Goal: Use online tool/utility: Use online tool/utility

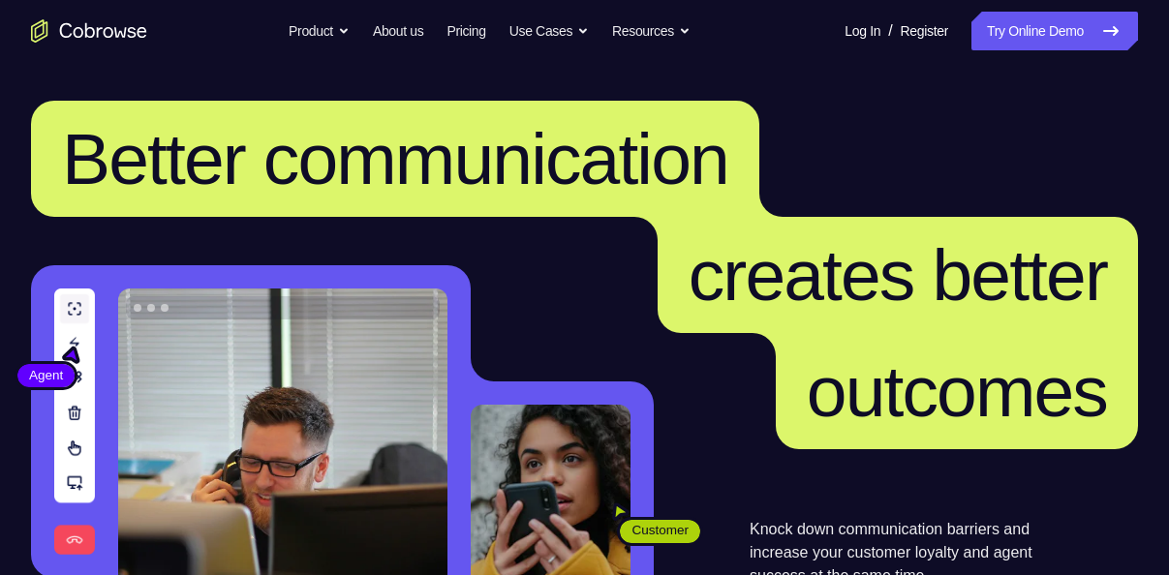
click at [979, 42] on link "Try Online Demo" at bounding box center [1055, 31] width 167 height 39
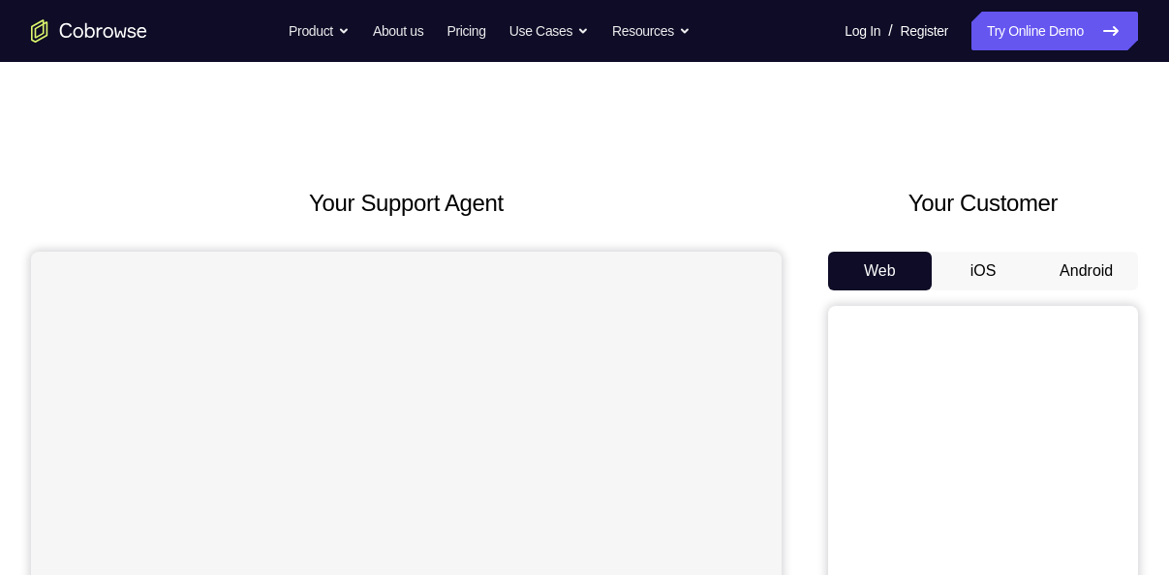
click at [1069, 262] on button "Android" at bounding box center [1087, 271] width 104 height 39
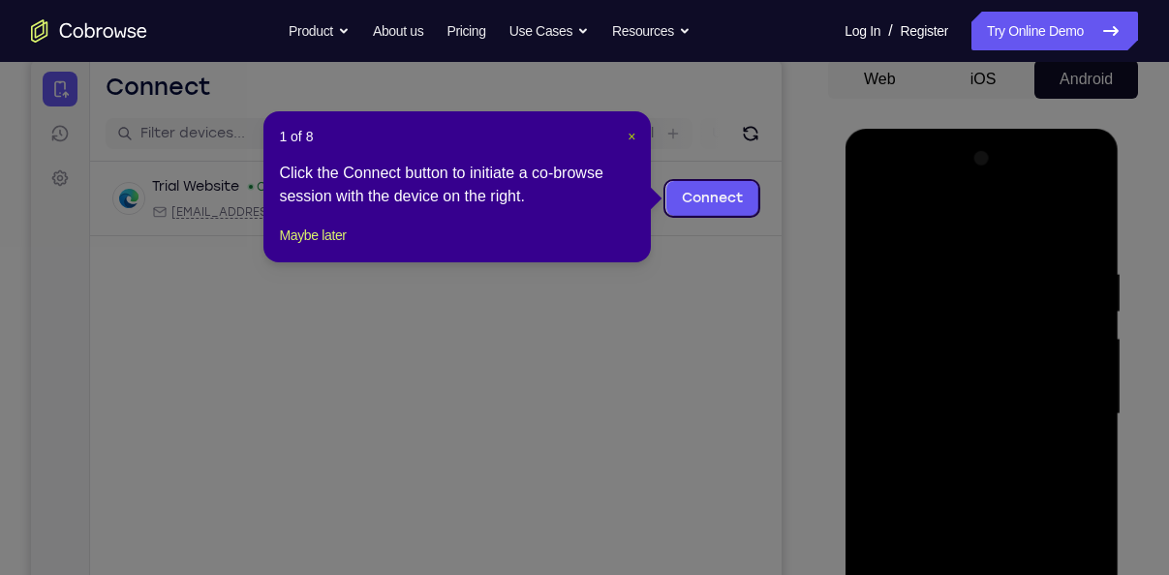
click at [634, 141] on span "×" at bounding box center [632, 136] width 8 height 15
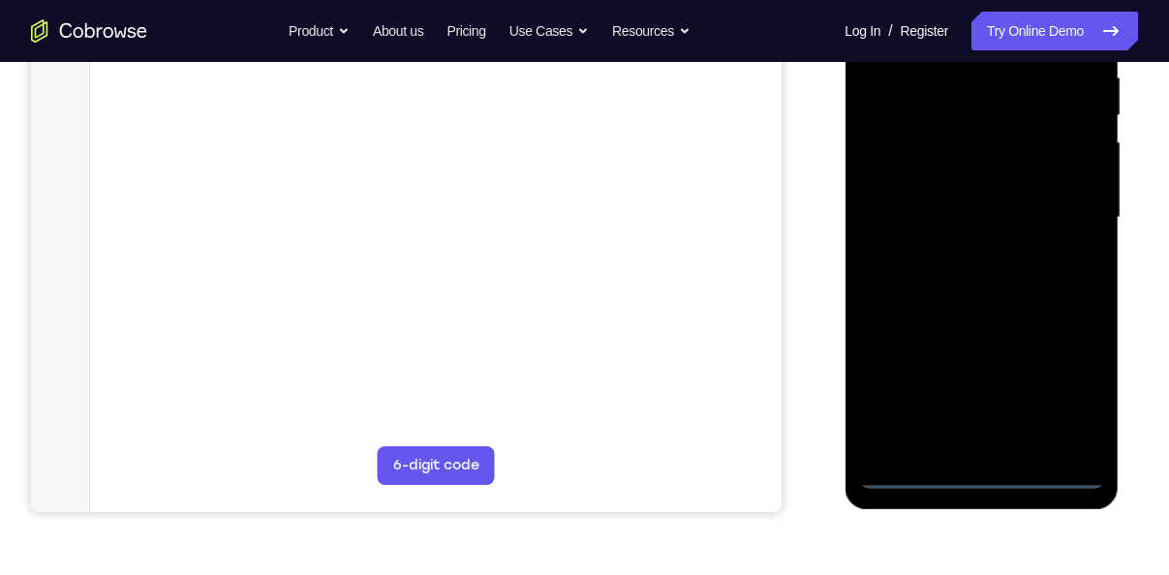
scroll to position [417, 0]
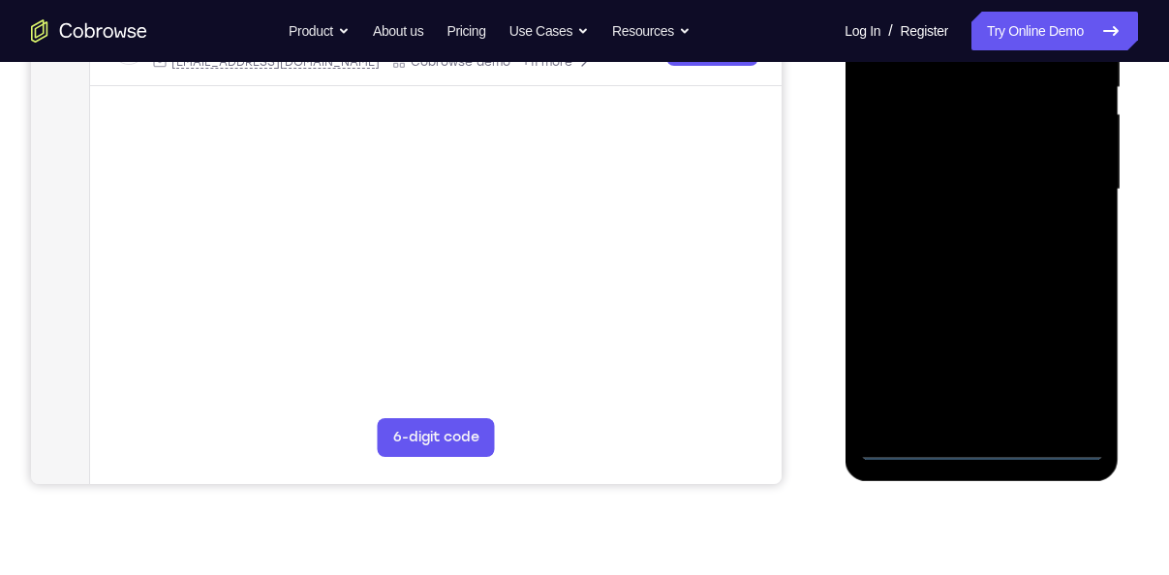
click at [972, 444] on div at bounding box center [981, 190] width 244 height 542
click at [1080, 358] on div at bounding box center [981, 190] width 244 height 542
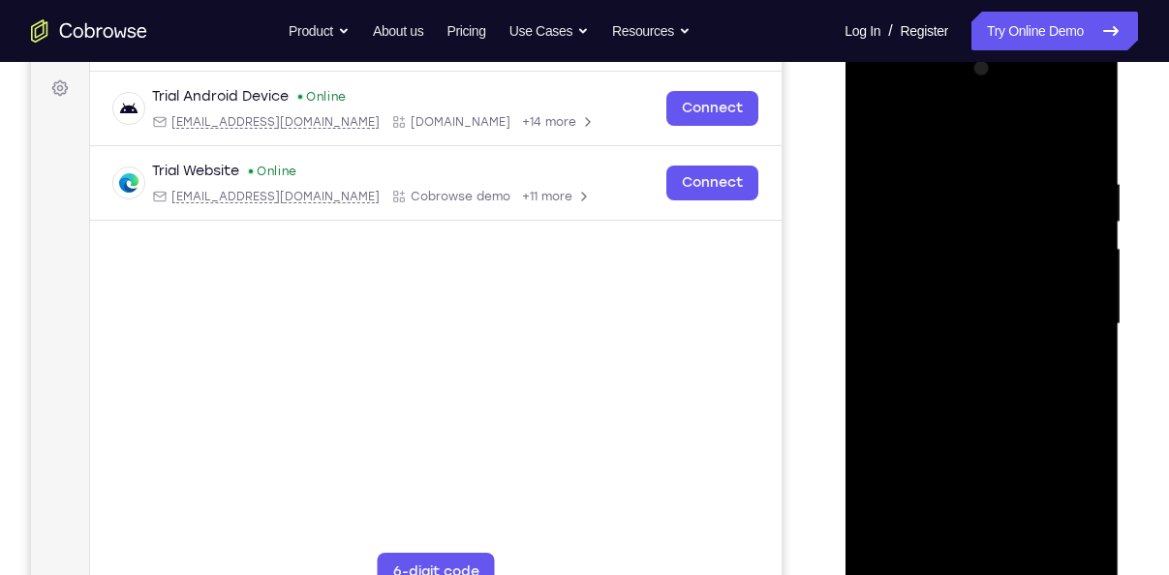
scroll to position [281, 0]
click at [919, 137] on div at bounding box center [981, 325] width 244 height 542
click at [1055, 315] on div at bounding box center [981, 325] width 244 height 542
click at [960, 357] on div at bounding box center [981, 325] width 244 height 542
click at [946, 303] on div at bounding box center [981, 325] width 244 height 542
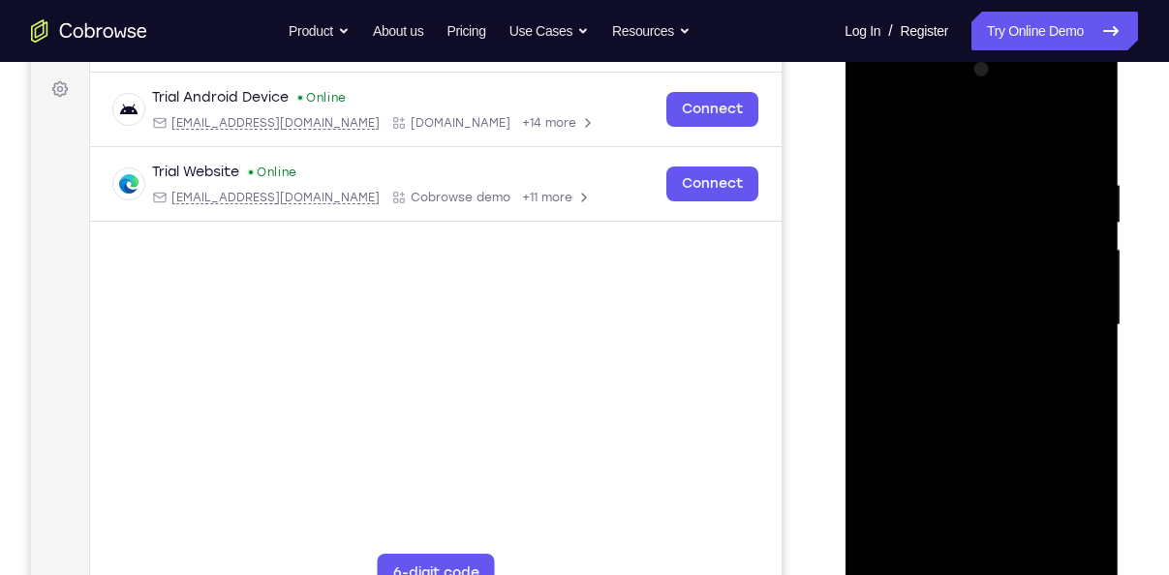
click at [920, 266] on div at bounding box center [981, 325] width 244 height 542
click at [916, 287] on div at bounding box center [981, 325] width 244 height 542
click at [931, 325] on div at bounding box center [981, 325] width 244 height 542
click at [1011, 386] on div at bounding box center [981, 325] width 244 height 542
click at [985, 383] on div at bounding box center [981, 325] width 244 height 542
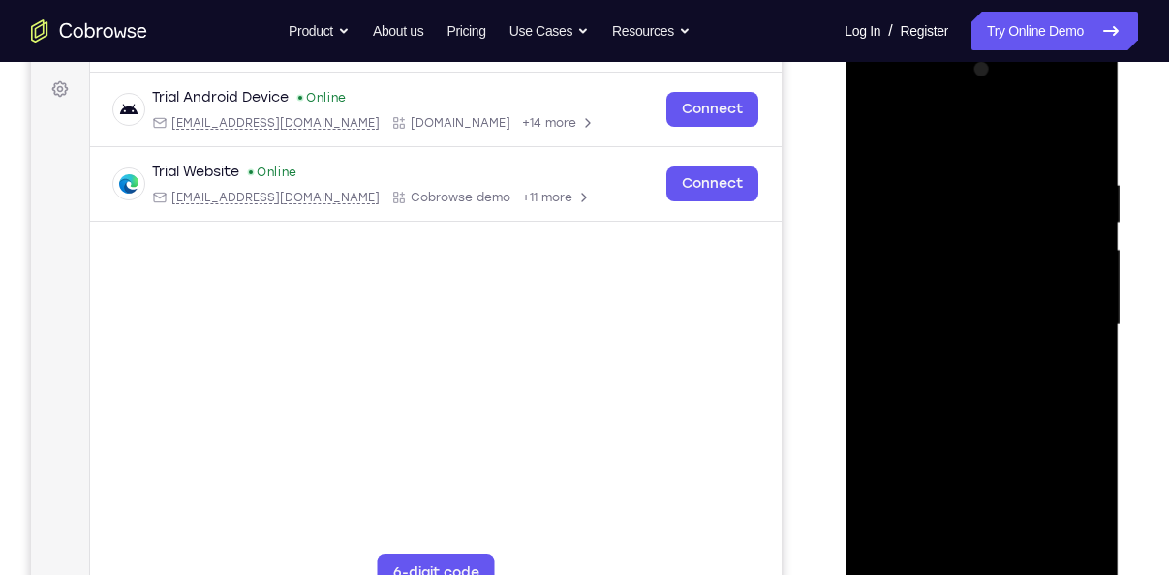
click at [985, 383] on div at bounding box center [981, 325] width 244 height 542
click at [986, 385] on div at bounding box center [981, 325] width 244 height 542
click at [935, 392] on div at bounding box center [981, 325] width 244 height 542
click at [940, 418] on div at bounding box center [981, 325] width 244 height 542
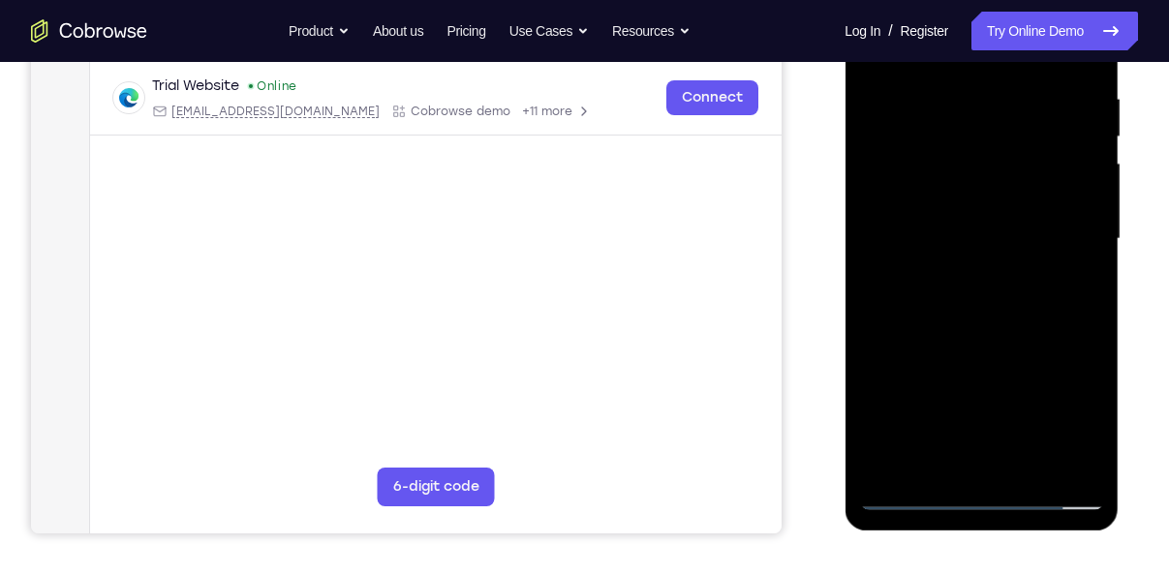
scroll to position [370, 0]
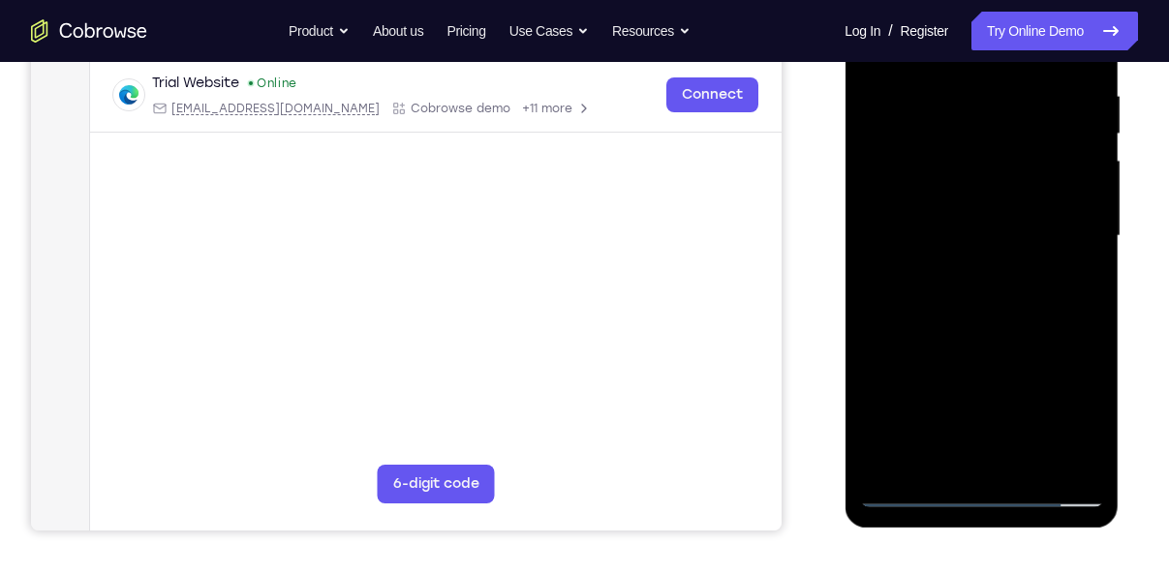
click at [1037, 465] on div at bounding box center [981, 236] width 244 height 542
click at [964, 345] on div at bounding box center [981, 236] width 244 height 542
click at [944, 238] on div at bounding box center [981, 236] width 244 height 542
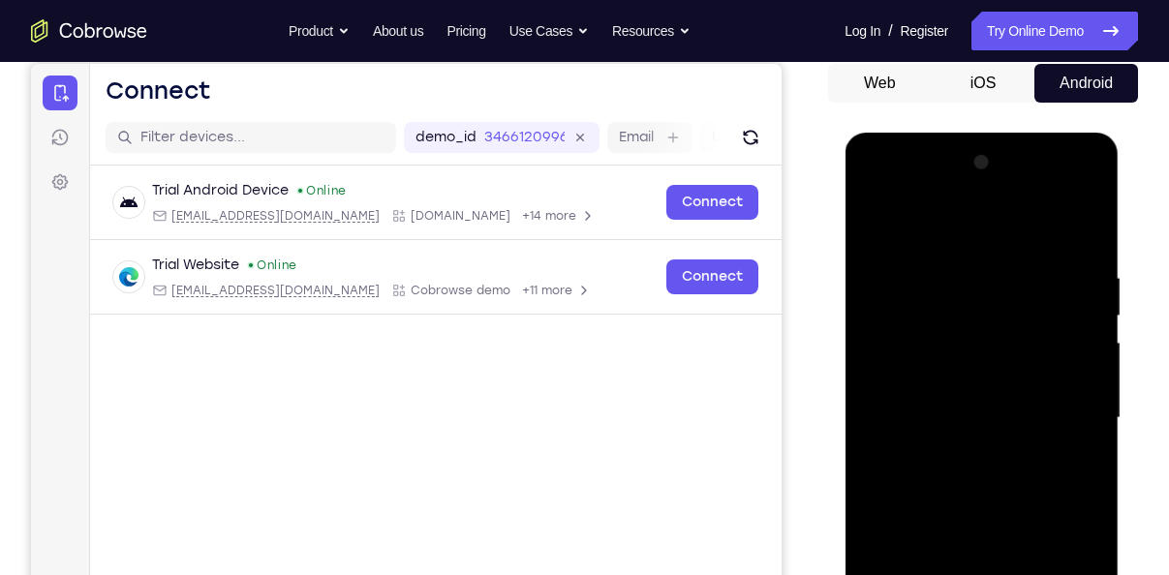
scroll to position [187, 0]
click at [869, 221] on div at bounding box center [981, 419] width 244 height 542
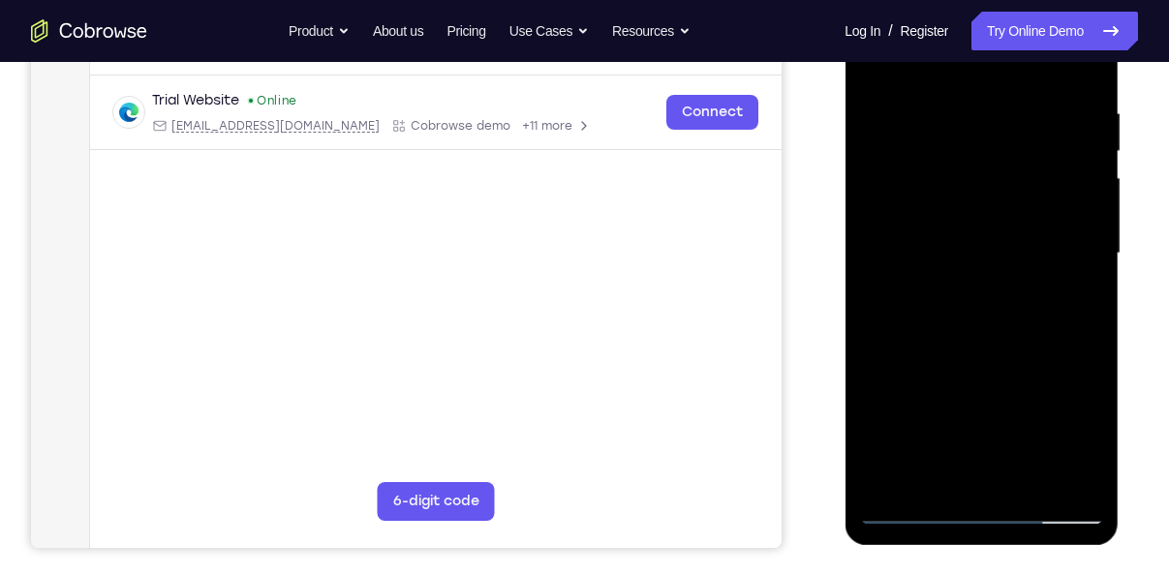
scroll to position [354, 0]
click at [945, 125] on div at bounding box center [981, 253] width 244 height 542
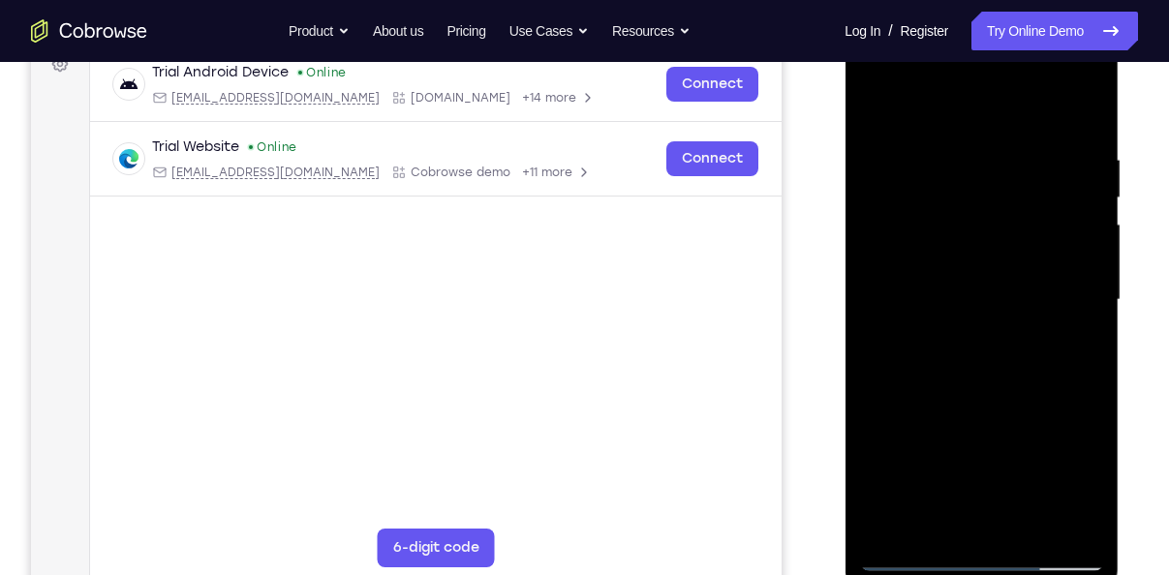
scroll to position [305, 0]
click at [1061, 341] on div at bounding box center [981, 301] width 244 height 542
drag, startPoint x: 1072, startPoint y: 354, endPoint x: 850, endPoint y: 332, distance: 223.8
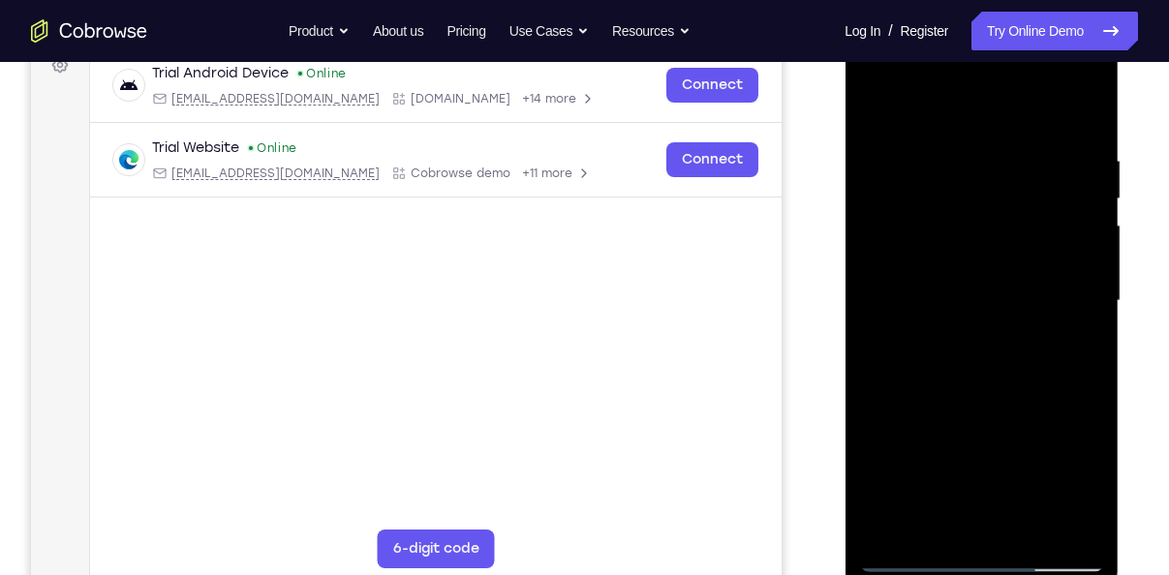
click at [850, 332] on div at bounding box center [982, 303] width 274 height 577
drag, startPoint x: 1053, startPoint y: 356, endPoint x: 815, endPoint y: 356, distance: 238.3
click at [845, 356] on html "Online web based iOS Simulators and Android Emulators. Run iPhone, iPad, Mobile…" at bounding box center [983, 305] width 276 height 581
drag, startPoint x: 1094, startPoint y: 345, endPoint x: 799, endPoint y: 355, distance: 294.7
click at [845, 355] on html "Online web based iOS Simulators and Android Emulators. Run iPhone, iPad, Mobile…" at bounding box center [983, 305] width 276 height 581
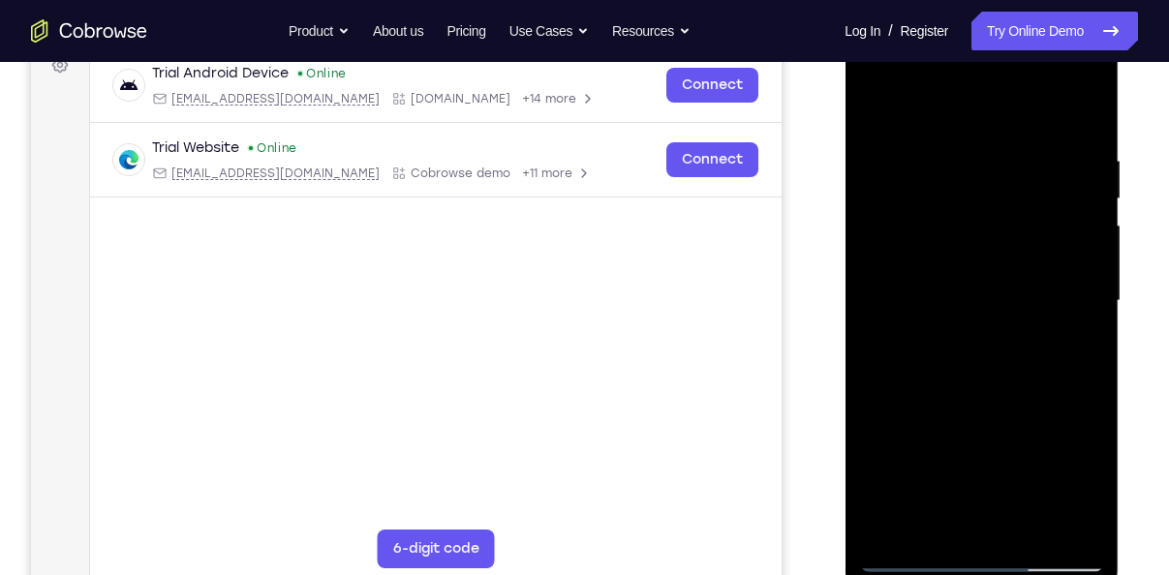
click at [1105, 357] on div at bounding box center [982, 303] width 274 height 577
click at [1098, 357] on div at bounding box center [981, 301] width 244 height 542
click at [1076, 358] on div at bounding box center [981, 301] width 244 height 542
click at [1086, 120] on div at bounding box center [981, 301] width 244 height 542
click at [1032, 524] on div at bounding box center [981, 301] width 244 height 542
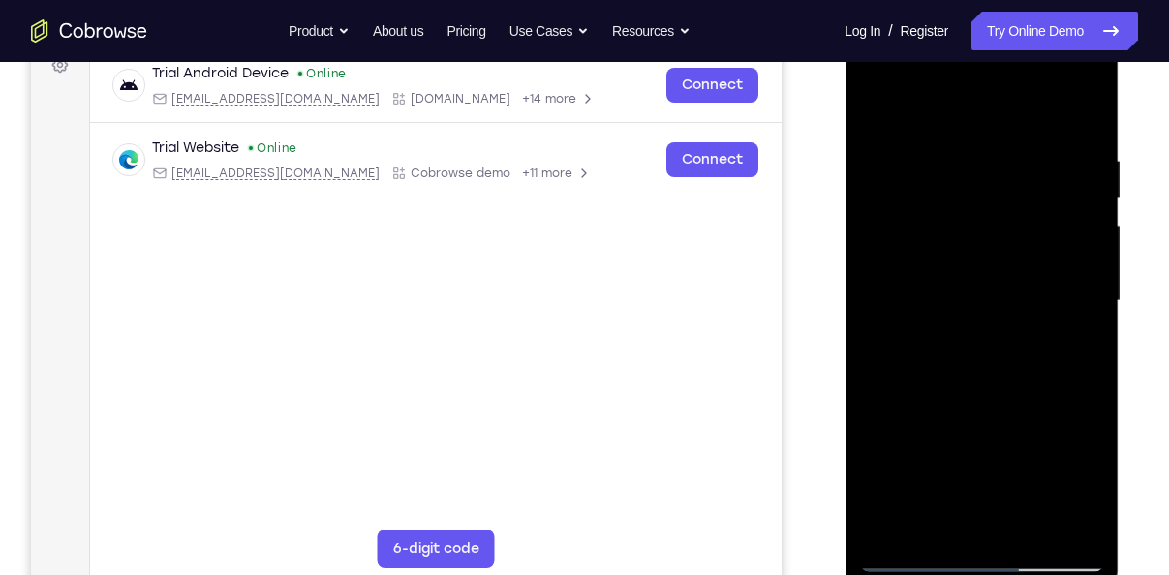
click at [943, 247] on div at bounding box center [981, 301] width 244 height 542
click at [873, 117] on div at bounding box center [981, 301] width 244 height 542
drag, startPoint x: 977, startPoint y: 242, endPoint x: 972, endPoint y: 422, distance: 180.3
click at [972, 422] on div at bounding box center [981, 301] width 244 height 542
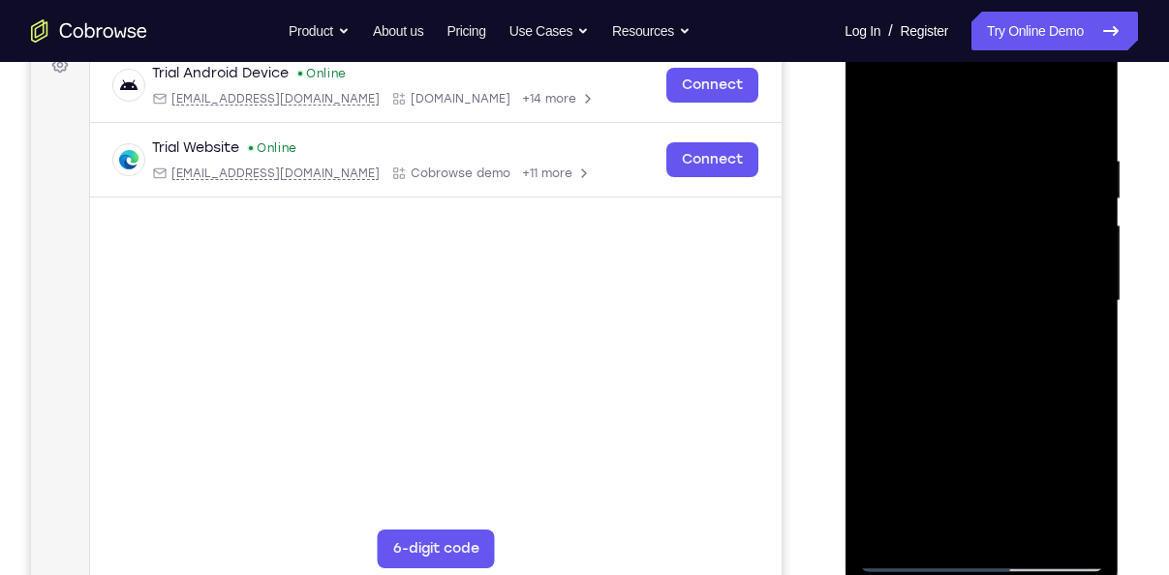
drag, startPoint x: 999, startPoint y: 407, endPoint x: 991, endPoint y: 226, distance: 181.3
click at [991, 226] on div at bounding box center [981, 301] width 244 height 542
drag, startPoint x: 993, startPoint y: 464, endPoint x: 966, endPoint y: 243, distance: 222.5
click at [966, 243] on div at bounding box center [981, 301] width 244 height 542
drag, startPoint x: 989, startPoint y: 405, endPoint x: 1008, endPoint y: 210, distance: 195.7
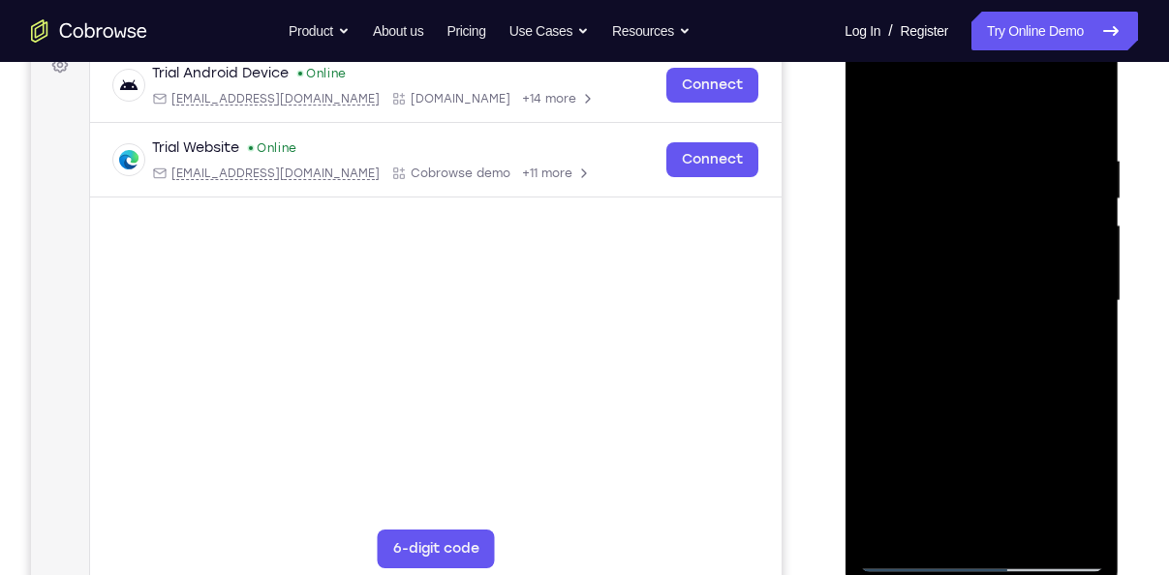
click at [1008, 210] on div at bounding box center [981, 301] width 244 height 542
drag, startPoint x: 982, startPoint y: 458, endPoint x: 979, endPoint y: 224, distance: 234.5
click at [979, 224] on div at bounding box center [981, 301] width 244 height 542
drag, startPoint x: 948, startPoint y: 386, endPoint x: 975, endPoint y: 208, distance: 179.2
click at [975, 208] on div at bounding box center [981, 301] width 244 height 542
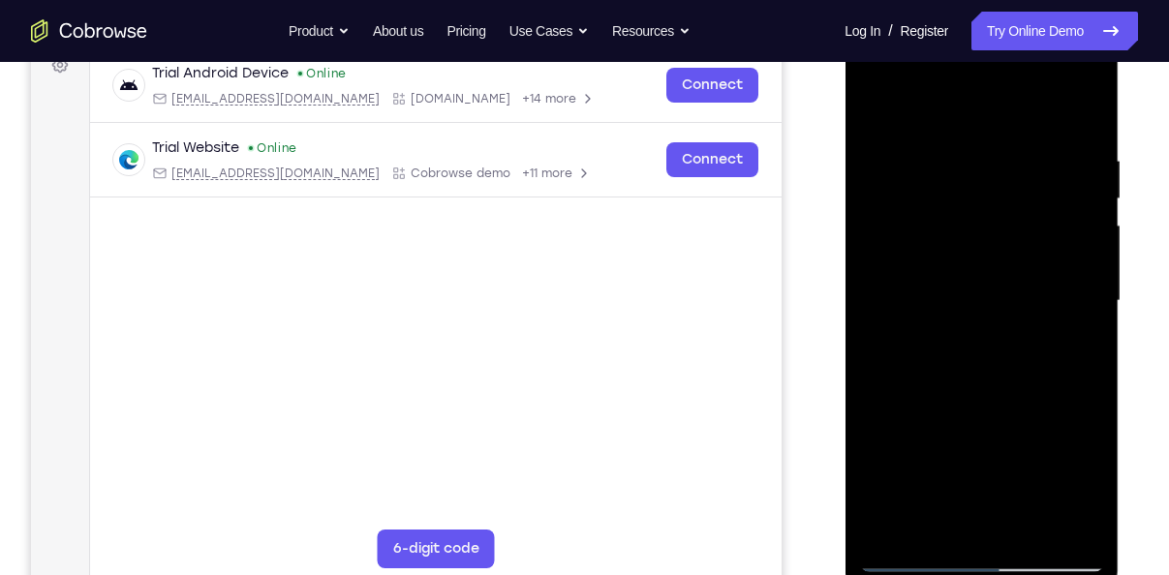
click at [869, 125] on div at bounding box center [981, 301] width 244 height 542
click at [1061, 410] on div at bounding box center [981, 301] width 244 height 542
click at [1086, 112] on div at bounding box center [981, 301] width 244 height 542
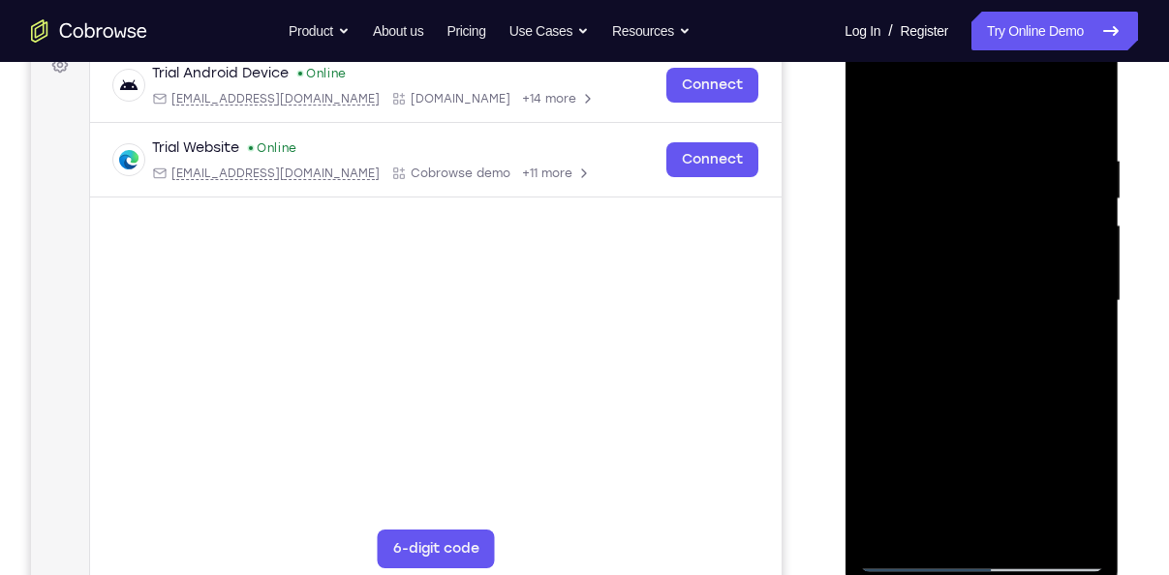
click at [888, 528] on div at bounding box center [981, 301] width 244 height 542
drag, startPoint x: 973, startPoint y: 216, endPoint x: 941, endPoint y: 357, distance: 145.0
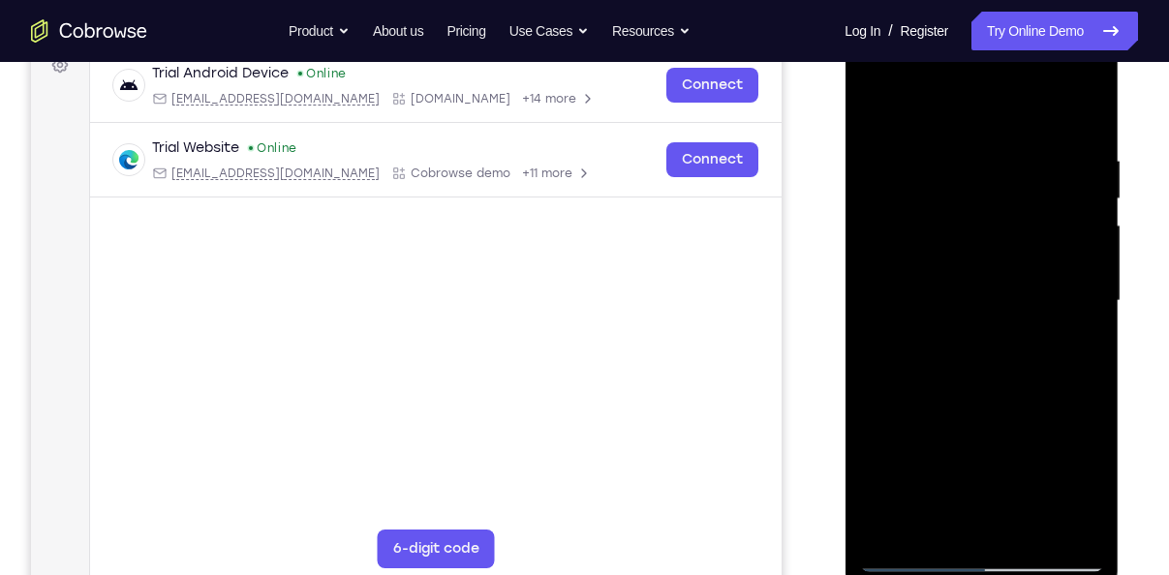
click at [941, 357] on div at bounding box center [981, 301] width 244 height 542
drag, startPoint x: 1002, startPoint y: 220, endPoint x: 1020, endPoint y: 409, distance: 189.8
click at [1020, 409] on div at bounding box center [981, 301] width 244 height 542
click at [1035, 534] on div at bounding box center [981, 301] width 244 height 542
click at [959, 260] on div at bounding box center [981, 301] width 244 height 542
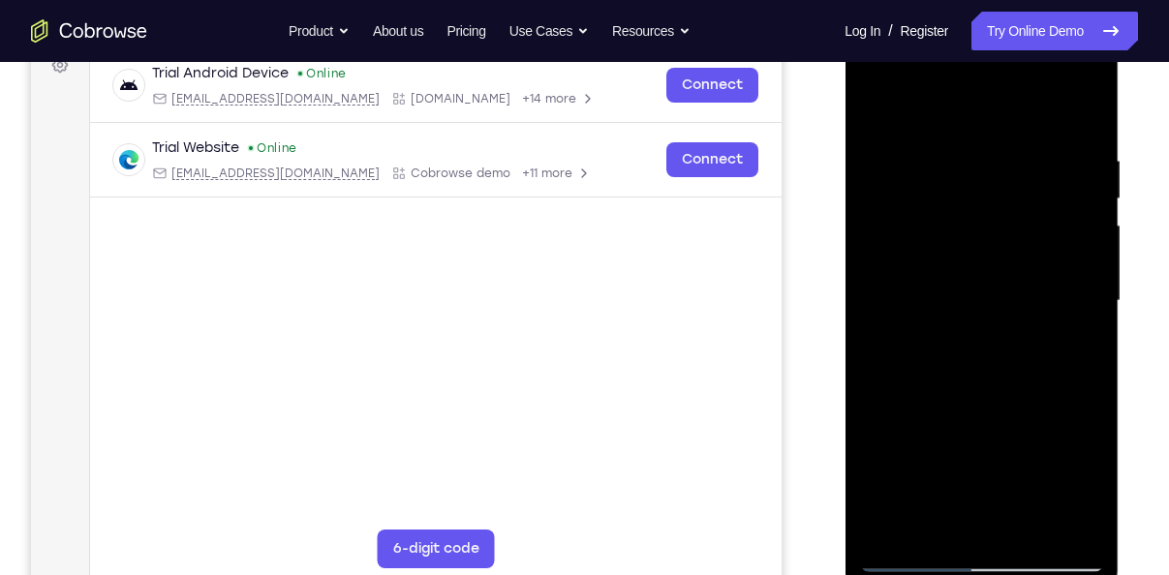
click at [920, 115] on div at bounding box center [981, 301] width 244 height 542
click at [873, 111] on div at bounding box center [981, 301] width 244 height 542
drag, startPoint x: 1012, startPoint y: 450, endPoint x: 1014, endPoint y: 401, distance: 49.4
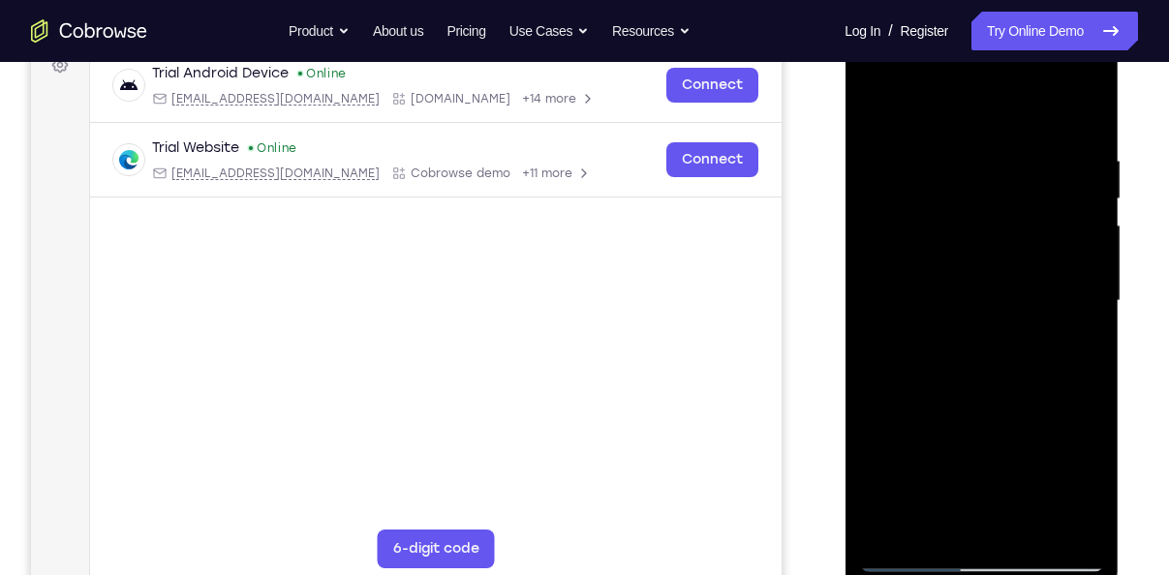
click at [1014, 401] on div at bounding box center [981, 301] width 244 height 542
drag, startPoint x: 1001, startPoint y: 444, endPoint x: 910, endPoint y: 245, distance: 218.5
click at [910, 245] on div at bounding box center [981, 301] width 244 height 542
click at [884, 534] on div at bounding box center [981, 301] width 244 height 542
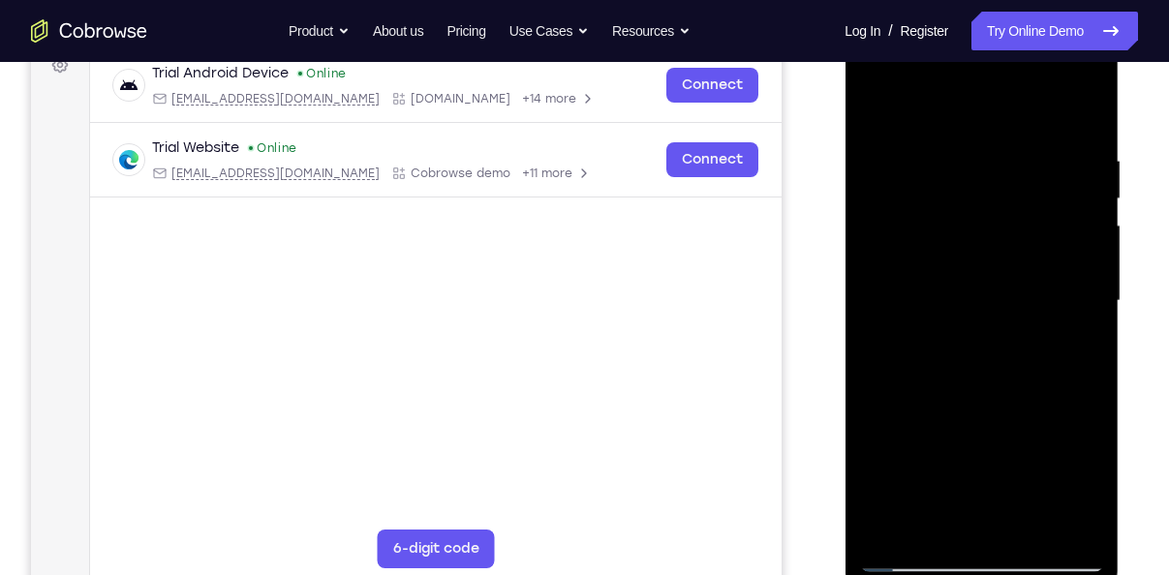
drag, startPoint x: 973, startPoint y: 197, endPoint x: 971, endPoint y: 399, distance: 202.5
click at [971, 399] on div at bounding box center [981, 301] width 244 height 542
click at [946, 135] on div at bounding box center [981, 301] width 244 height 542
click at [1079, 120] on div at bounding box center [981, 301] width 244 height 542
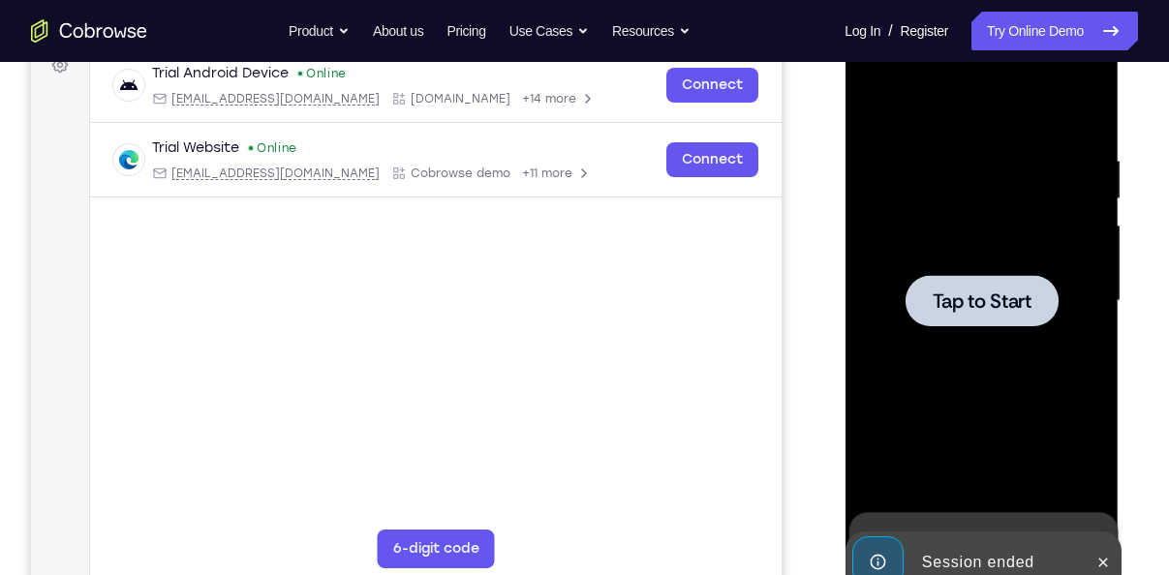
click at [1027, 292] on span "Tap to Start" at bounding box center [981, 301] width 99 height 19
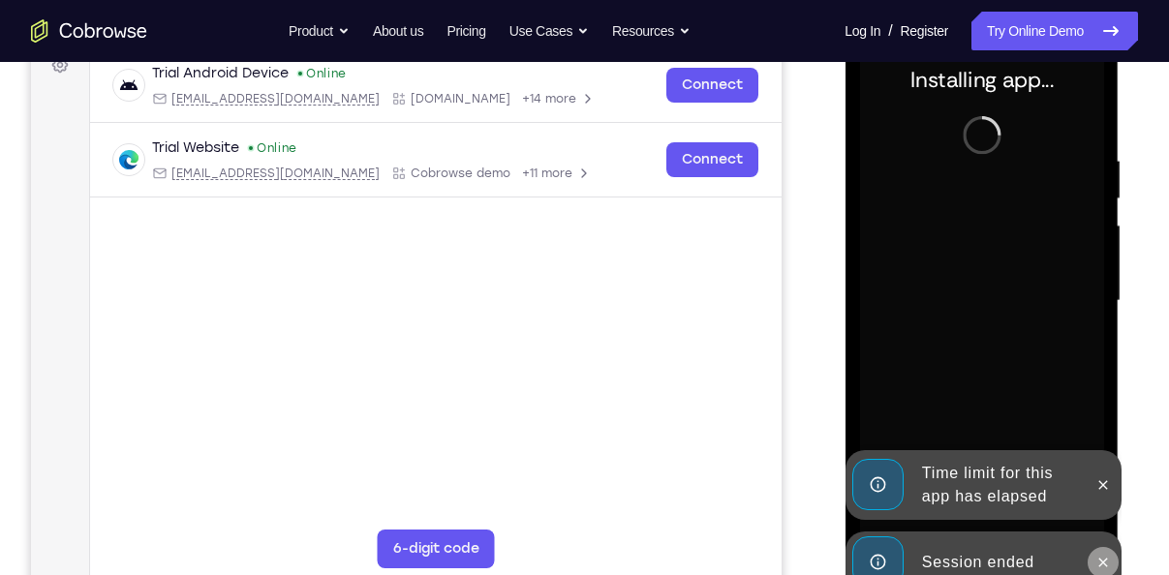
click at [1107, 558] on icon at bounding box center [1102, 562] width 15 height 15
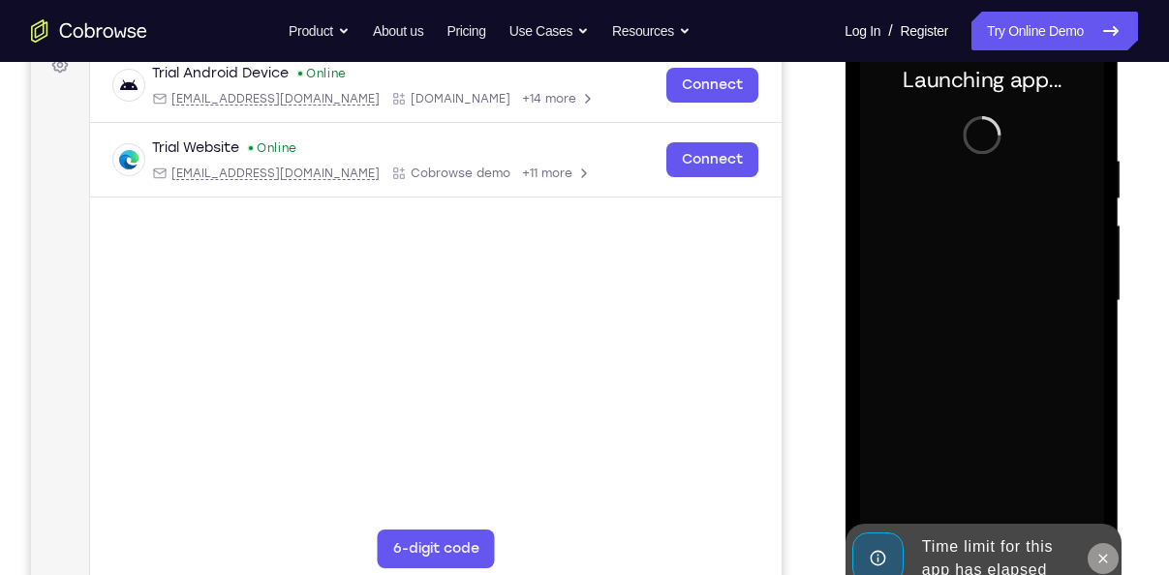
click at [1106, 547] on button at bounding box center [1102, 558] width 31 height 31
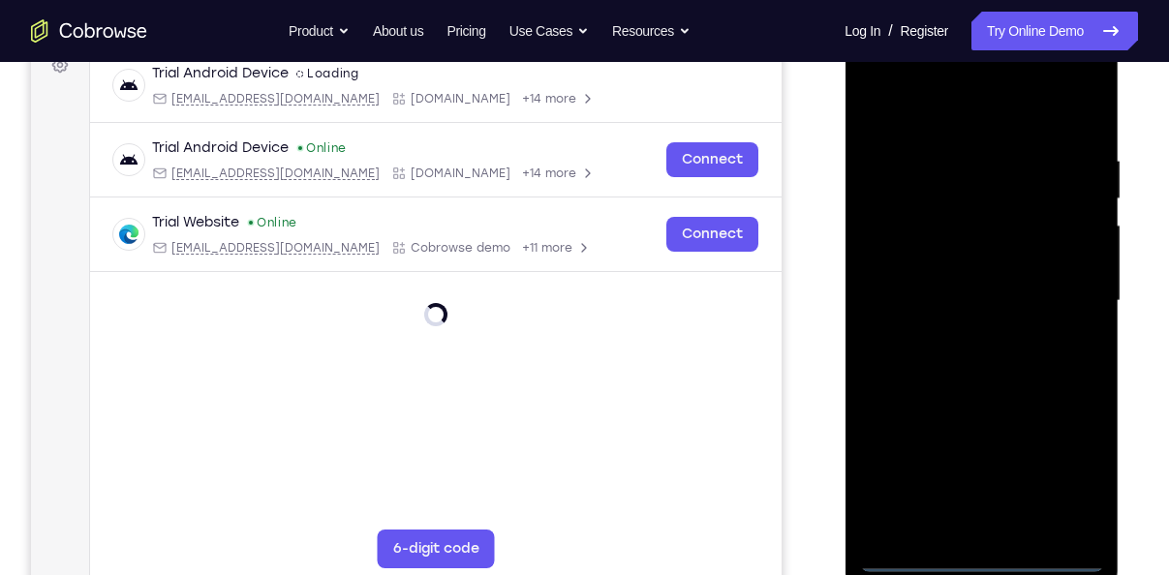
click at [985, 557] on div at bounding box center [981, 301] width 244 height 542
click at [1065, 484] on div at bounding box center [981, 301] width 244 height 542
click at [912, 112] on div at bounding box center [981, 301] width 244 height 542
click at [1051, 305] on div at bounding box center [981, 301] width 244 height 542
click at [952, 332] on div at bounding box center [981, 301] width 244 height 542
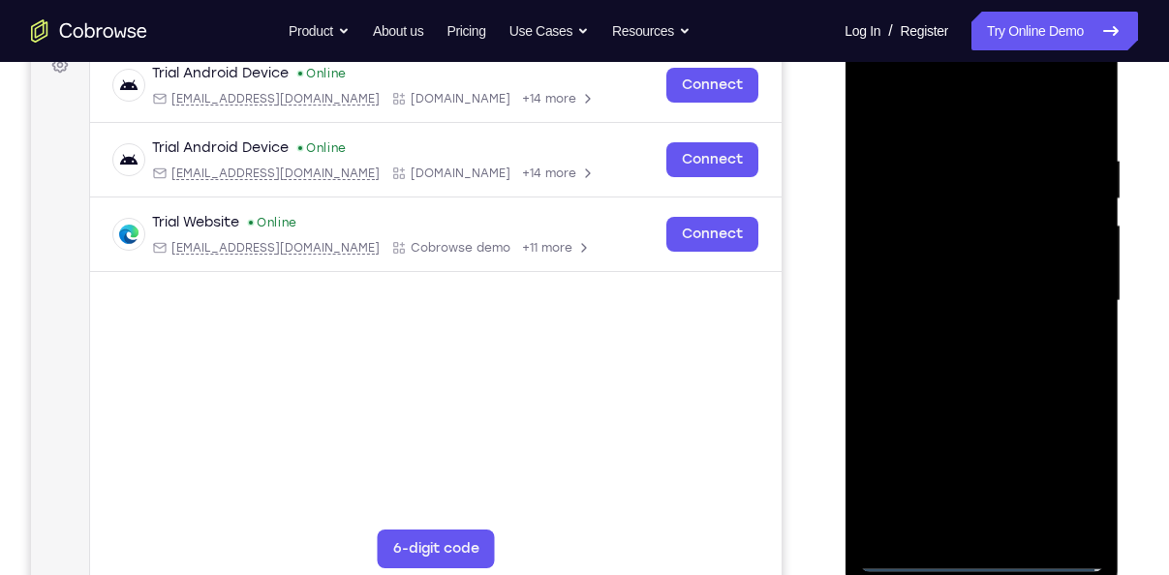
click at [943, 275] on div at bounding box center [981, 301] width 244 height 542
click at [932, 272] on div at bounding box center [981, 301] width 244 height 542
click at [932, 292] on div at bounding box center [981, 301] width 244 height 542
click at [933, 300] on div at bounding box center [981, 301] width 244 height 542
click at [943, 353] on div at bounding box center [981, 301] width 244 height 542
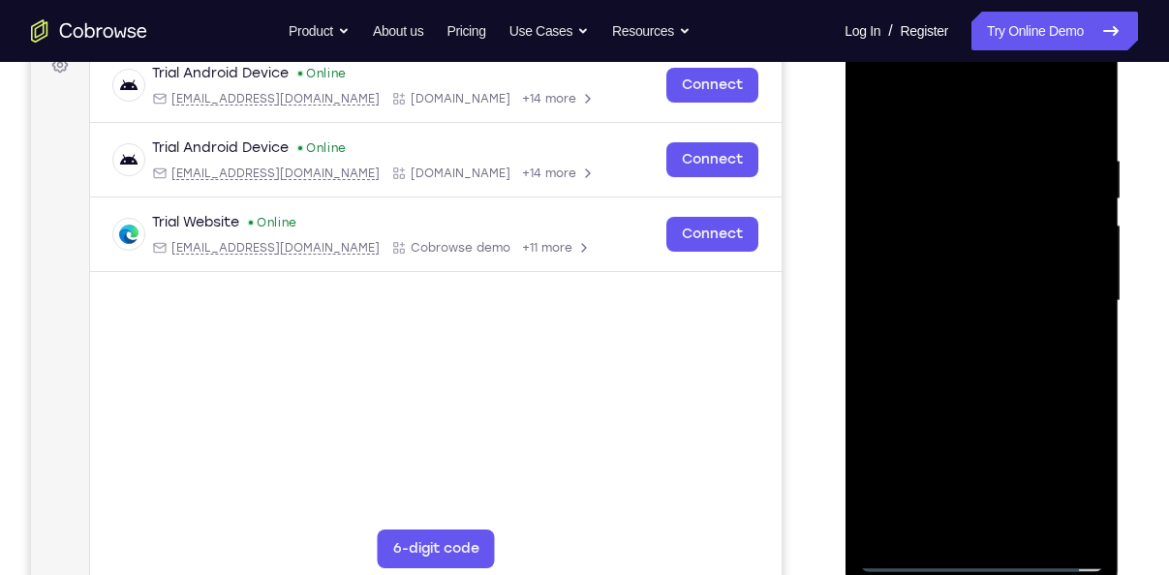
click at [923, 310] on div at bounding box center [981, 301] width 244 height 542
click at [925, 365] on div at bounding box center [981, 301] width 244 height 542
click at [924, 396] on div at bounding box center [981, 301] width 244 height 542
click at [1024, 528] on div at bounding box center [981, 301] width 244 height 542
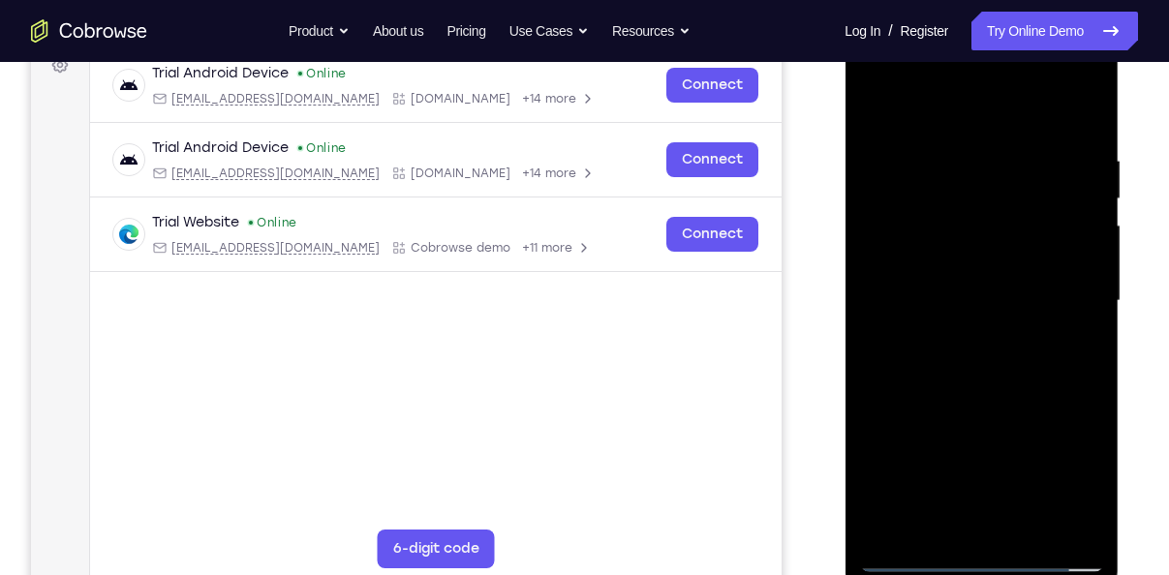
click at [964, 416] on div at bounding box center [981, 301] width 244 height 542
click at [946, 258] on div at bounding box center [981, 301] width 244 height 542
click at [907, 555] on div at bounding box center [981, 301] width 244 height 542
click at [953, 320] on div at bounding box center [981, 301] width 244 height 542
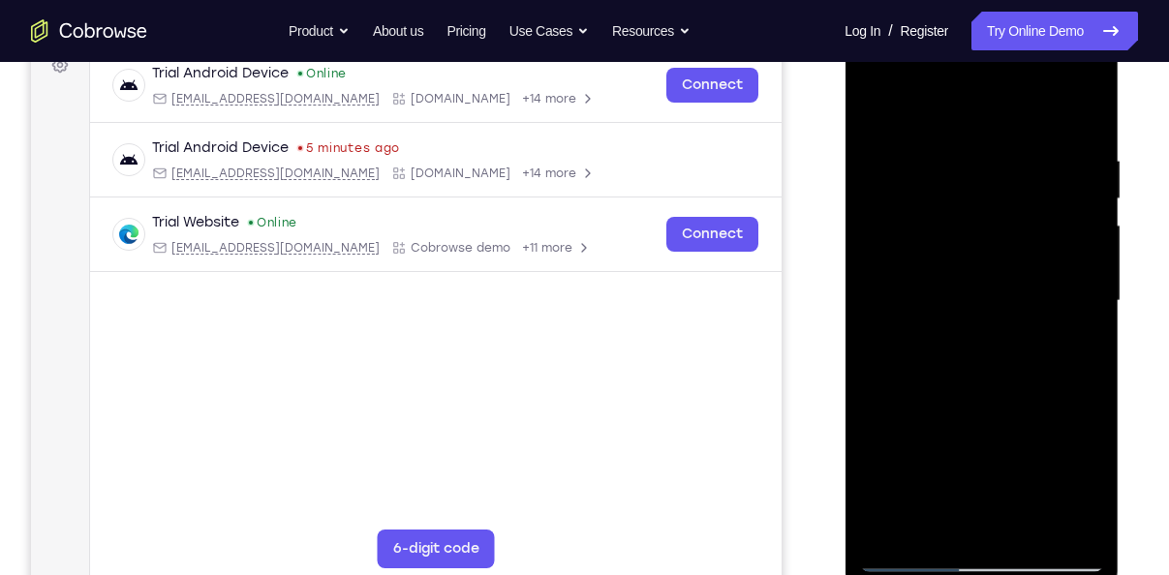
click at [881, 98] on div at bounding box center [981, 301] width 244 height 542
drag, startPoint x: 1031, startPoint y: 233, endPoint x: 1051, endPoint y: 458, distance: 225.7
click at [1051, 458] on div at bounding box center [981, 301] width 244 height 542
drag, startPoint x: 989, startPoint y: 200, endPoint x: 1007, endPoint y: 387, distance: 187.8
click at [1007, 387] on div at bounding box center [981, 301] width 244 height 542
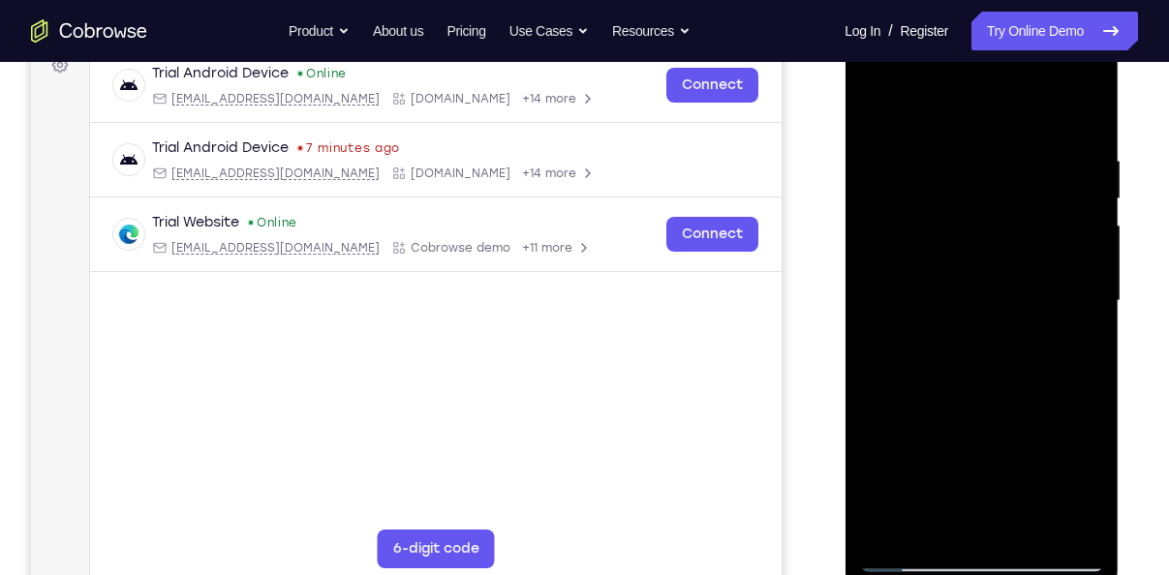
click at [898, 531] on div at bounding box center [981, 301] width 244 height 542
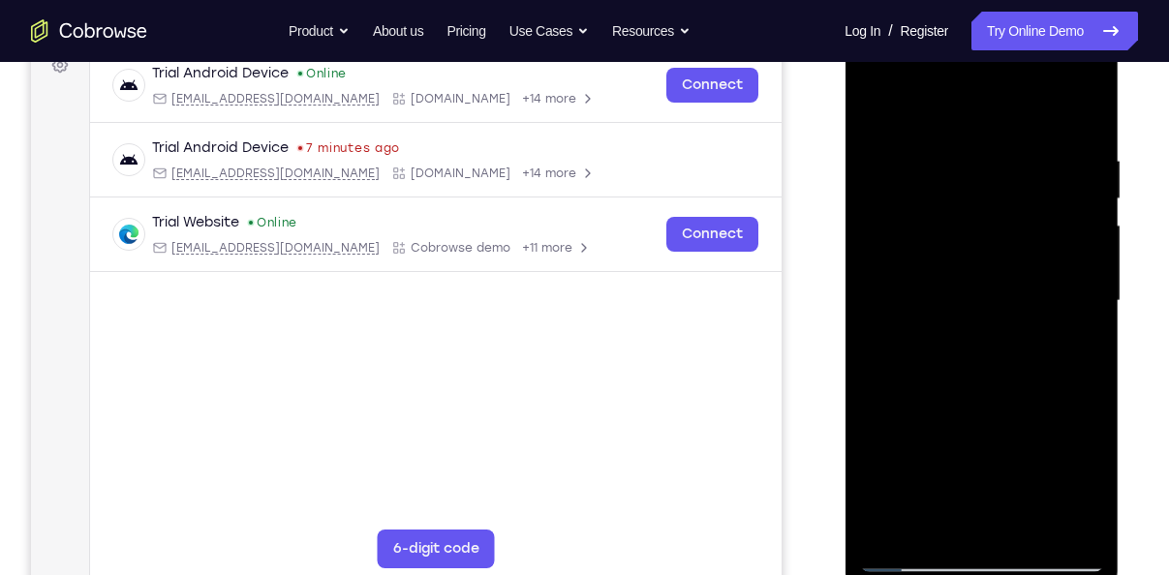
click at [898, 531] on div at bounding box center [981, 301] width 244 height 542
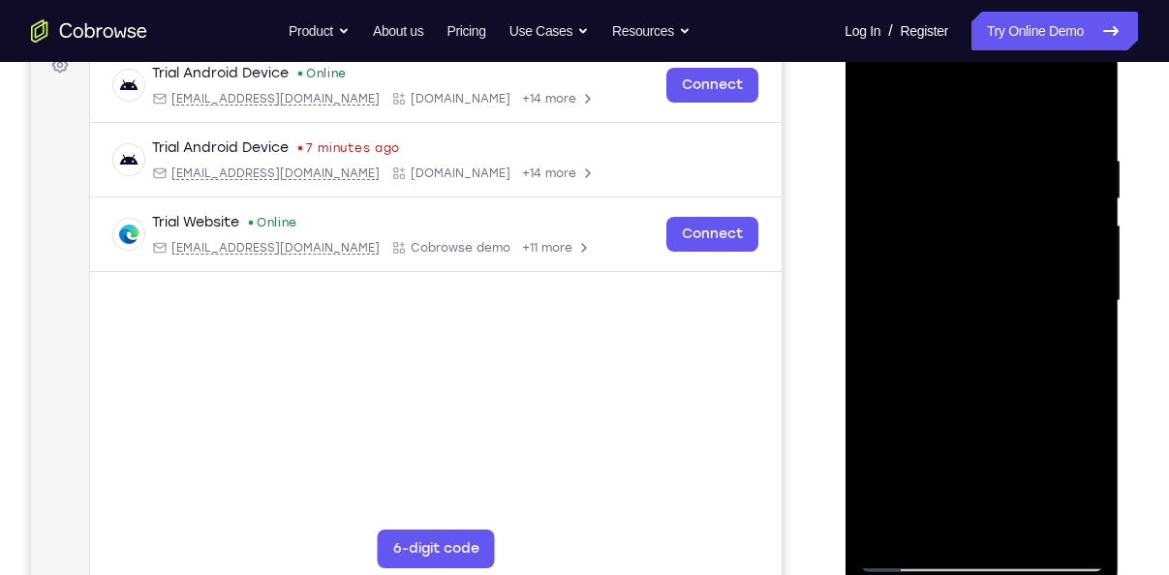
drag, startPoint x: 898, startPoint y: 531, endPoint x: 945, endPoint y: 176, distance: 357.6
click at [945, 176] on div at bounding box center [981, 301] width 244 height 542
click at [904, 206] on div at bounding box center [981, 301] width 244 height 542
click at [885, 119] on div at bounding box center [981, 301] width 244 height 542
drag, startPoint x: 974, startPoint y: 154, endPoint x: 974, endPoint y: 280, distance: 125.9
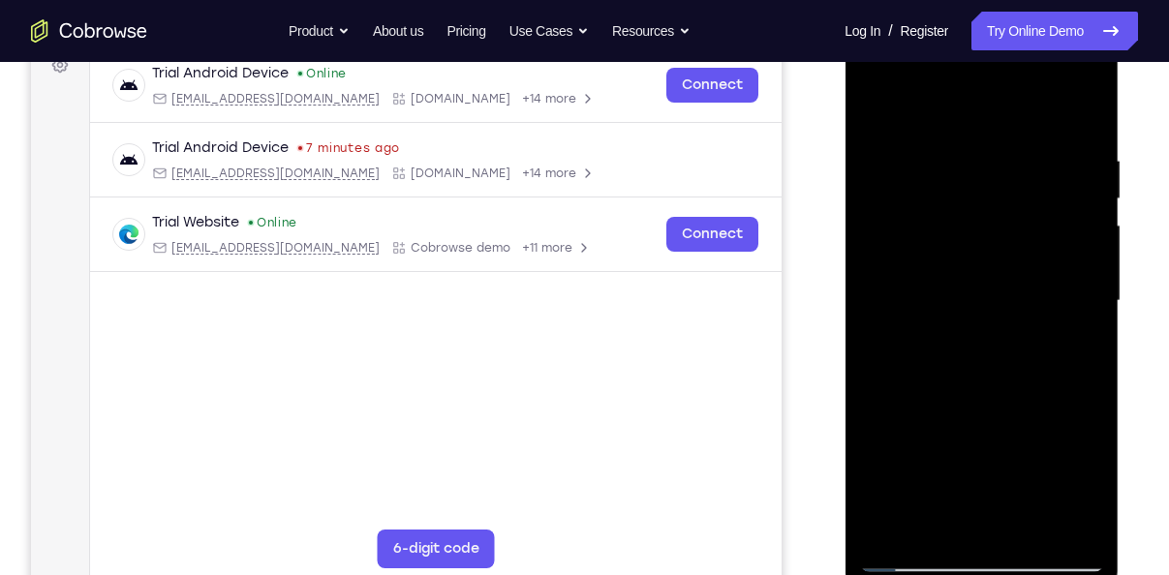
click at [974, 280] on div at bounding box center [981, 301] width 244 height 542
drag, startPoint x: 865, startPoint y: 133, endPoint x: 884, endPoint y: 146, distance: 23.6
click at [884, 146] on div at bounding box center [981, 301] width 244 height 542
click at [1055, 520] on div at bounding box center [981, 301] width 244 height 542
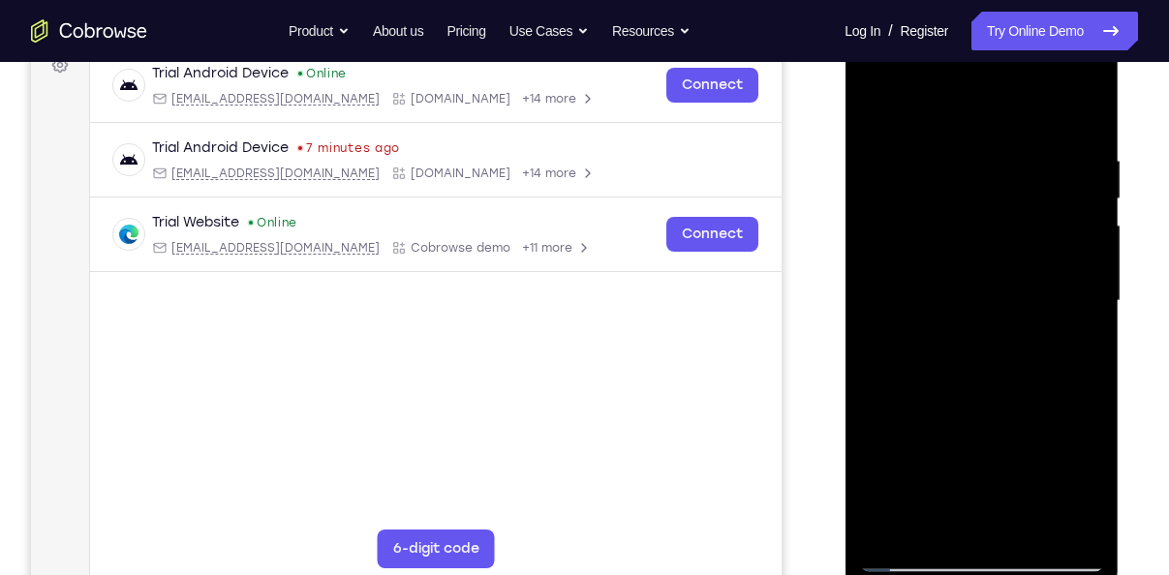
click at [1051, 395] on div at bounding box center [981, 301] width 244 height 542
click at [900, 530] on div at bounding box center [981, 301] width 244 height 542
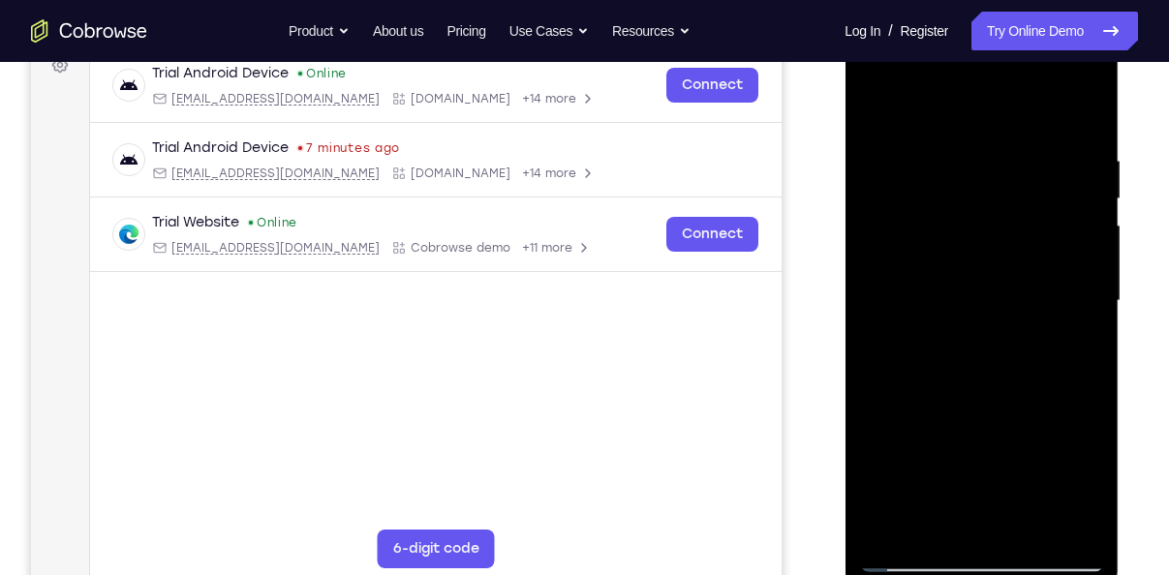
click at [900, 530] on div at bounding box center [981, 301] width 244 height 542
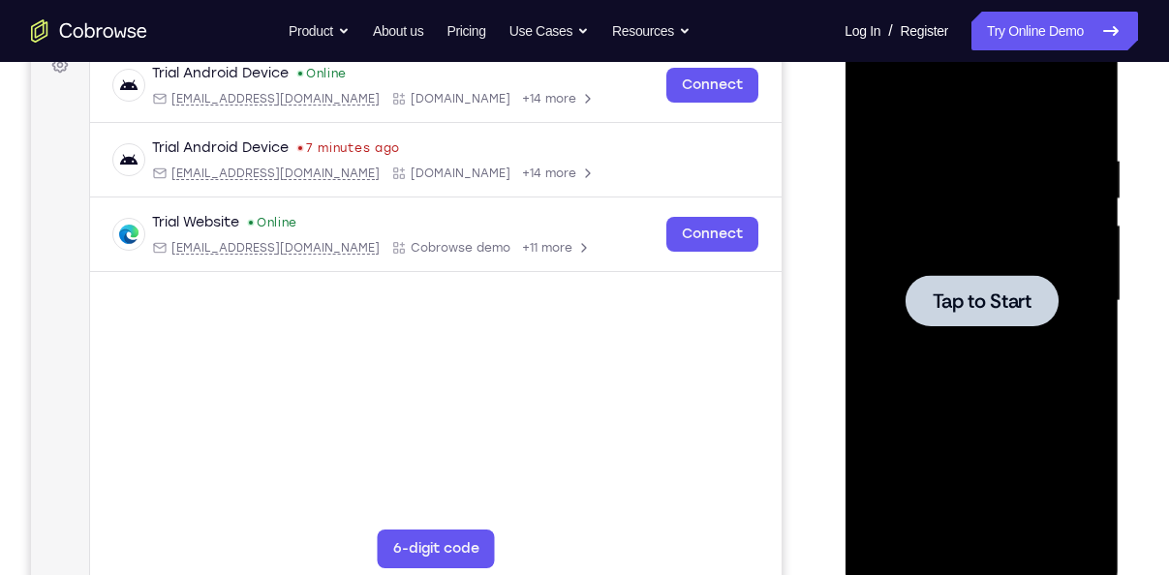
click at [1026, 292] on span "Tap to Start" at bounding box center [981, 301] width 99 height 19
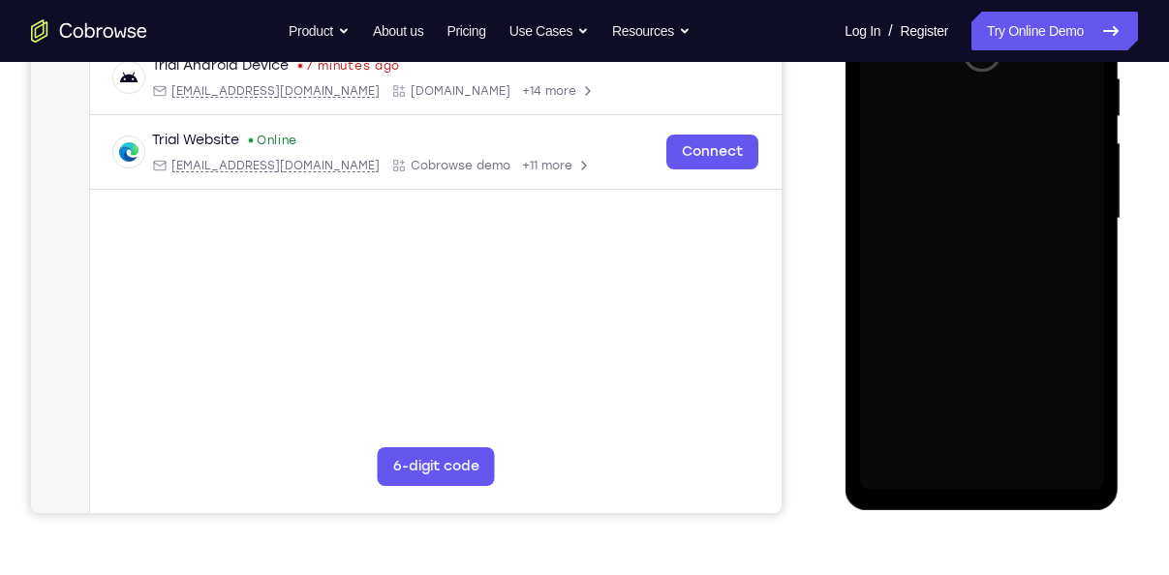
scroll to position [388, 0]
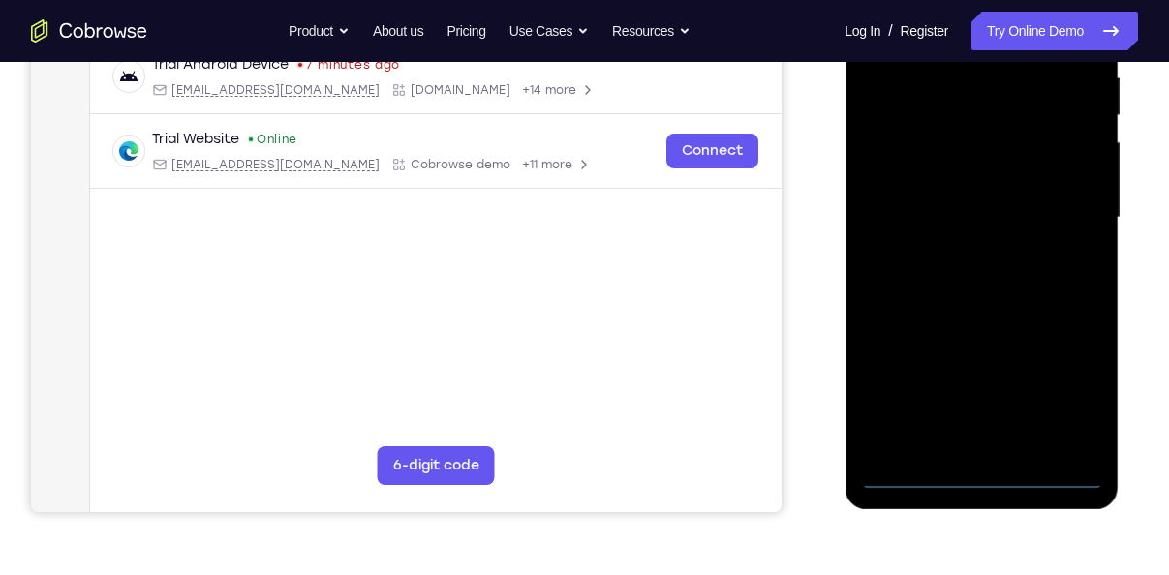
click at [985, 484] on div at bounding box center [981, 218] width 244 height 542
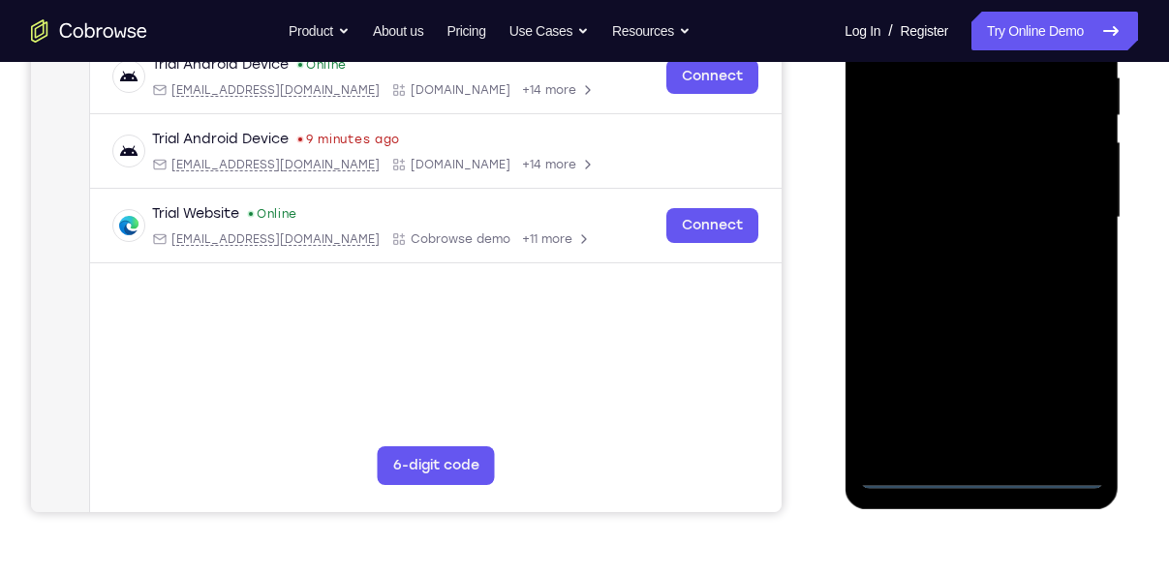
click at [1061, 401] on div at bounding box center [981, 218] width 244 height 542
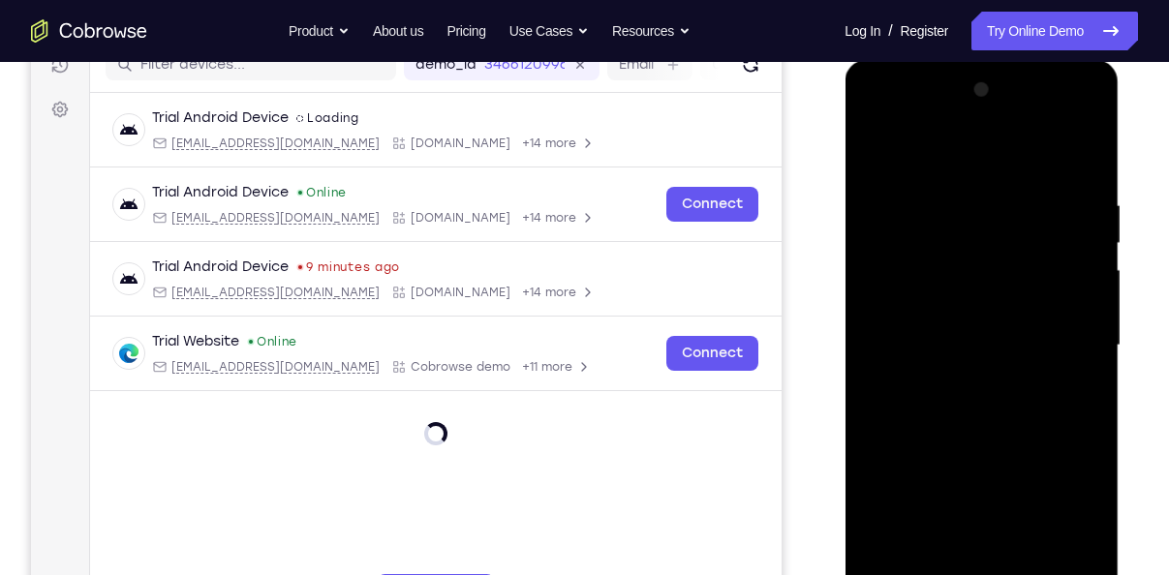
scroll to position [260, 0]
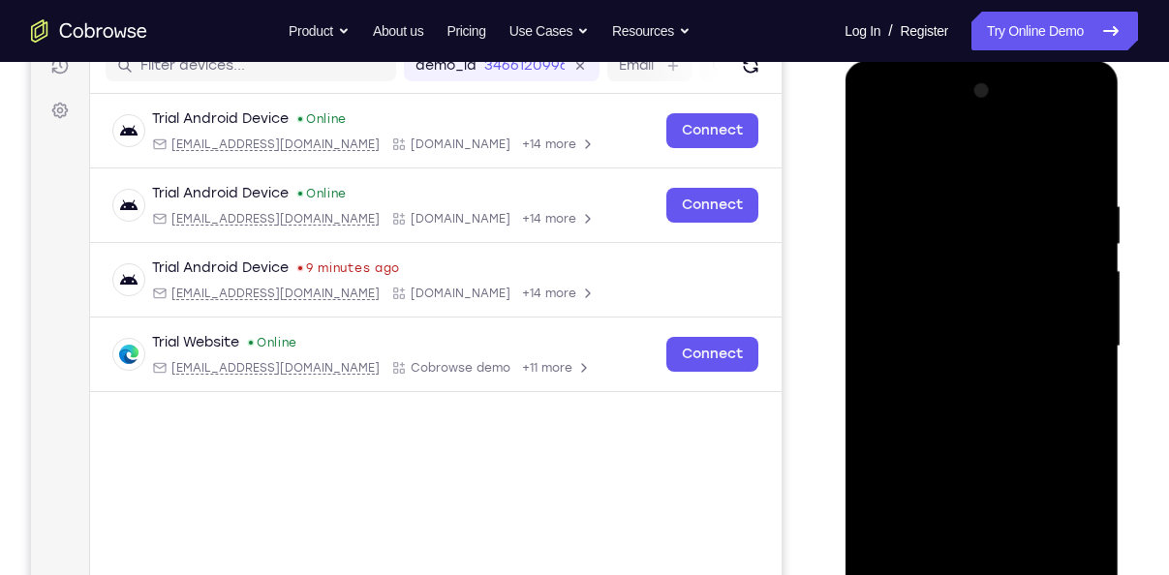
click at [915, 150] on div at bounding box center [981, 347] width 244 height 542
click at [1069, 341] on div at bounding box center [981, 347] width 244 height 542
click at [966, 389] on div at bounding box center [981, 347] width 244 height 542
click at [925, 304] on div at bounding box center [981, 347] width 244 height 542
click at [937, 338] on div at bounding box center [981, 347] width 244 height 542
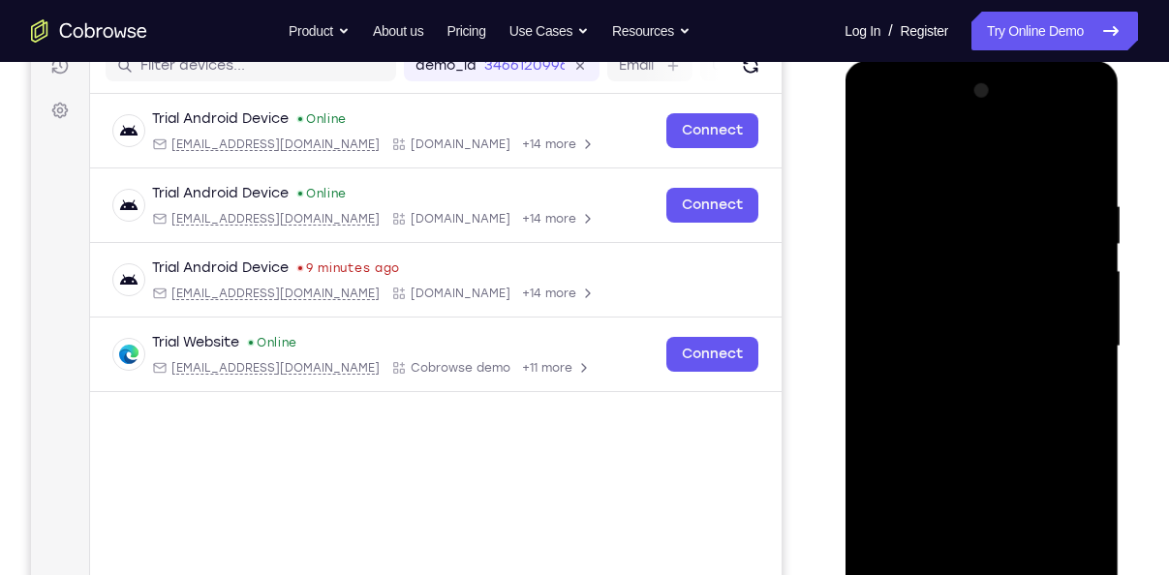
click at [956, 380] on div at bounding box center [981, 347] width 244 height 542
click at [975, 294] on div at bounding box center [981, 347] width 244 height 542
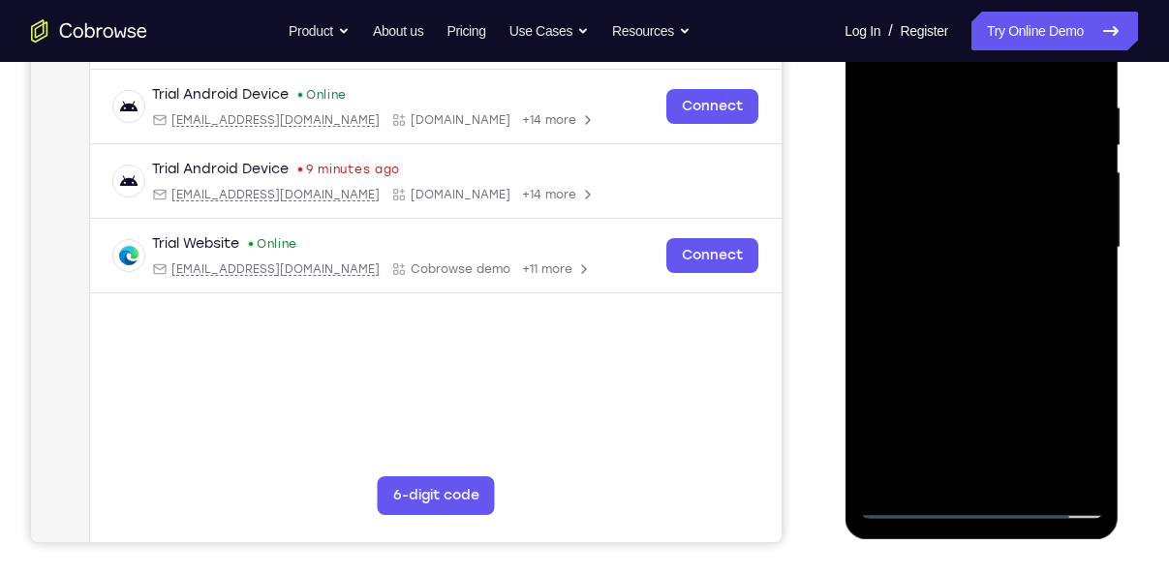
scroll to position [366, 0]
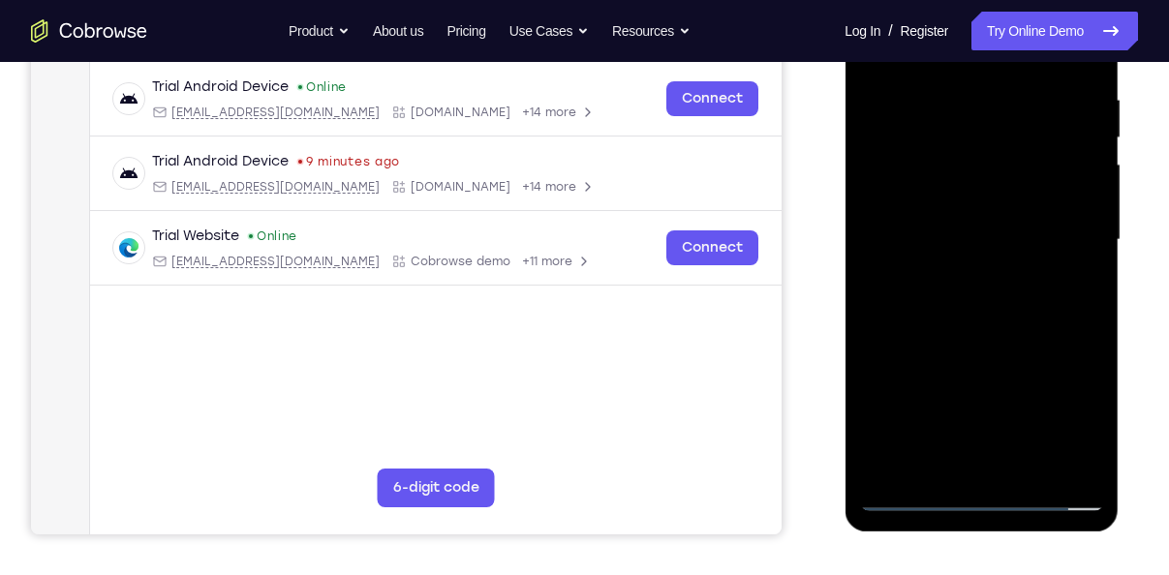
click at [1036, 466] on div at bounding box center [981, 240] width 244 height 542
click at [977, 356] on div at bounding box center [981, 240] width 244 height 542
click at [929, 182] on div at bounding box center [981, 240] width 244 height 542
click at [1067, 289] on div at bounding box center [981, 240] width 244 height 542
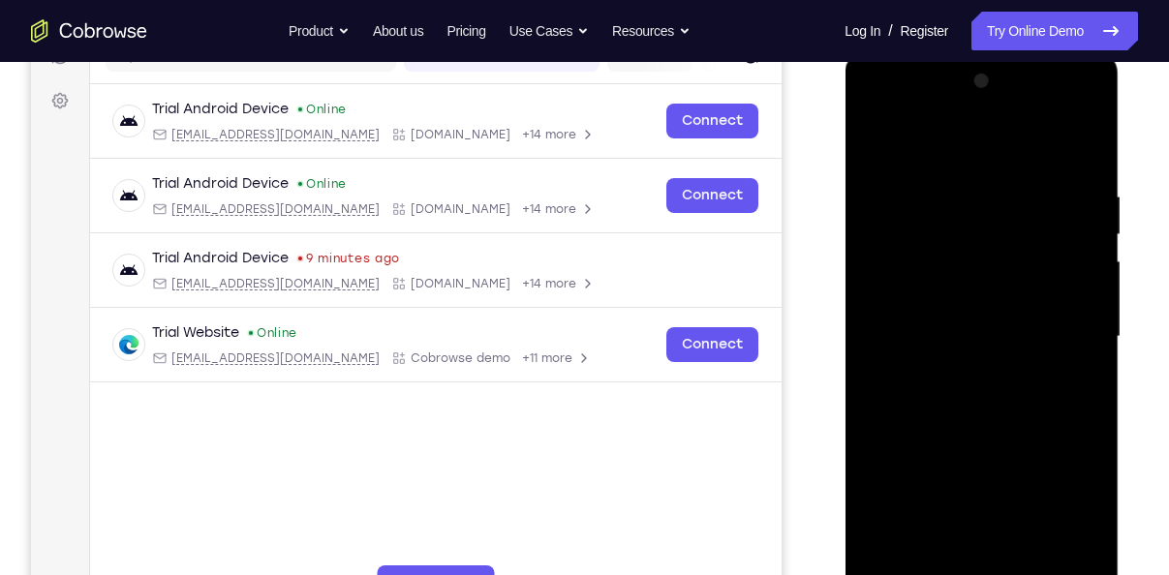
scroll to position [267, 0]
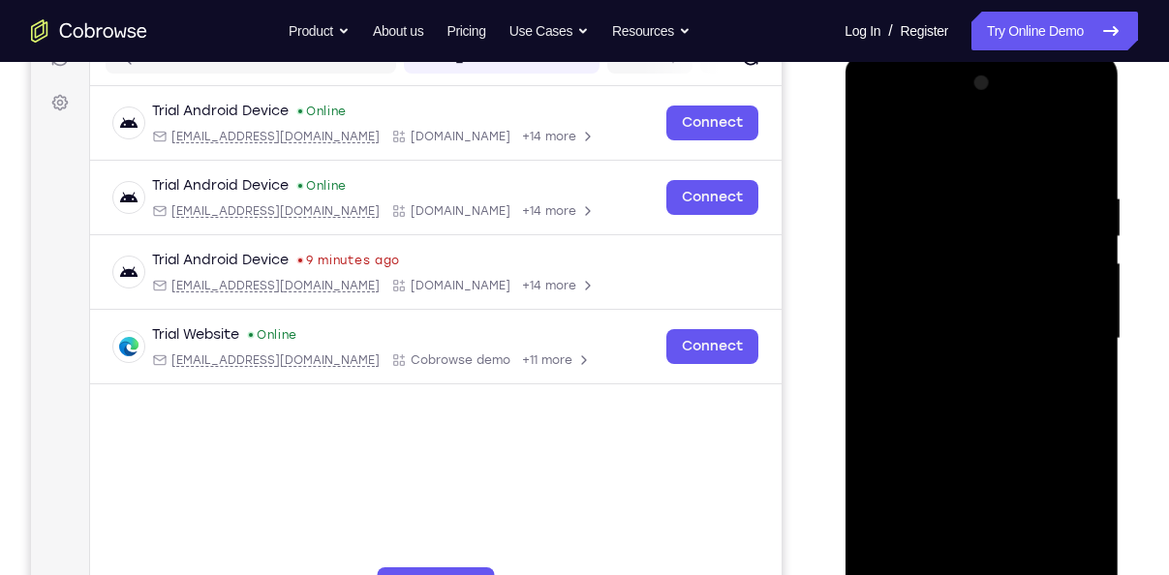
click at [875, 143] on div at bounding box center [981, 339] width 244 height 542
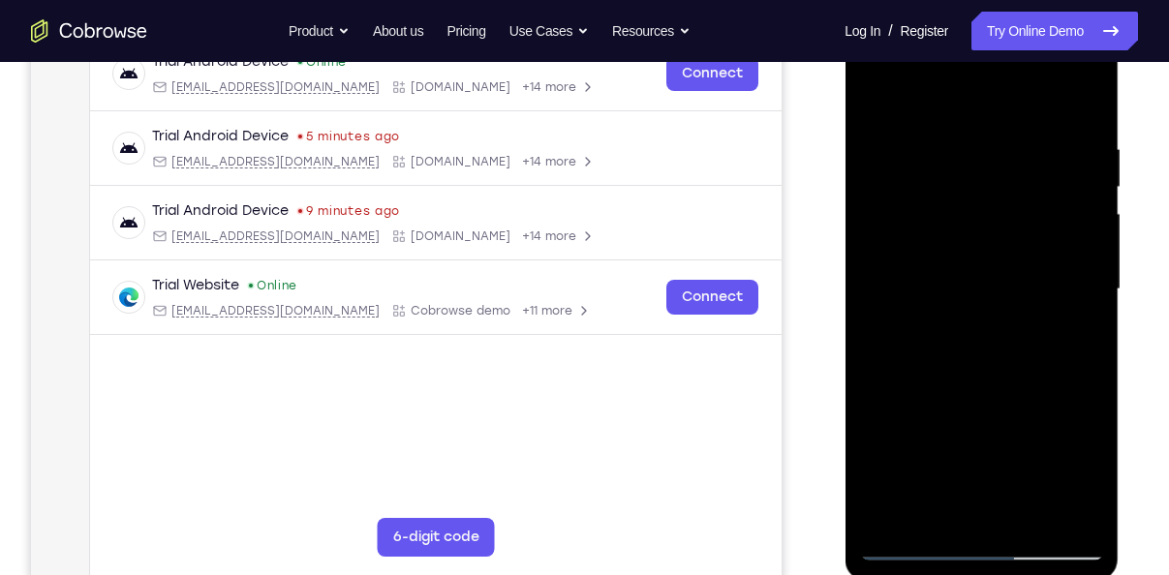
click at [1030, 520] on div at bounding box center [981, 289] width 244 height 542
click at [937, 117] on div at bounding box center [981, 289] width 244 height 542
click at [936, 162] on div at bounding box center [981, 289] width 244 height 542
click at [874, 102] on div at bounding box center [981, 289] width 244 height 542
drag, startPoint x: 965, startPoint y: 255, endPoint x: 954, endPoint y: 349, distance: 94.6
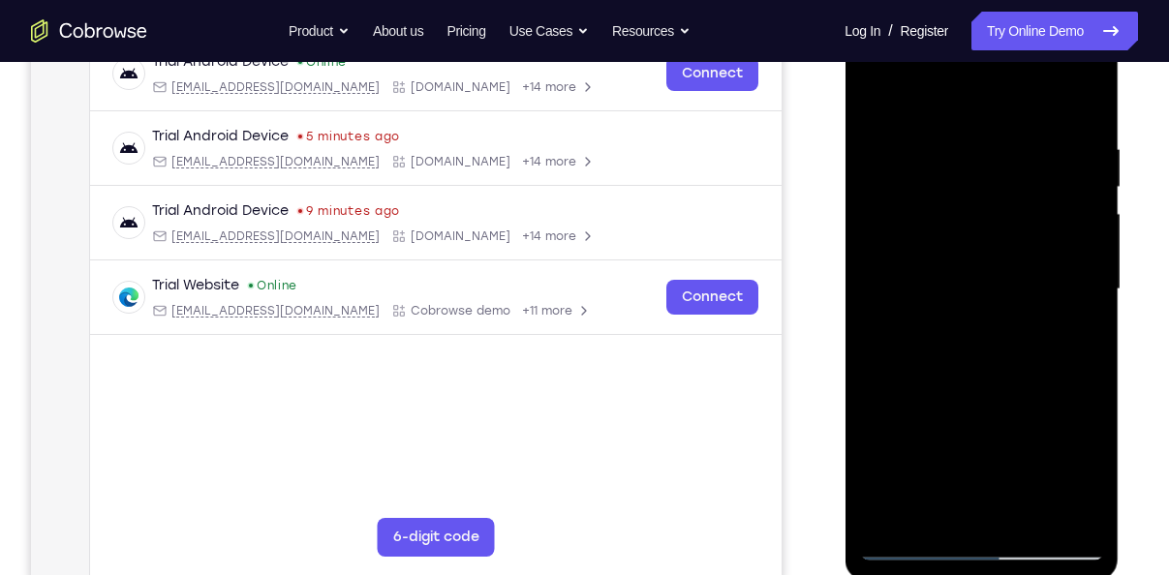
click at [954, 349] on div at bounding box center [981, 289] width 244 height 542
click at [935, 228] on div at bounding box center [981, 289] width 244 height 542
click at [966, 223] on div at bounding box center [981, 289] width 244 height 542
click at [921, 392] on div at bounding box center [981, 289] width 244 height 542
click at [1037, 526] on div at bounding box center [981, 289] width 244 height 542
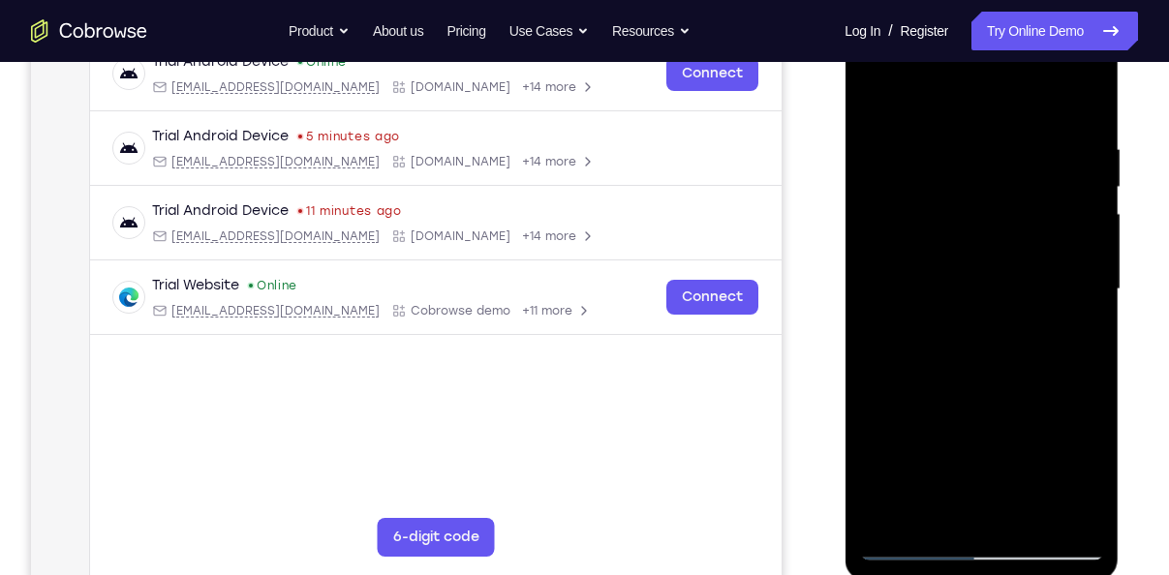
click at [943, 237] on div at bounding box center [981, 289] width 244 height 542
click at [869, 99] on div at bounding box center [981, 289] width 244 height 542
click at [936, 274] on div at bounding box center [981, 289] width 244 height 542
click at [871, 103] on div at bounding box center [981, 289] width 244 height 542
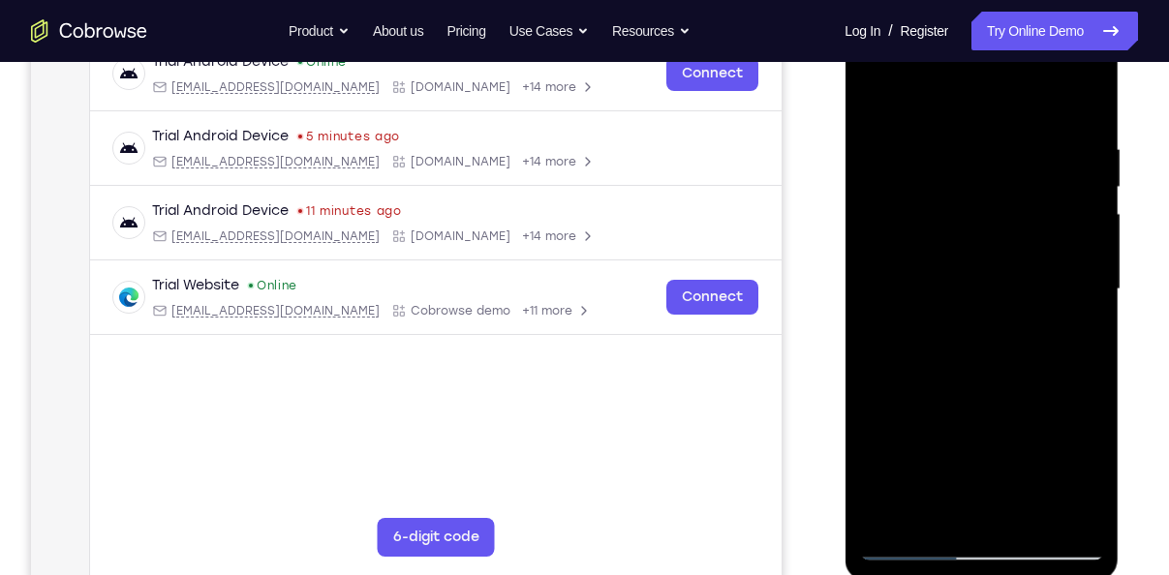
drag, startPoint x: 971, startPoint y: 189, endPoint x: 985, endPoint y: 379, distance: 190.4
click at [985, 379] on div at bounding box center [981, 289] width 244 height 542
click at [1024, 514] on div at bounding box center [981, 289] width 244 height 542
click at [942, 278] on div at bounding box center [981, 289] width 244 height 542
click at [869, 92] on div at bounding box center [981, 289] width 244 height 542
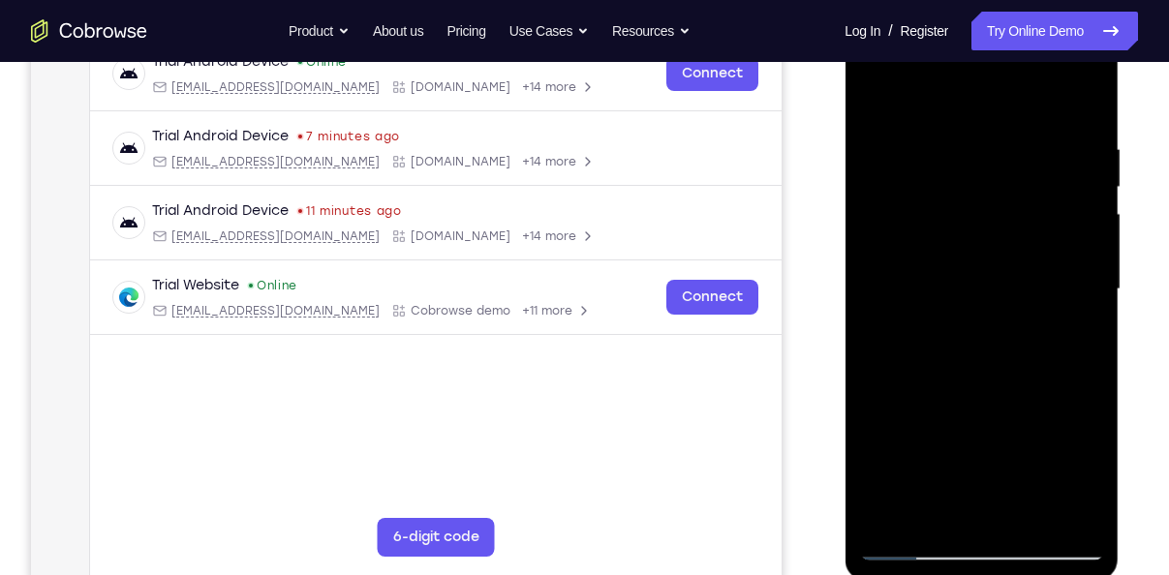
click at [933, 236] on div at bounding box center [981, 289] width 244 height 542
click at [873, 102] on div at bounding box center [981, 289] width 244 height 542
drag, startPoint x: 954, startPoint y: 202, endPoint x: 948, endPoint y: 326, distance: 124.1
click at [948, 326] on div at bounding box center [981, 289] width 244 height 542
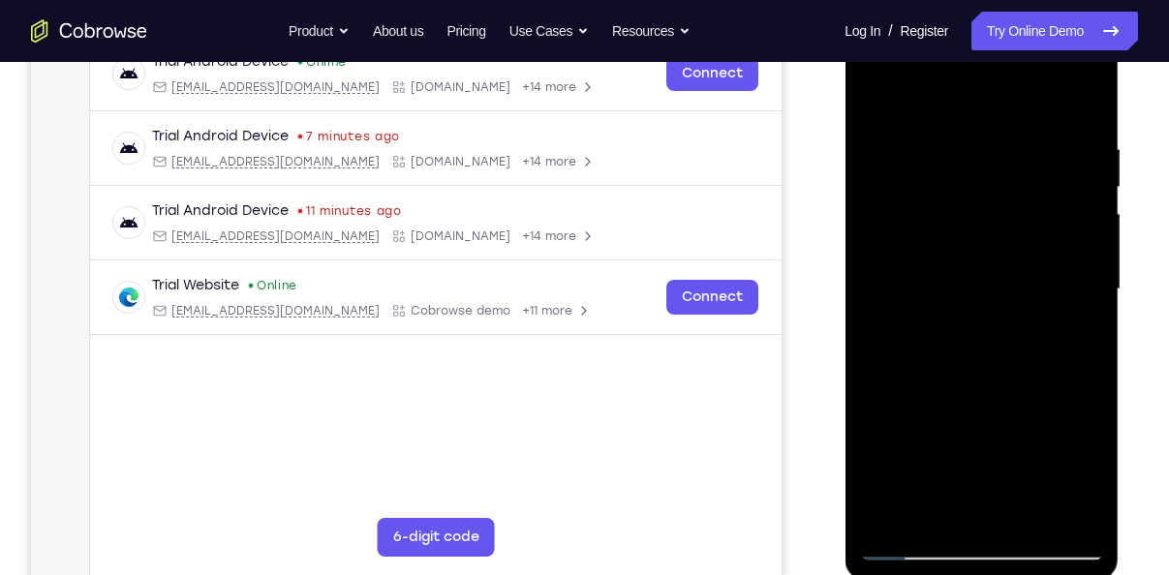
click at [954, 158] on div at bounding box center [981, 289] width 244 height 542
click at [1080, 103] on div at bounding box center [981, 289] width 244 height 542
click at [1025, 518] on div at bounding box center [981, 289] width 244 height 542
click at [894, 216] on div at bounding box center [981, 289] width 244 height 542
click at [881, 102] on div at bounding box center [981, 289] width 244 height 542
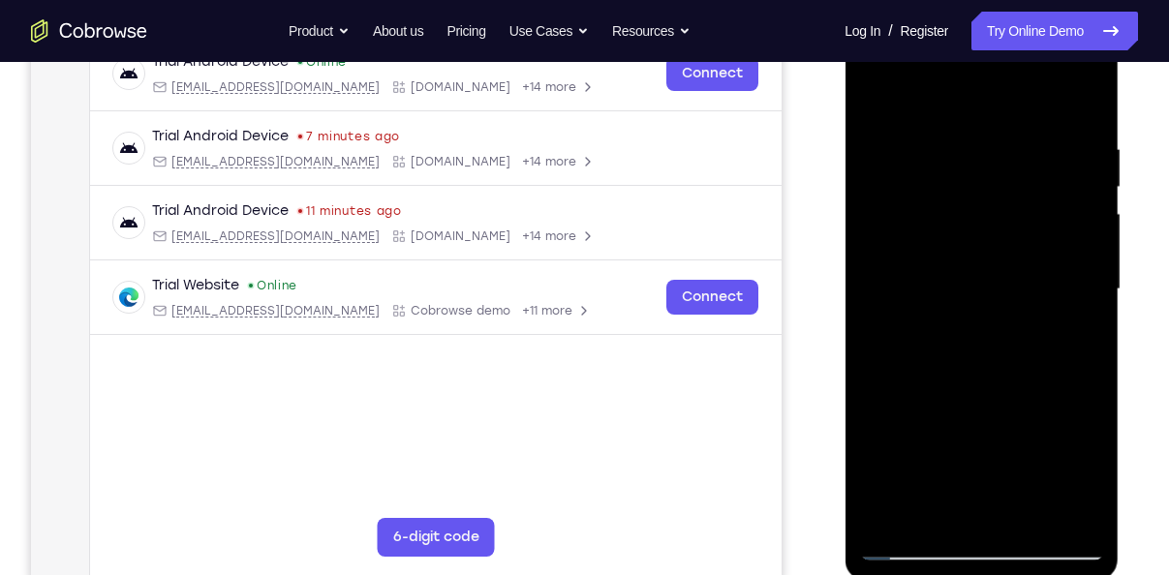
click at [939, 243] on div at bounding box center [981, 289] width 244 height 542
click at [912, 468] on div at bounding box center [981, 289] width 244 height 542
click at [929, 480] on div at bounding box center [981, 289] width 244 height 542
click at [934, 477] on div at bounding box center [981, 289] width 244 height 542
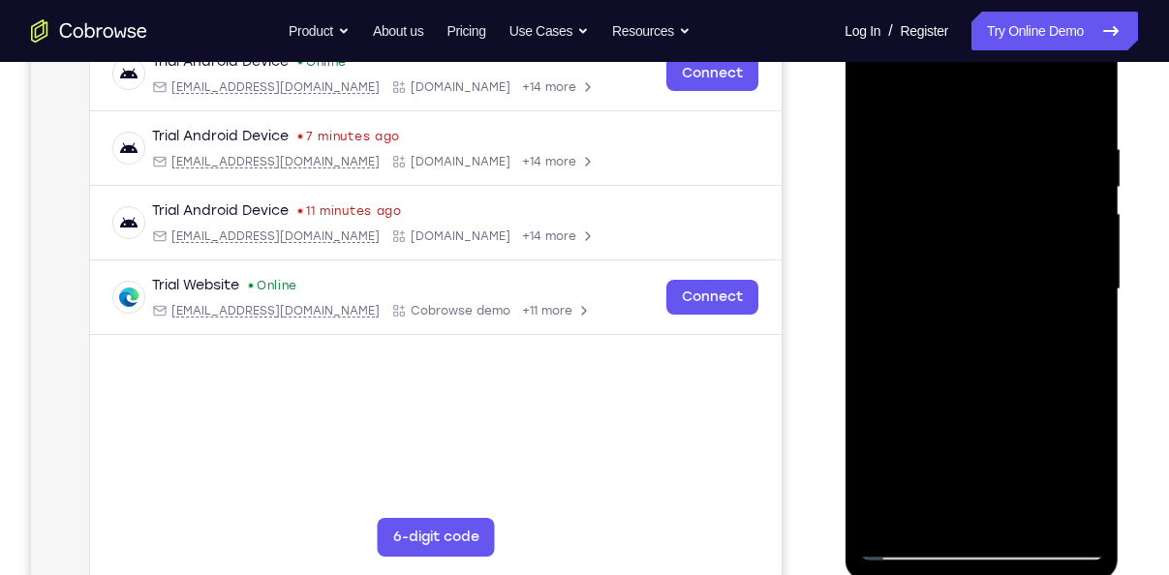
click at [929, 470] on div at bounding box center [981, 289] width 244 height 542
click at [933, 452] on div at bounding box center [981, 289] width 244 height 542
click at [935, 471] on div at bounding box center [981, 289] width 244 height 542
click at [932, 474] on div at bounding box center [981, 289] width 244 height 542
click at [937, 449] on div at bounding box center [981, 289] width 244 height 542
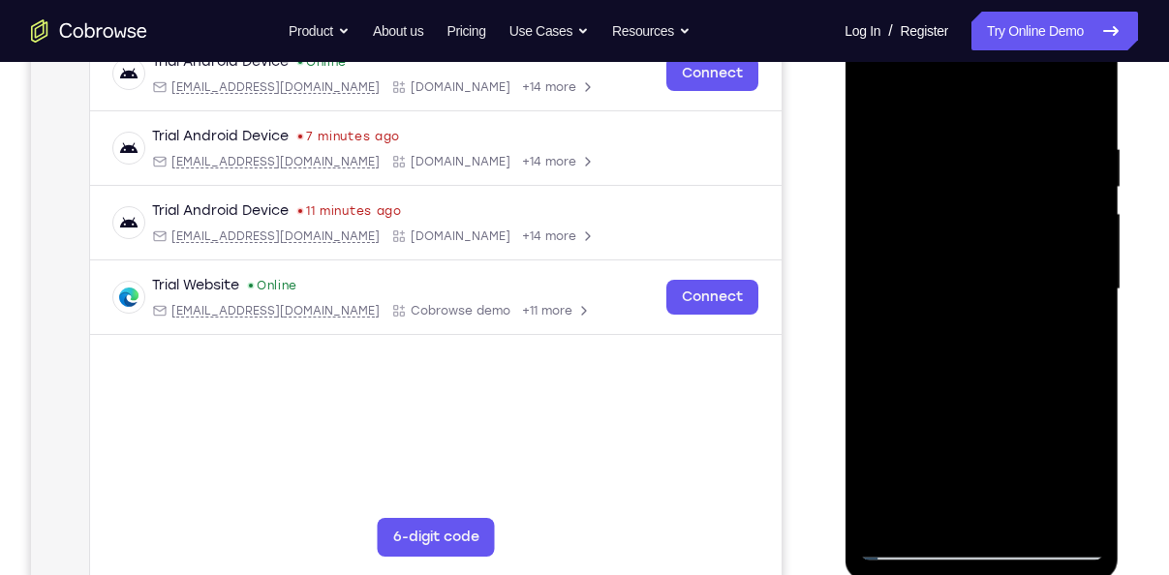
click at [868, 102] on div at bounding box center [981, 289] width 244 height 542
drag, startPoint x: 957, startPoint y: 463, endPoint x: 983, endPoint y: 305, distance: 160.1
click at [983, 305] on div at bounding box center [981, 289] width 244 height 542
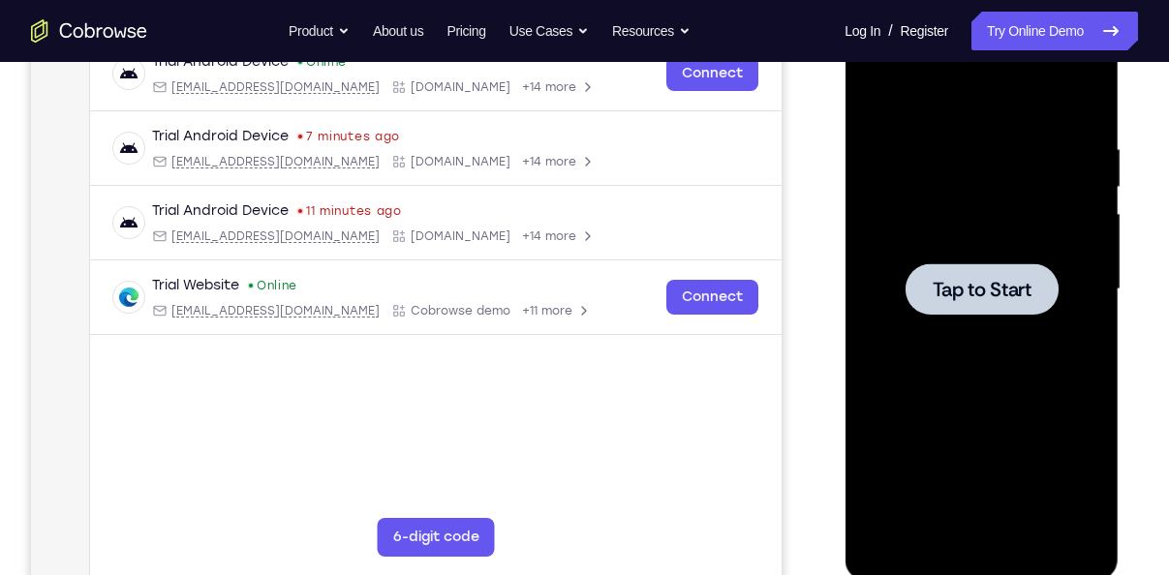
click at [959, 282] on span "Tap to Start" at bounding box center [981, 289] width 99 height 19
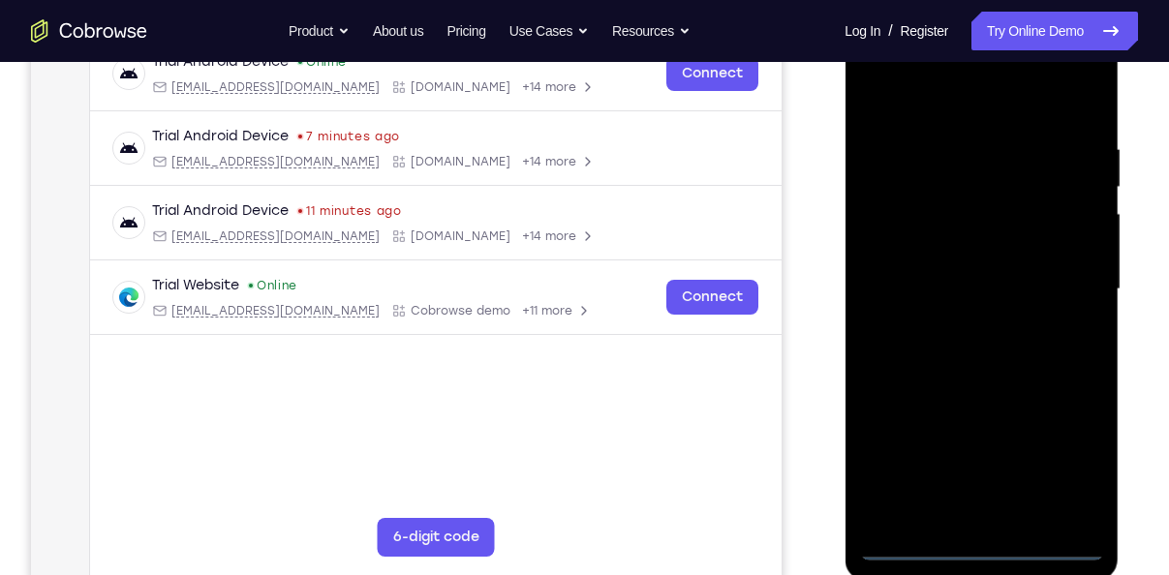
click at [985, 530] on div at bounding box center [981, 289] width 244 height 542
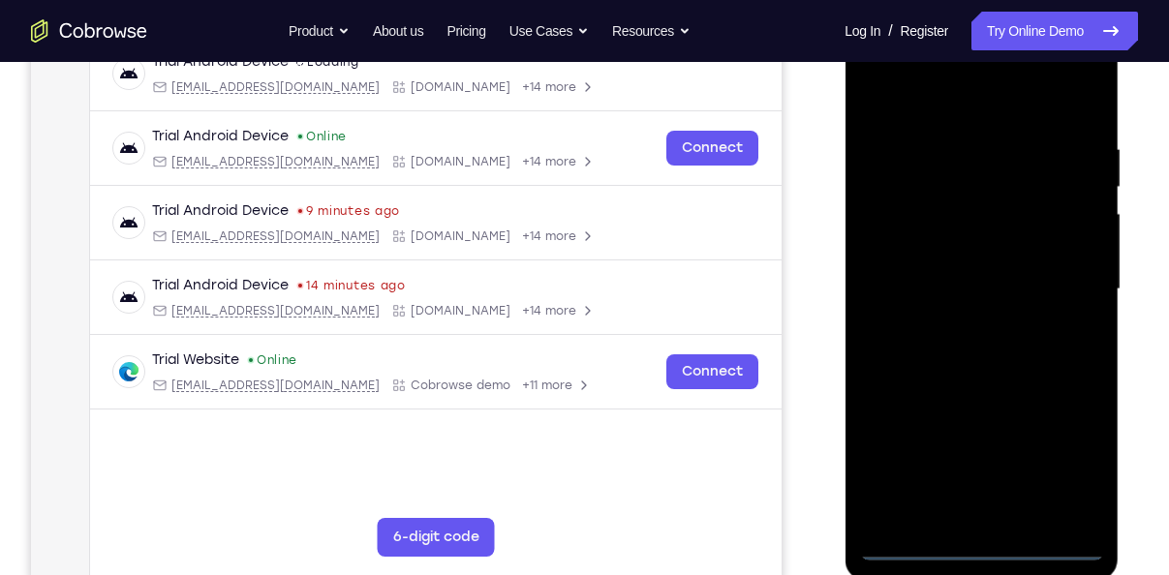
click at [985, 542] on div at bounding box center [981, 289] width 244 height 542
click at [1043, 462] on div at bounding box center [981, 289] width 244 height 542
click at [1086, 452] on div at bounding box center [981, 289] width 244 height 542
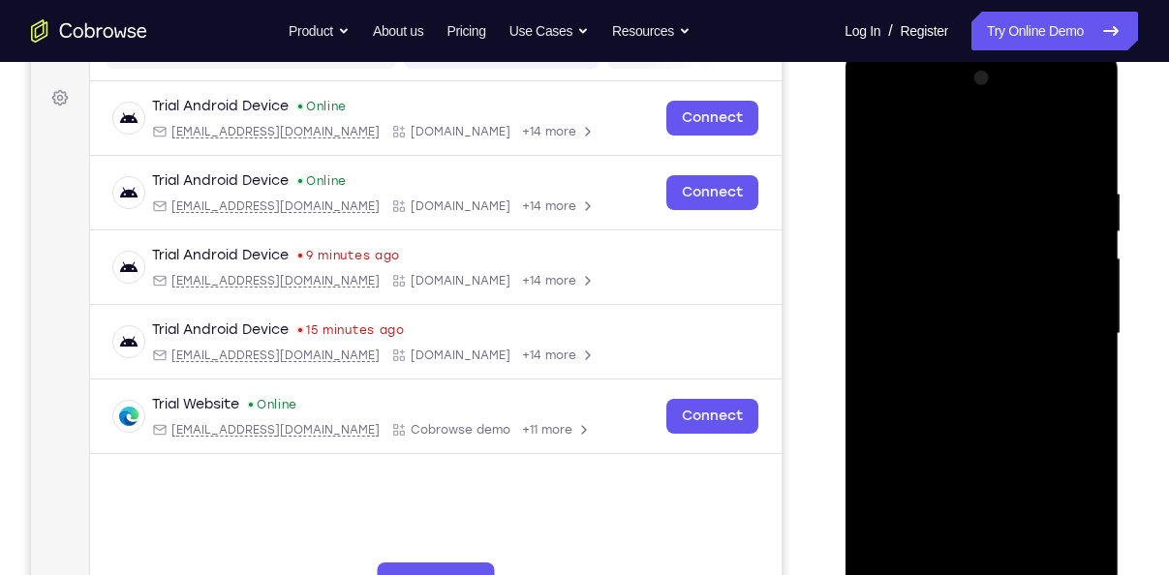
scroll to position [269, 0]
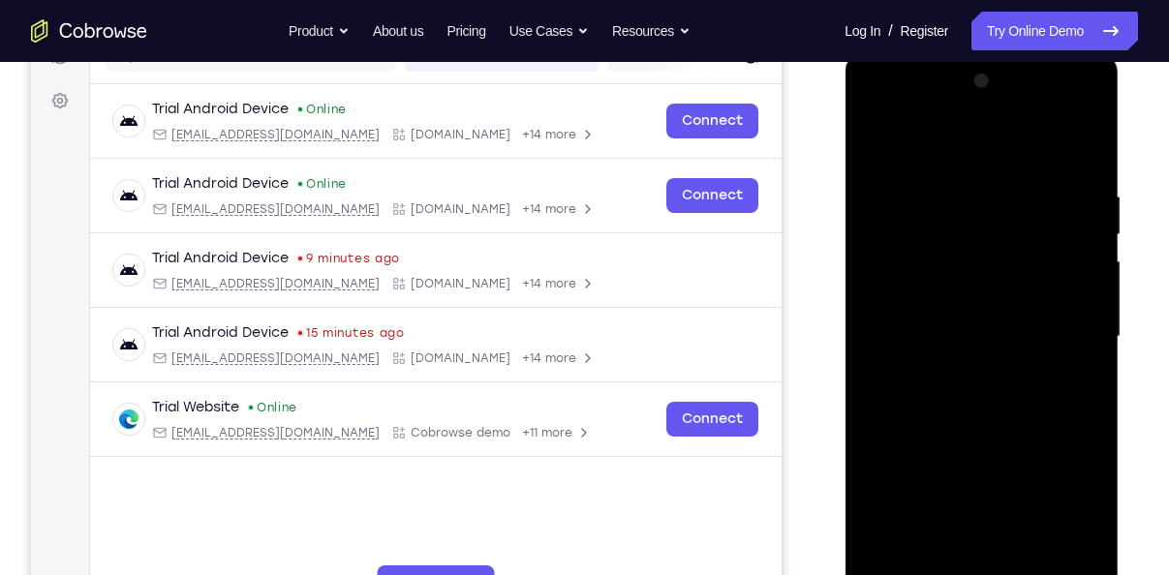
click at [914, 148] on div at bounding box center [981, 337] width 244 height 542
click at [1054, 332] on div at bounding box center [981, 337] width 244 height 542
click at [953, 371] on div at bounding box center [981, 337] width 244 height 542
click at [946, 314] on div at bounding box center [981, 337] width 244 height 542
click at [932, 294] on div at bounding box center [981, 337] width 244 height 542
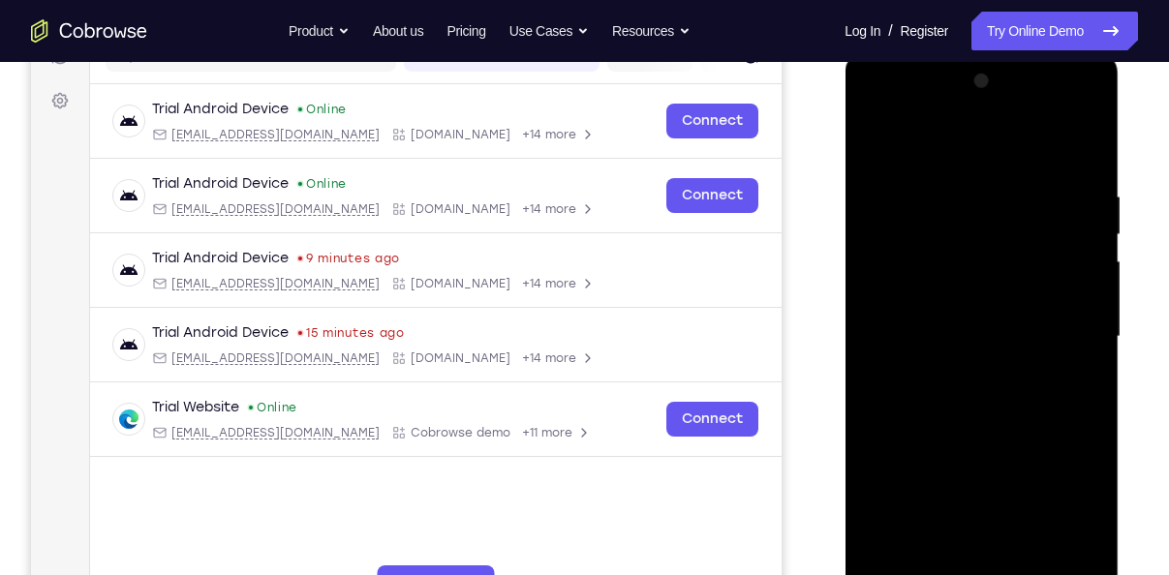
click at [932, 294] on div at bounding box center [981, 337] width 244 height 542
click at [945, 335] on div at bounding box center [981, 337] width 244 height 542
click at [1012, 414] on div at bounding box center [981, 337] width 244 height 542
click at [1001, 392] on div at bounding box center [981, 337] width 244 height 542
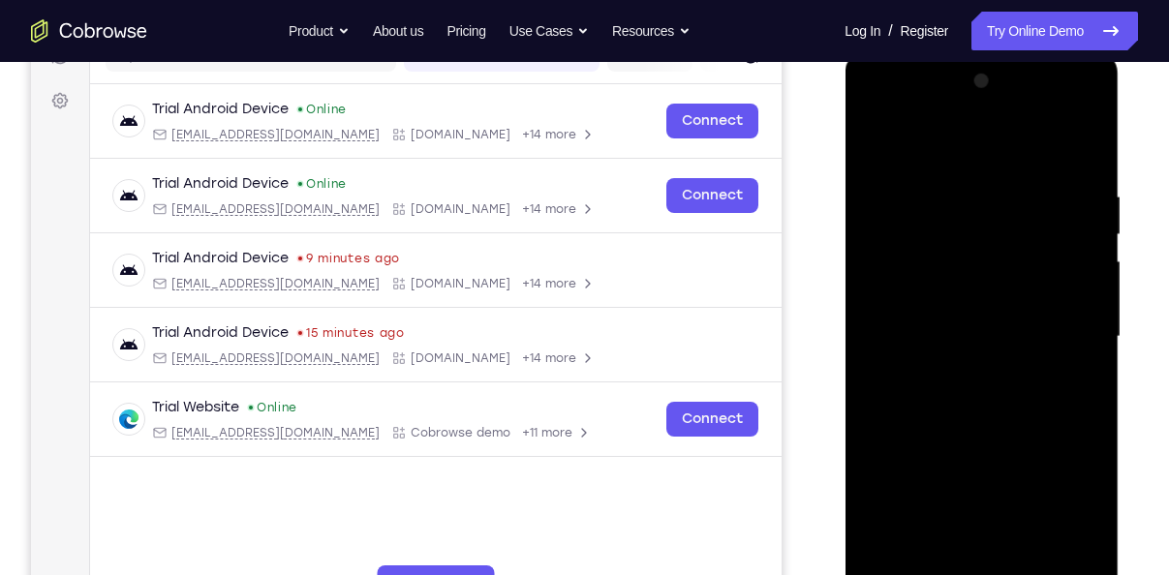
click at [1001, 392] on div at bounding box center [981, 337] width 244 height 542
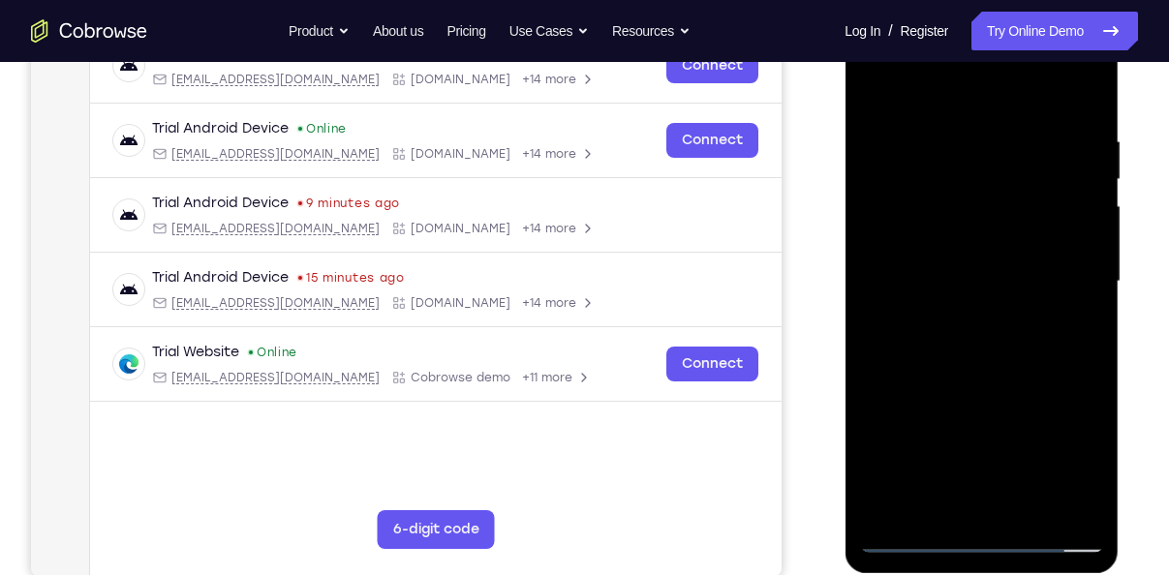
scroll to position [327, 0]
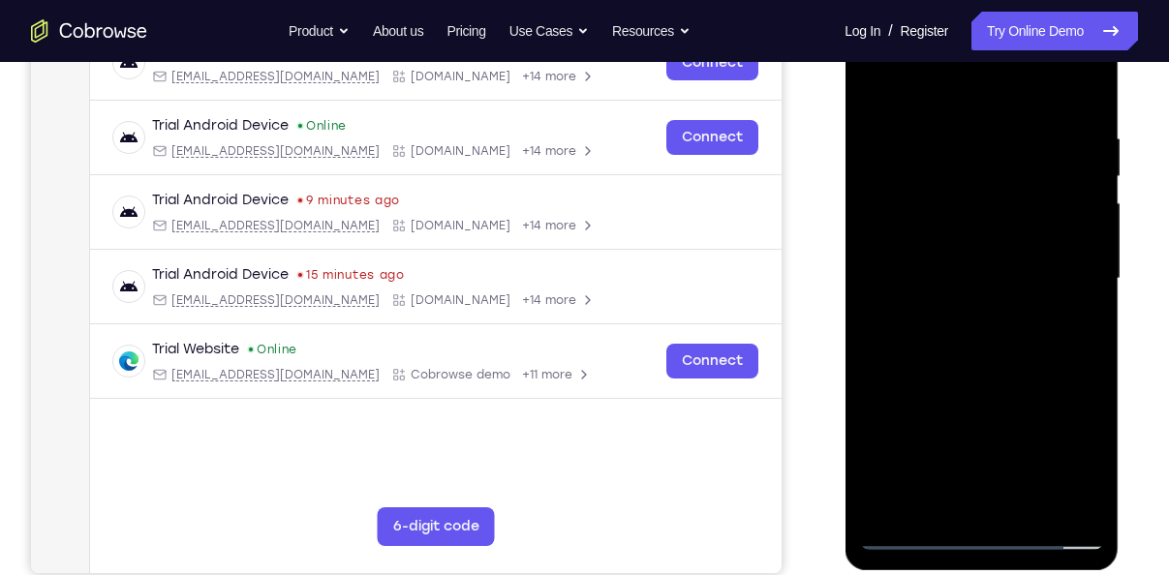
click at [987, 382] on div at bounding box center [981, 279] width 244 height 542
click at [1039, 500] on div at bounding box center [981, 279] width 244 height 542
click at [964, 392] on div at bounding box center [981, 279] width 244 height 542
click at [962, 218] on div at bounding box center [981, 279] width 244 height 542
click at [870, 85] on div at bounding box center [981, 279] width 244 height 542
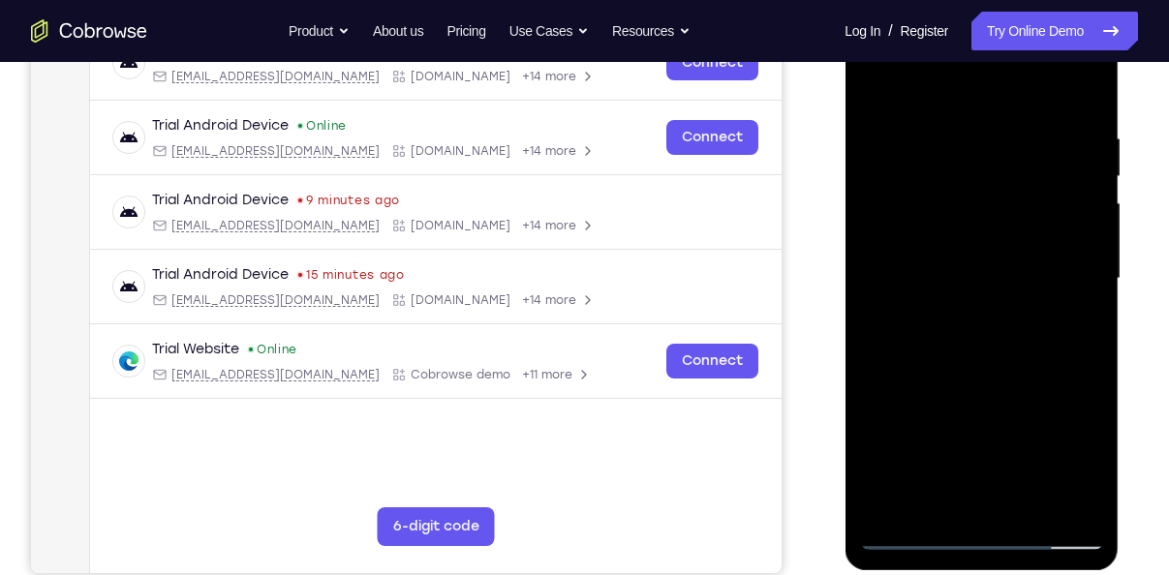
click at [923, 211] on div at bounding box center [981, 279] width 244 height 542
click at [865, 85] on div at bounding box center [981, 279] width 244 height 542
drag, startPoint x: 995, startPoint y: 193, endPoint x: 984, endPoint y: 467, distance: 274.4
click at [984, 467] on div at bounding box center [981, 279] width 244 height 542
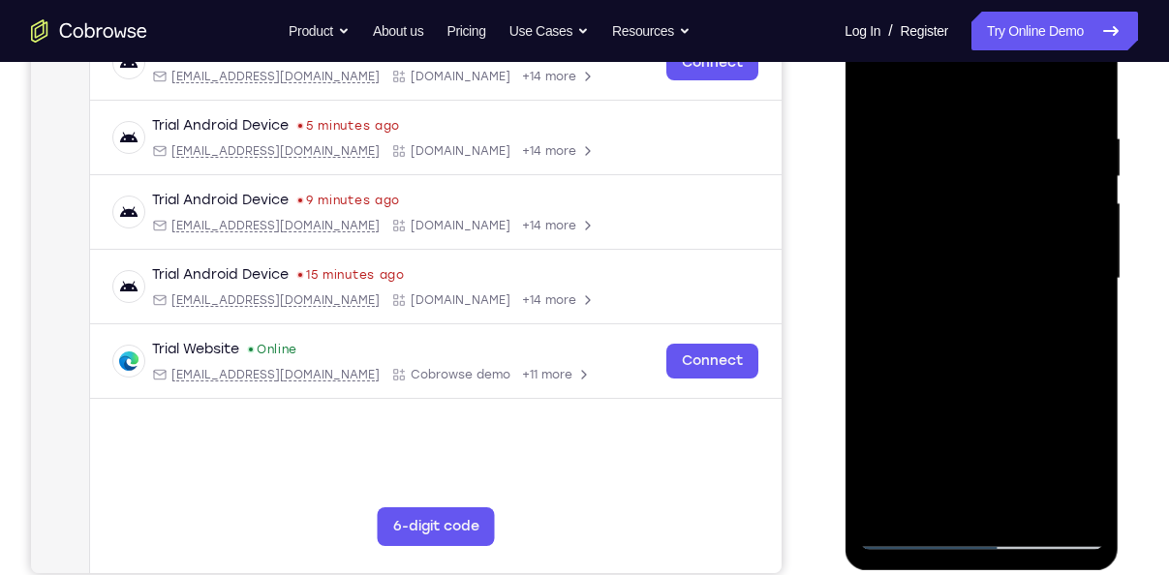
click at [968, 132] on div at bounding box center [981, 279] width 244 height 542
drag, startPoint x: 1073, startPoint y: 254, endPoint x: 855, endPoint y: 229, distance: 219.4
click at [855, 229] on div at bounding box center [982, 281] width 274 height 577
drag, startPoint x: 1062, startPoint y: 289, endPoint x: 876, endPoint y: 286, distance: 186.0
click at [876, 286] on div at bounding box center [981, 279] width 244 height 542
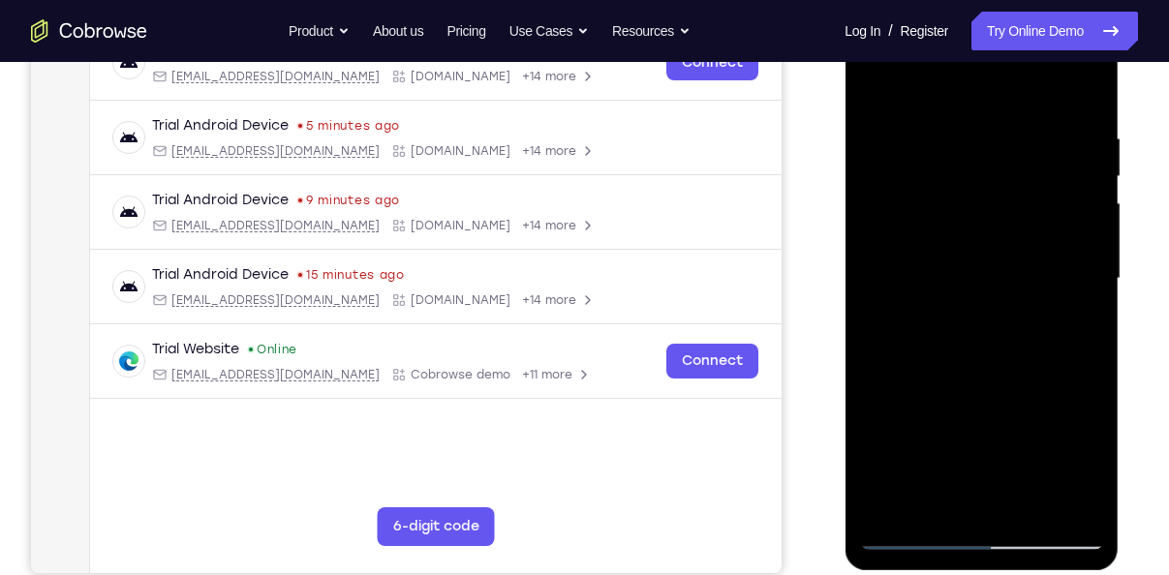
drag, startPoint x: 931, startPoint y: 304, endPoint x: 1086, endPoint y: 294, distance: 155.4
click at [1086, 294] on div at bounding box center [981, 279] width 244 height 542
click at [1056, 506] on div at bounding box center [981, 279] width 244 height 542
drag, startPoint x: 1065, startPoint y: 397, endPoint x: 819, endPoint y: 411, distance: 246.4
click at [845, 411] on html "Online web based iOS Simulators and Android Emulators. Run iPhone, iPad, Mobile…" at bounding box center [983, 283] width 276 height 581
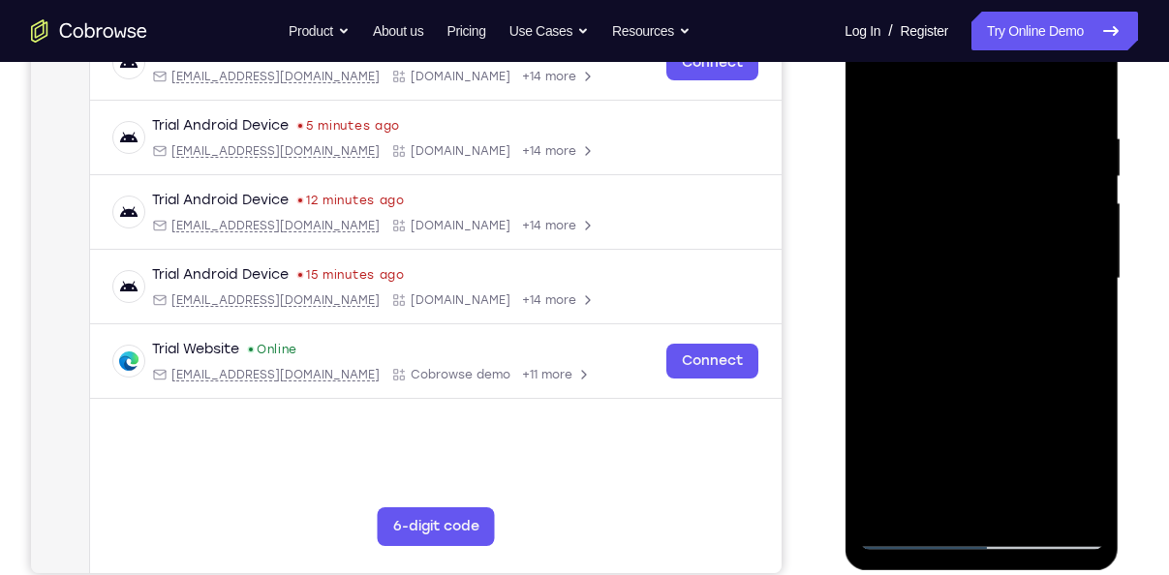
drag, startPoint x: 1076, startPoint y: 409, endPoint x: 847, endPoint y: 408, distance: 229.6
click at [847, 408] on div at bounding box center [982, 281] width 274 height 577
drag, startPoint x: 1067, startPoint y: 422, endPoint x: 844, endPoint y: 389, distance: 225.2
click at [845, 389] on div at bounding box center [982, 281] width 274 height 577
drag, startPoint x: 1070, startPoint y: 436, endPoint x: 851, endPoint y: 401, distance: 222.7
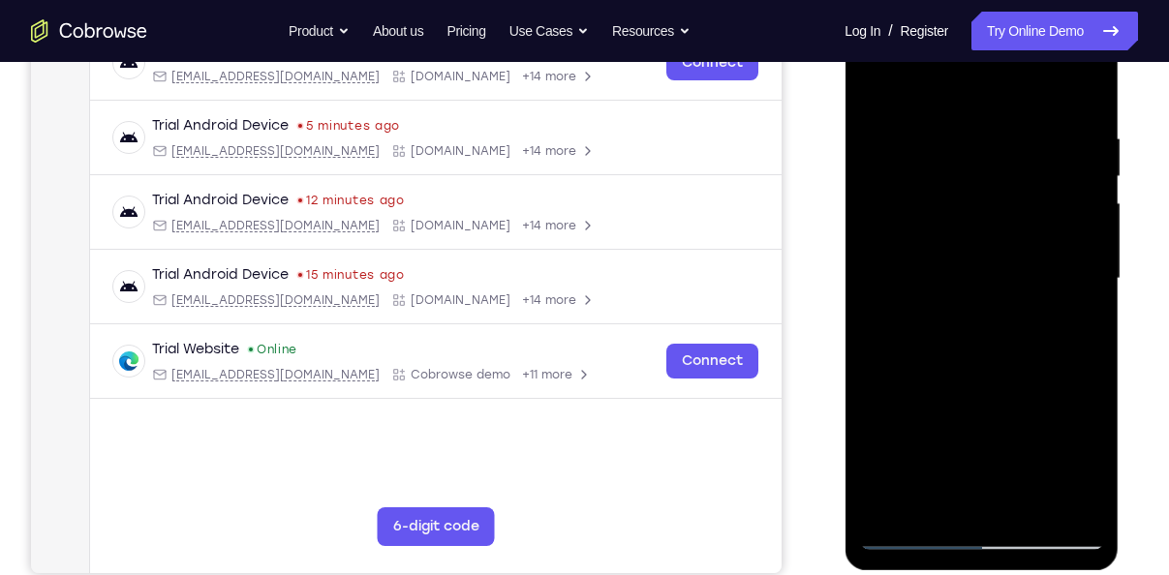
click at [851, 401] on div at bounding box center [982, 281] width 274 height 577
drag, startPoint x: 1070, startPoint y: 392, endPoint x: 837, endPoint y: 353, distance: 236.8
click at [845, 353] on html "Online web based iOS Simulators and Android Emulators. Run iPhone, iPad, Mobile…" at bounding box center [983, 283] width 276 height 581
drag, startPoint x: 1072, startPoint y: 406, endPoint x: 842, endPoint y: 388, distance: 231.2
click at [845, 388] on html "Online web based iOS Simulators and Android Emulators. Run iPhone, iPad, Mobile…" at bounding box center [983, 283] width 276 height 581
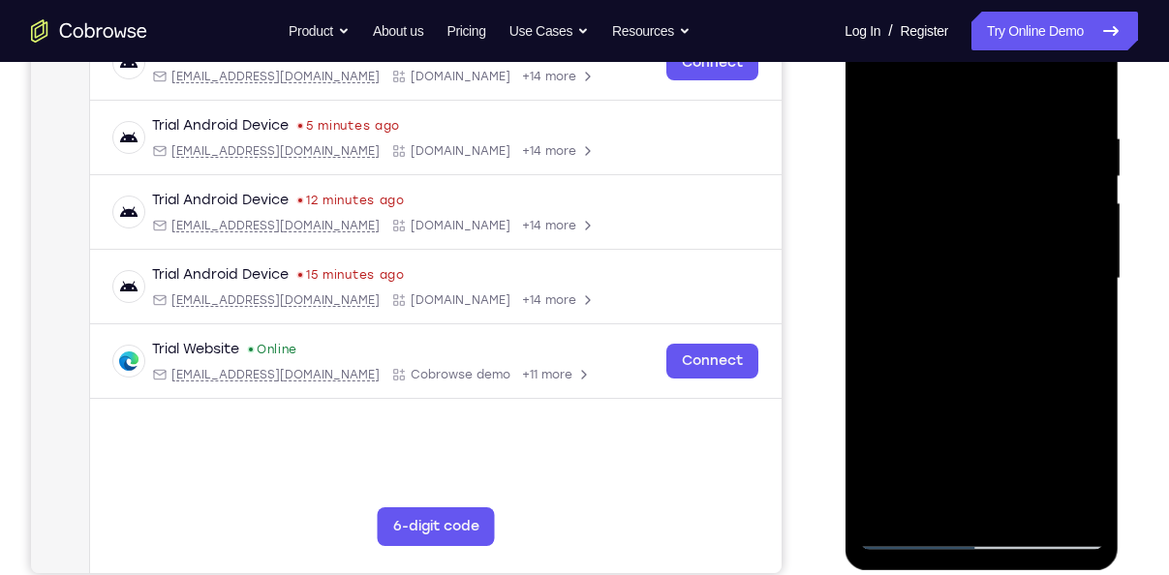
drag, startPoint x: 1067, startPoint y: 421, endPoint x: 811, endPoint y: 407, distance: 256.2
click at [845, 407] on html "Online web based iOS Simulators and Android Emulators. Run iPhone, iPad, Mobile…" at bounding box center [983, 283] width 276 height 581
click at [1081, 93] on div at bounding box center [981, 279] width 244 height 542
click at [892, 498] on div at bounding box center [981, 279] width 244 height 542
drag, startPoint x: 956, startPoint y: 219, endPoint x: 964, endPoint y: 396, distance: 177.4
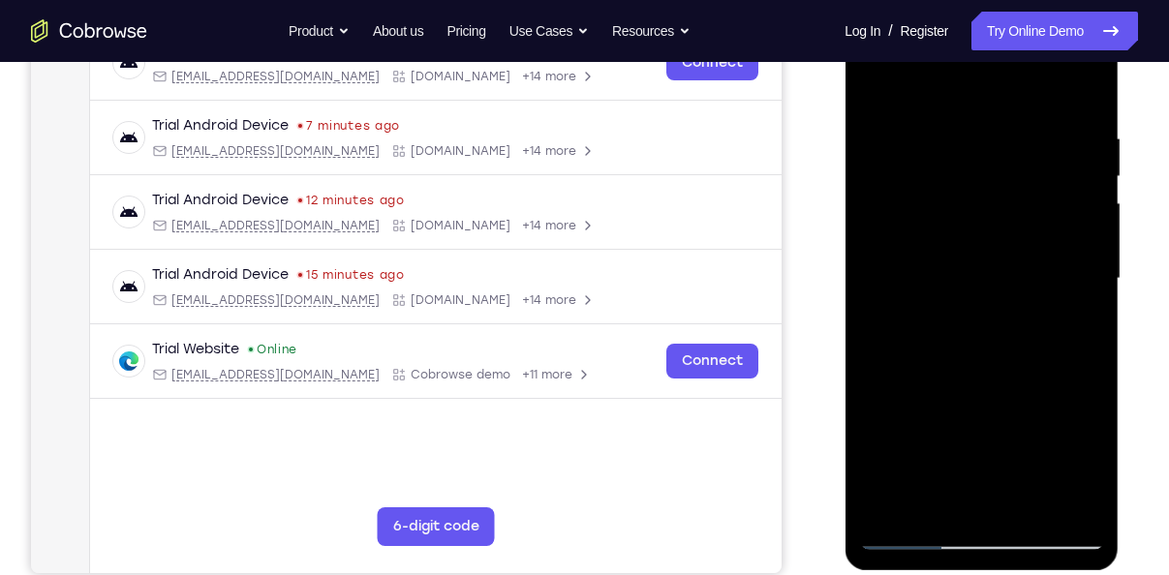
click at [964, 396] on div at bounding box center [981, 279] width 244 height 542
click at [960, 254] on div at bounding box center [981, 279] width 244 height 542
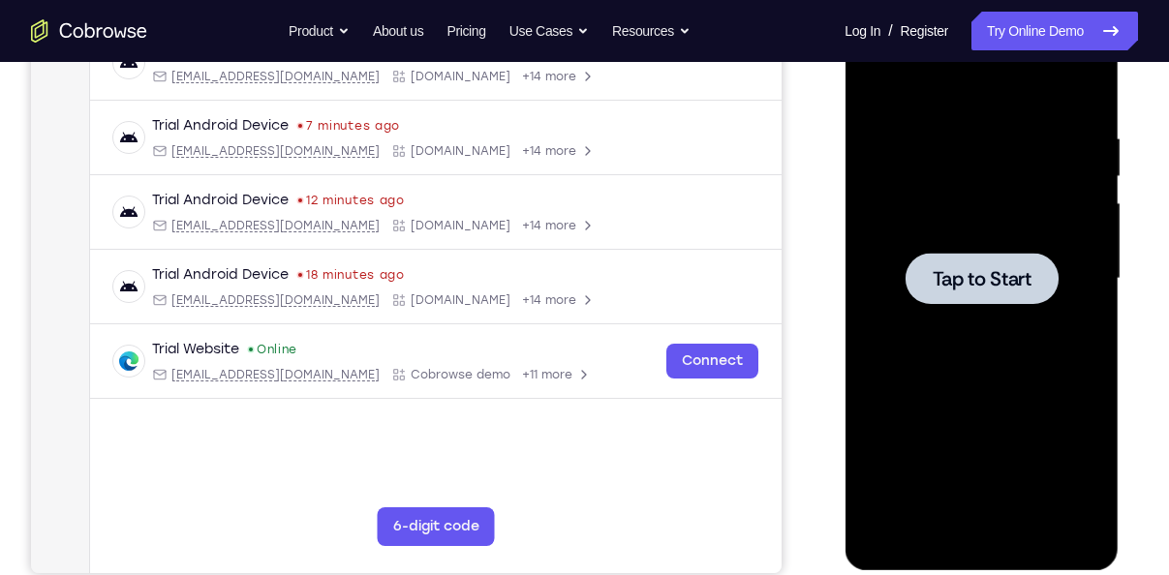
click at [971, 244] on div at bounding box center [981, 279] width 244 height 542
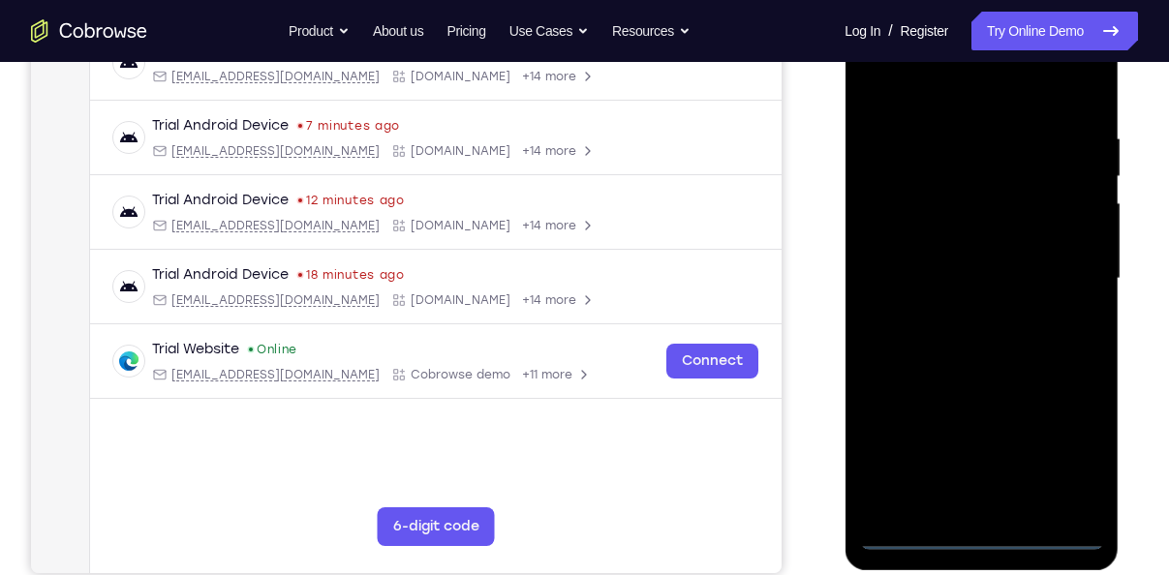
click at [991, 546] on div at bounding box center [981, 279] width 244 height 542
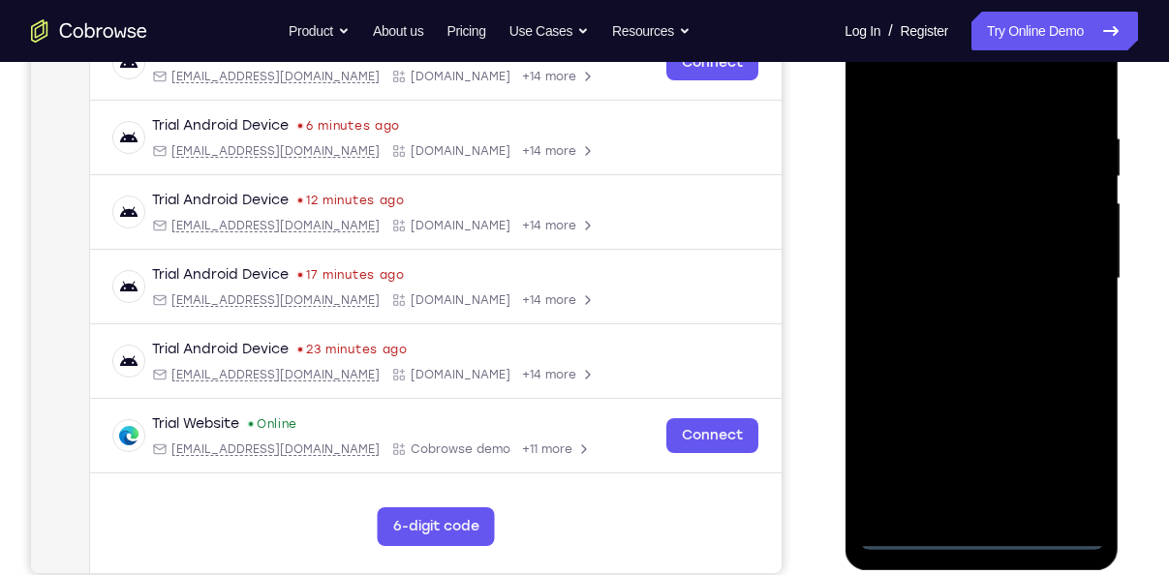
click at [1065, 448] on div at bounding box center [981, 279] width 244 height 542
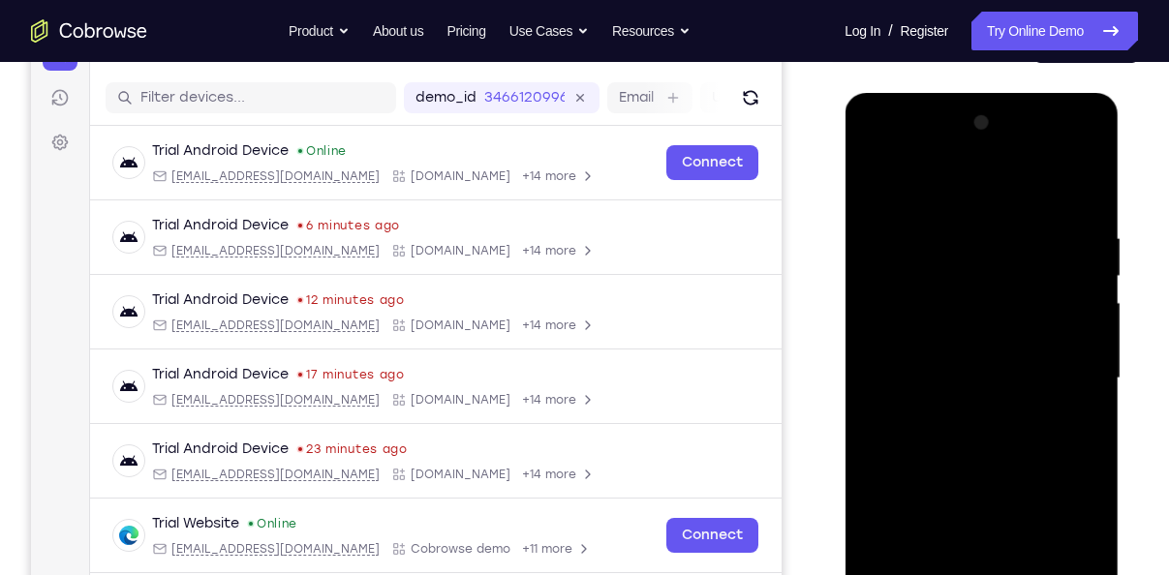
scroll to position [227, 0]
click at [917, 193] on div at bounding box center [981, 379] width 244 height 542
click at [1047, 373] on div at bounding box center [981, 379] width 244 height 542
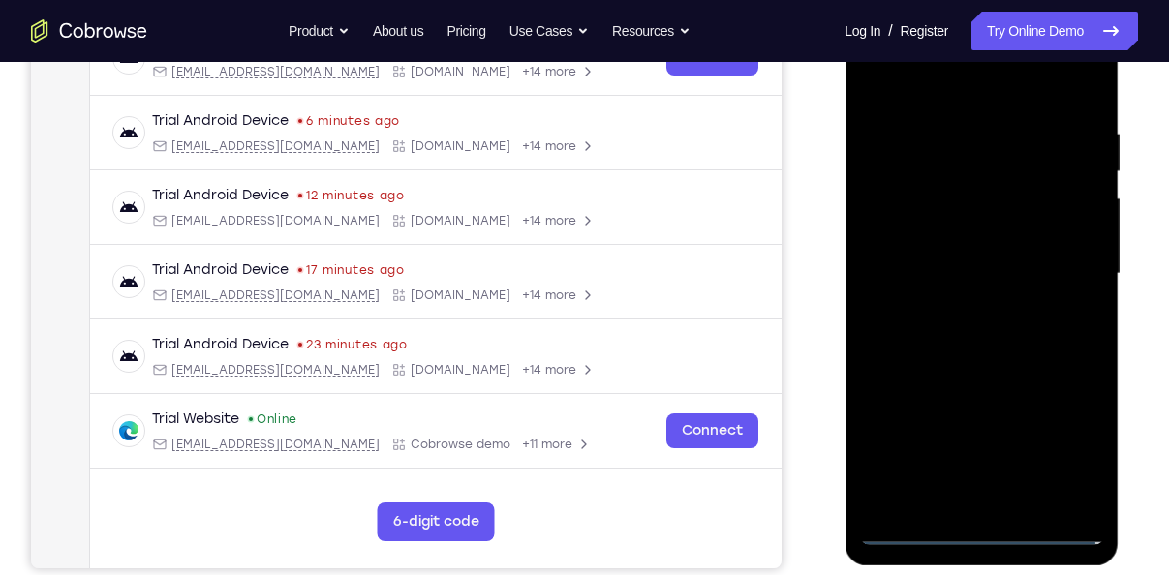
scroll to position [333, 0]
click at [1010, 509] on div at bounding box center [981, 273] width 244 height 542
click at [956, 265] on div at bounding box center [981, 273] width 244 height 542
click at [946, 228] on div at bounding box center [981, 273] width 244 height 542
click at [958, 276] on div at bounding box center [981, 273] width 244 height 542
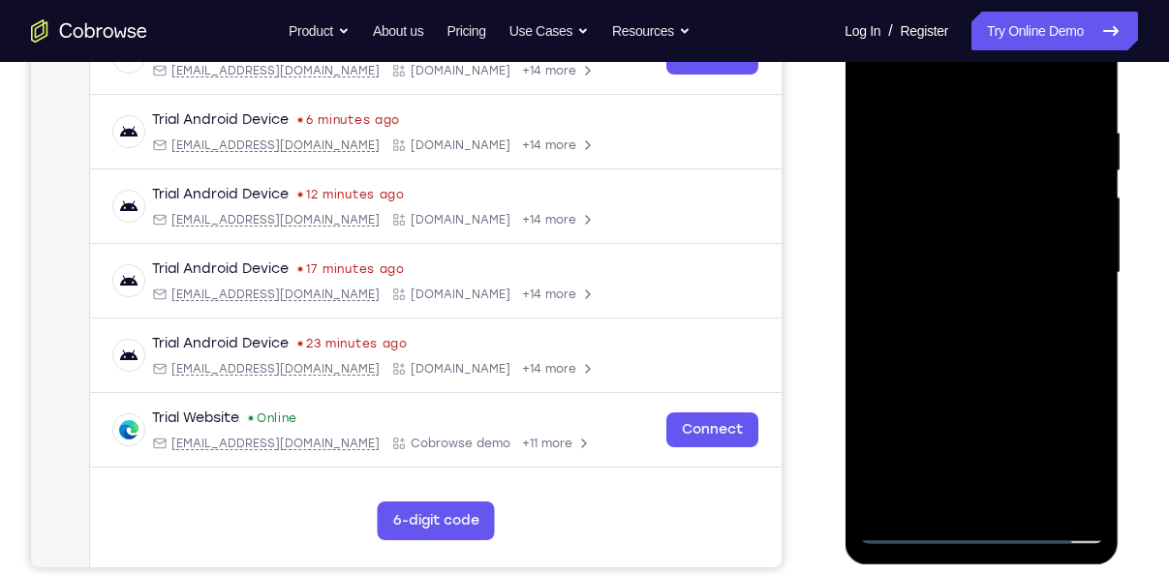
click at [952, 331] on div at bounding box center [981, 273] width 244 height 542
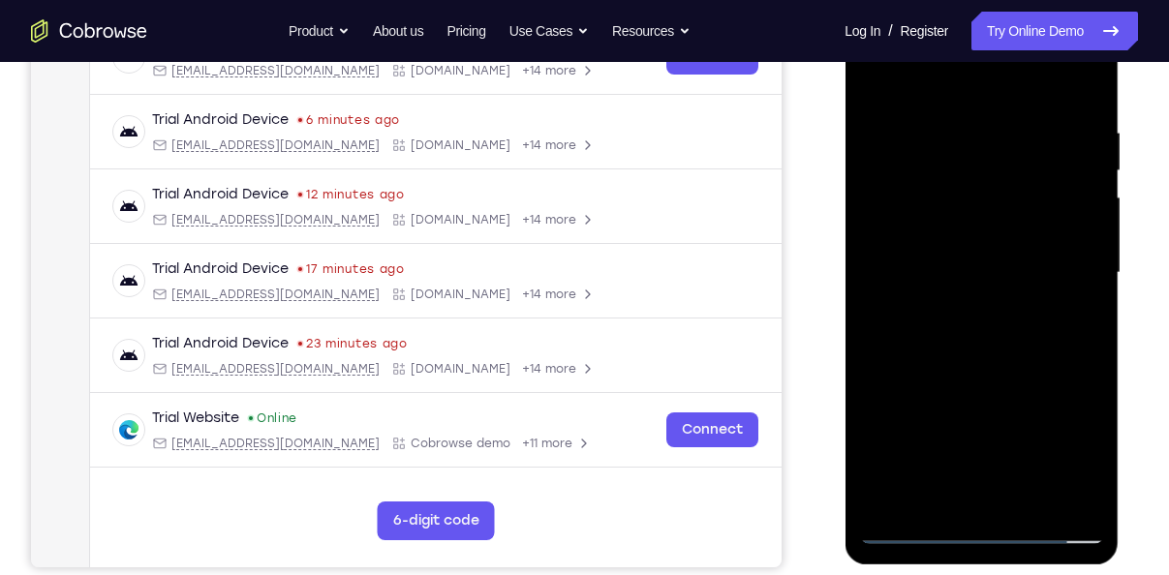
click at [952, 331] on div at bounding box center [981, 273] width 244 height 542
click at [954, 366] on div at bounding box center [981, 273] width 244 height 542
click at [1021, 495] on div at bounding box center [981, 273] width 244 height 542
click at [980, 378] on div at bounding box center [981, 273] width 244 height 542
click at [884, 76] on div at bounding box center [981, 273] width 244 height 542
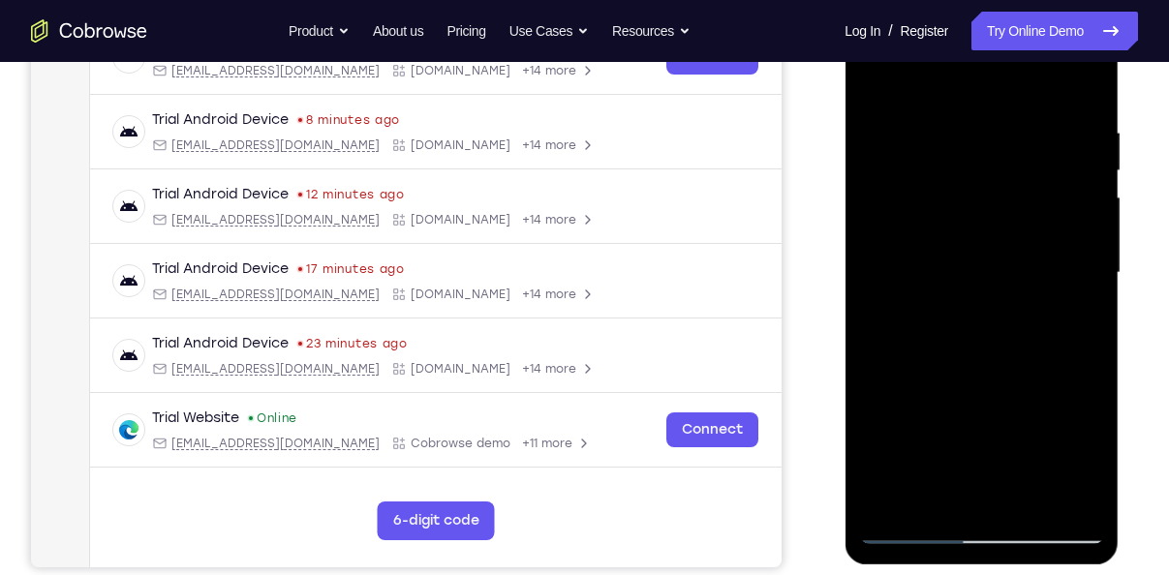
click at [916, 166] on div at bounding box center [981, 273] width 244 height 542
click at [1016, 502] on div at bounding box center [981, 273] width 244 height 542
click at [971, 233] on div at bounding box center [981, 273] width 244 height 542
click at [910, 541] on div at bounding box center [981, 273] width 244 height 542
click at [878, 72] on div at bounding box center [981, 273] width 244 height 542
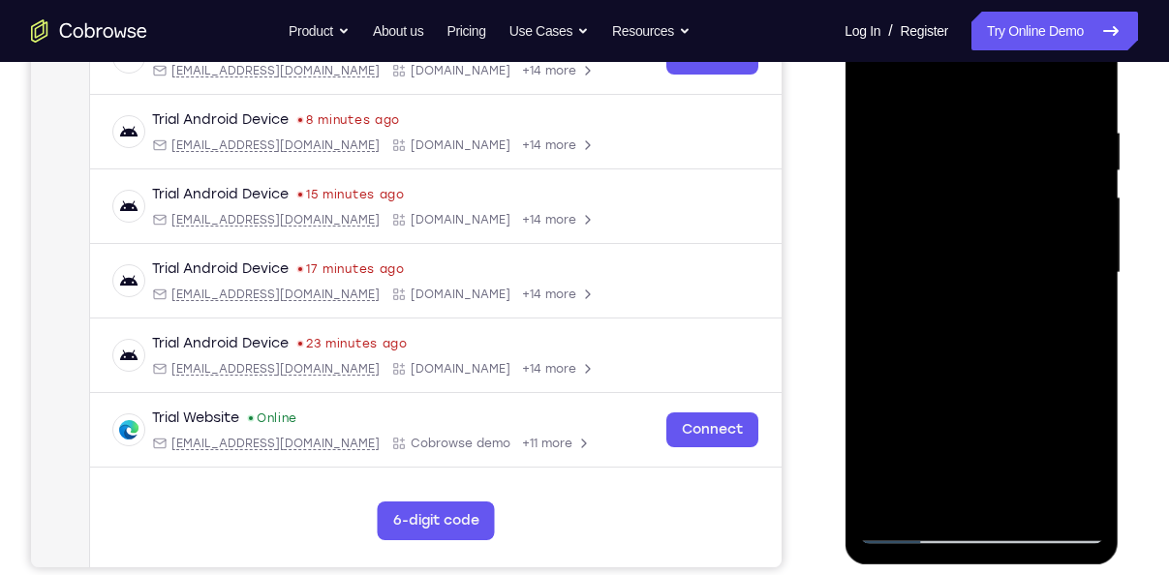
drag, startPoint x: 1007, startPoint y: 196, endPoint x: 1008, endPoint y: 360, distance: 164.7
click at [1008, 360] on div at bounding box center [981, 273] width 244 height 542
drag, startPoint x: 976, startPoint y: 178, endPoint x: 1019, endPoint y: 324, distance: 151.4
click at [1019, 324] on div at bounding box center [981, 273] width 244 height 542
click at [1084, 492] on div at bounding box center [981, 273] width 244 height 542
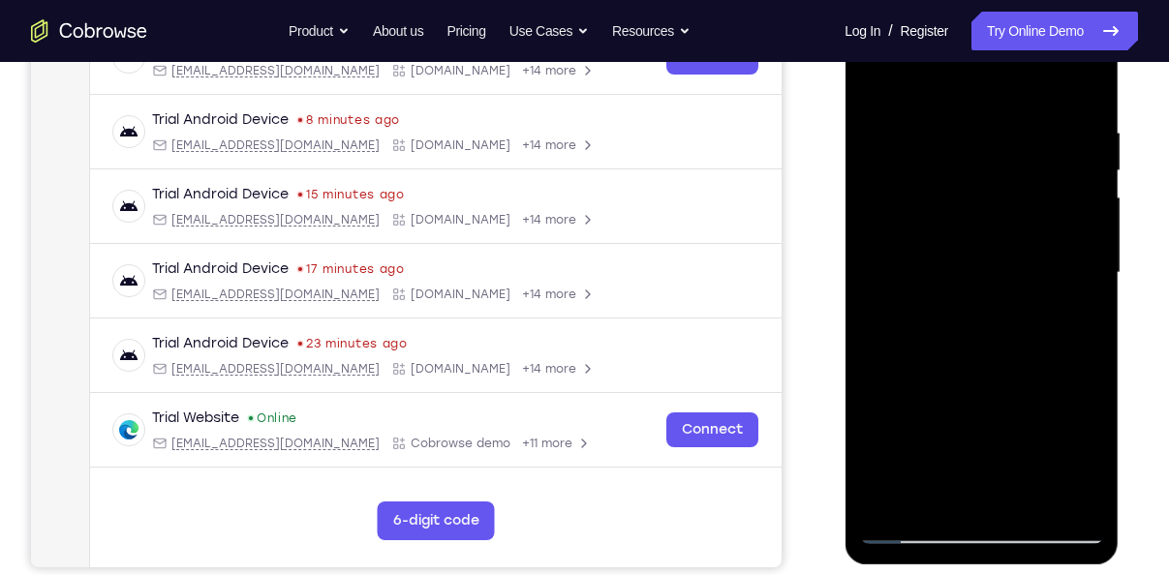
click at [1026, 500] on div at bounding box center [981, 273] width 244 height 542
click at [907, 525] on div at bounding box center [981, 273] width 244 height 542
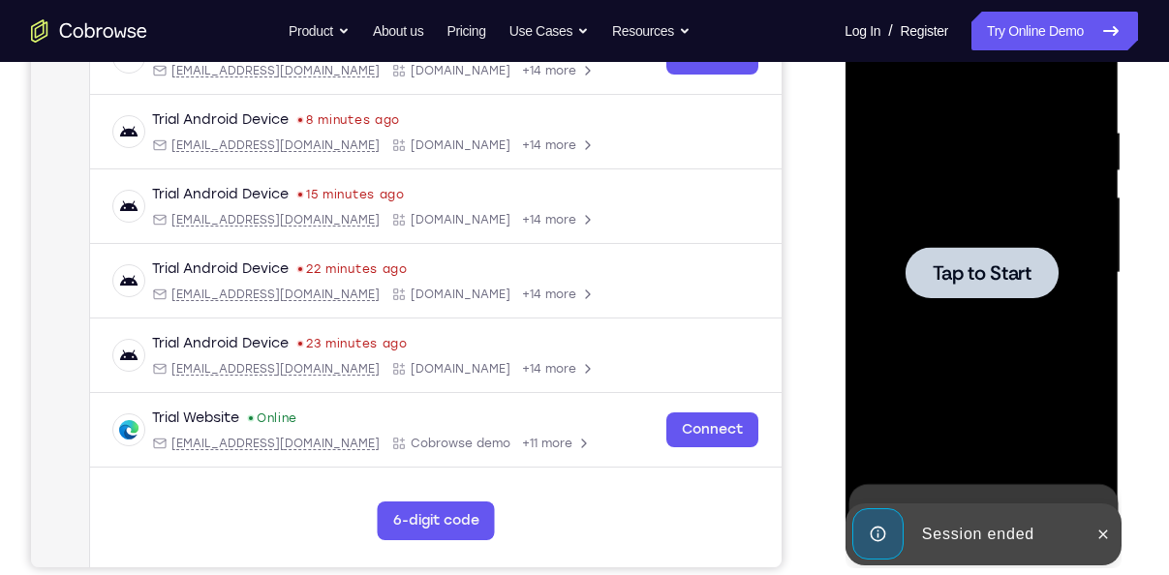
click at [902, 271] on div at bounding box center [981, 273] width 244 height 542
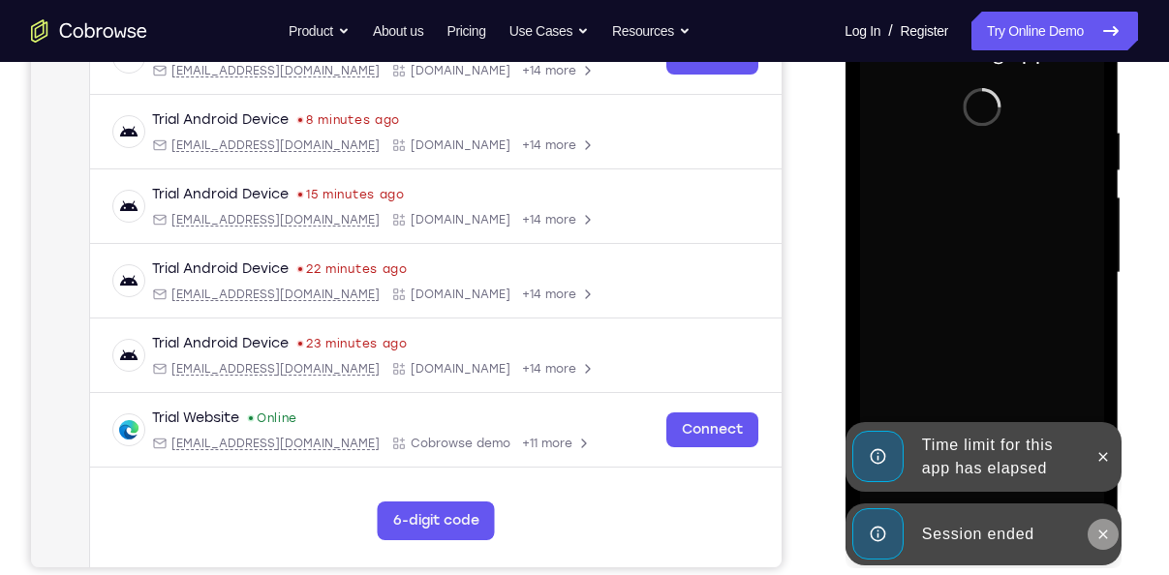
click at [1094, 543] on button at bounding box center [1102, 534] width 31 height 31
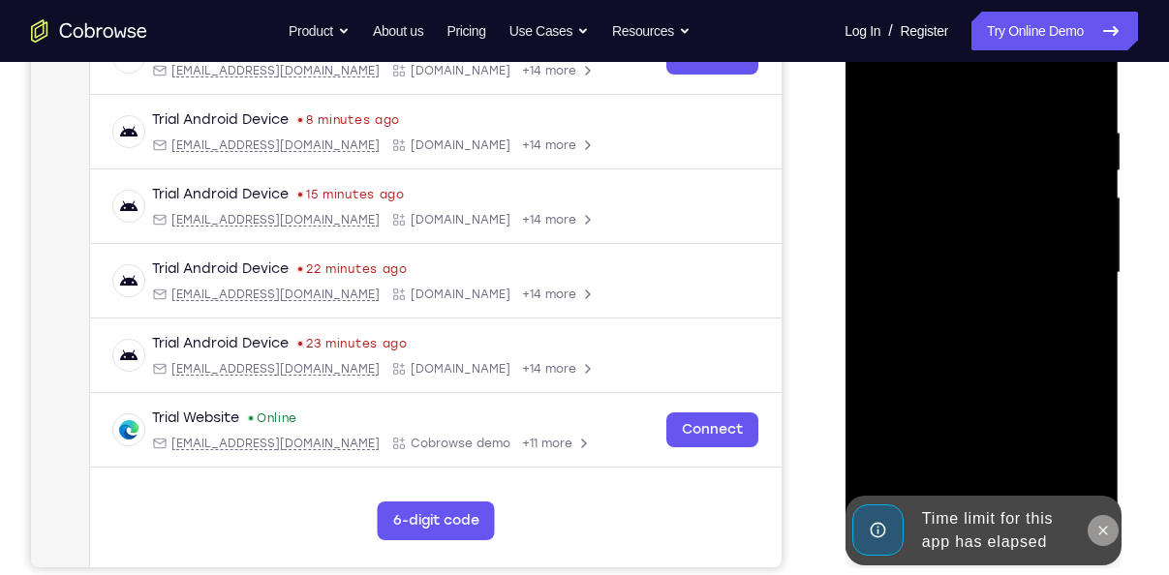
click at [1105, 531] on icon at bounding box center [1102, 530] width 15 height 15
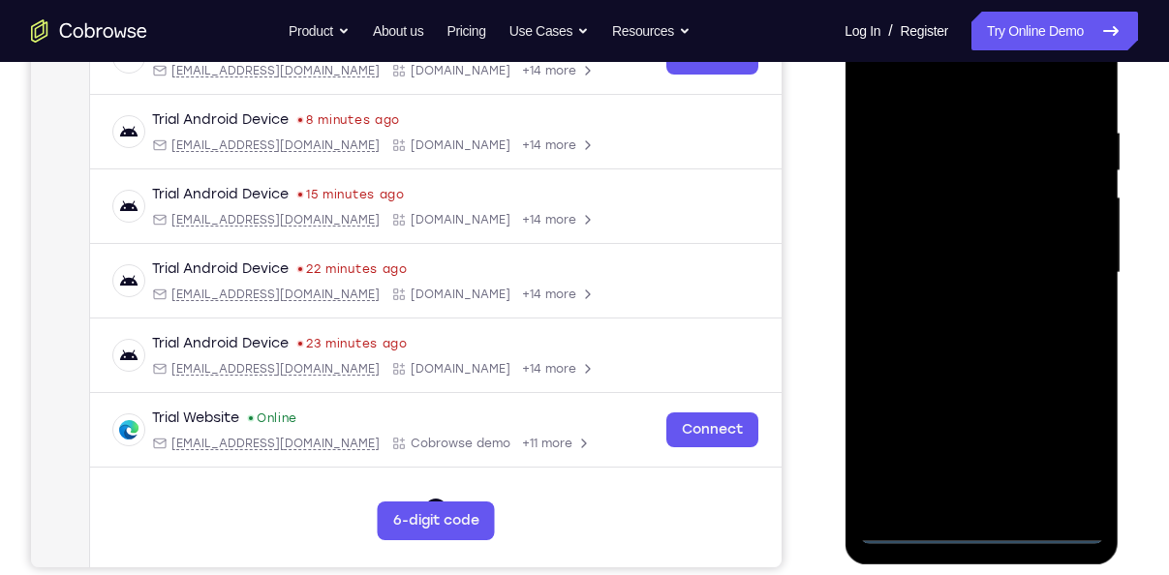
click at [994, 520] on div at bounding box center [981, 273] width 244 height 542
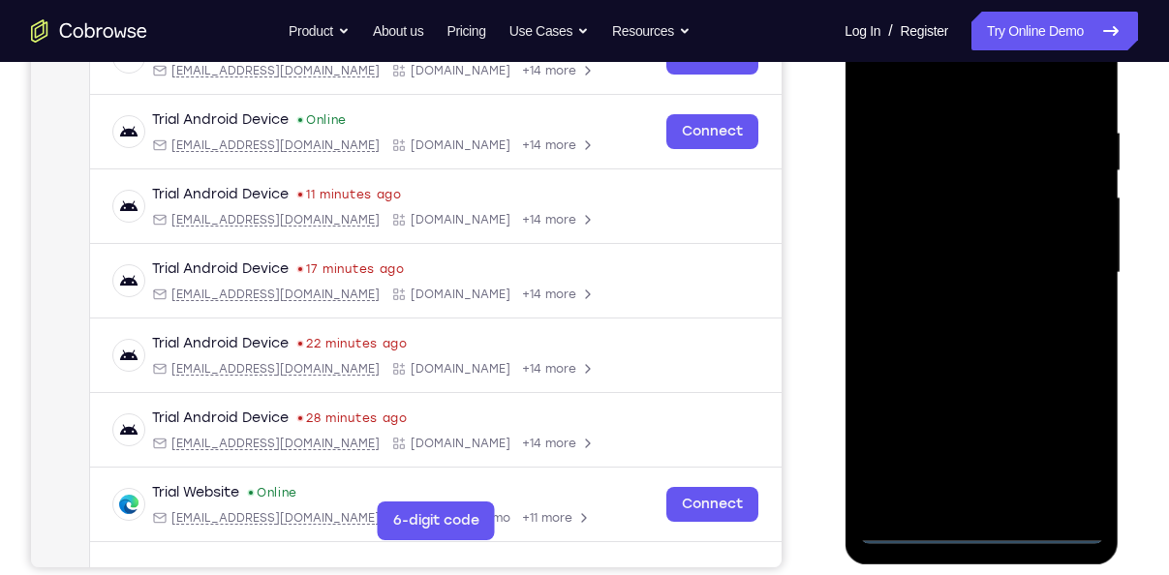
click at [980, 536] on div at bounding box center [981, 273] width 244 height 542
click at [1064, 475] on div at bounding box center [981, 273] width 244 height 542
click at [1065, 443] on div at bounding box center [981, 273] width 244 height 542
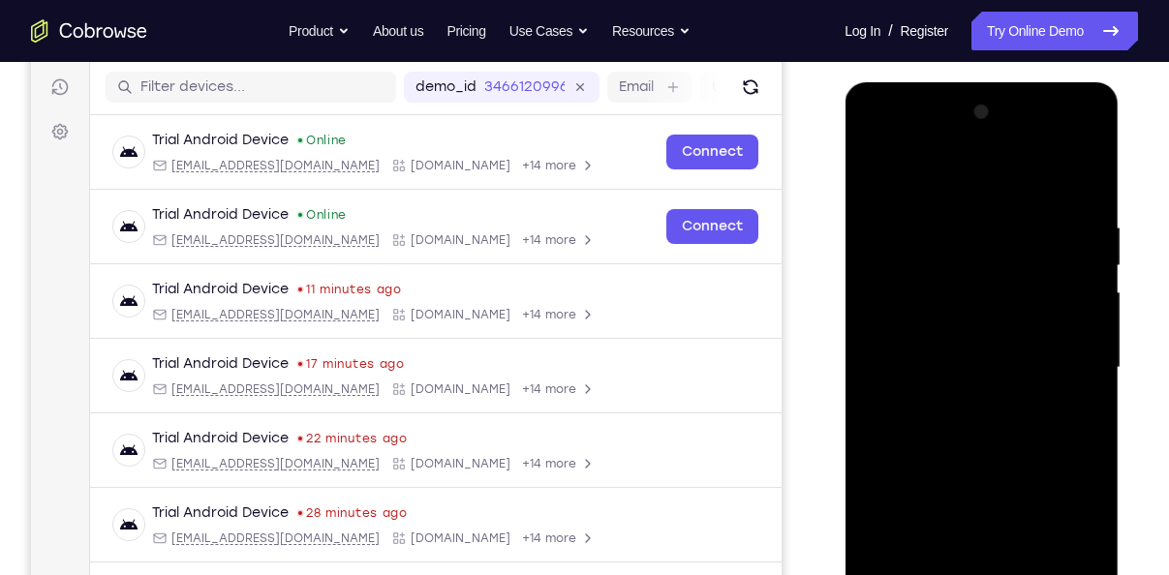
click at [926, 184] on div at bounding box center [981, 368] width 244 height 542
click at [1062, 355] on div at bounding box center [981, 368] width 244 height 542
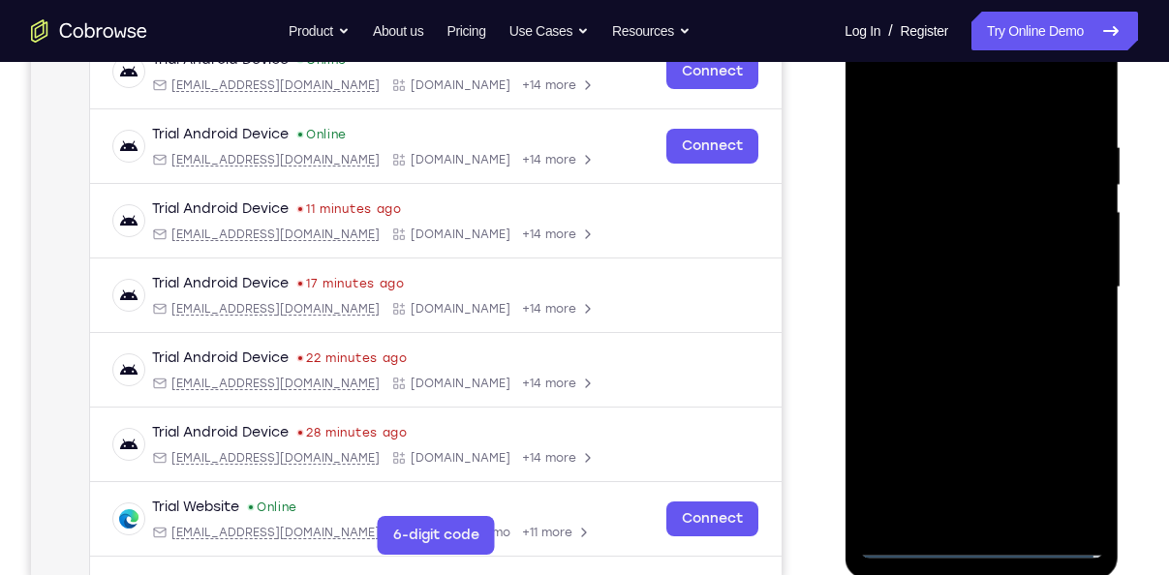
scroll to position [320, 0]
click at [965, 513] on div at bounding box center [981, 286] width 244 height 542
click at [922, 269] on div at bounding box center [981, 286] width 244 height 542
click at [920, 239] on div at bounding box center [981, 286] width 244 height 542
click at [934, 279] on div at bounding box center [981, 286] width 244 height 542
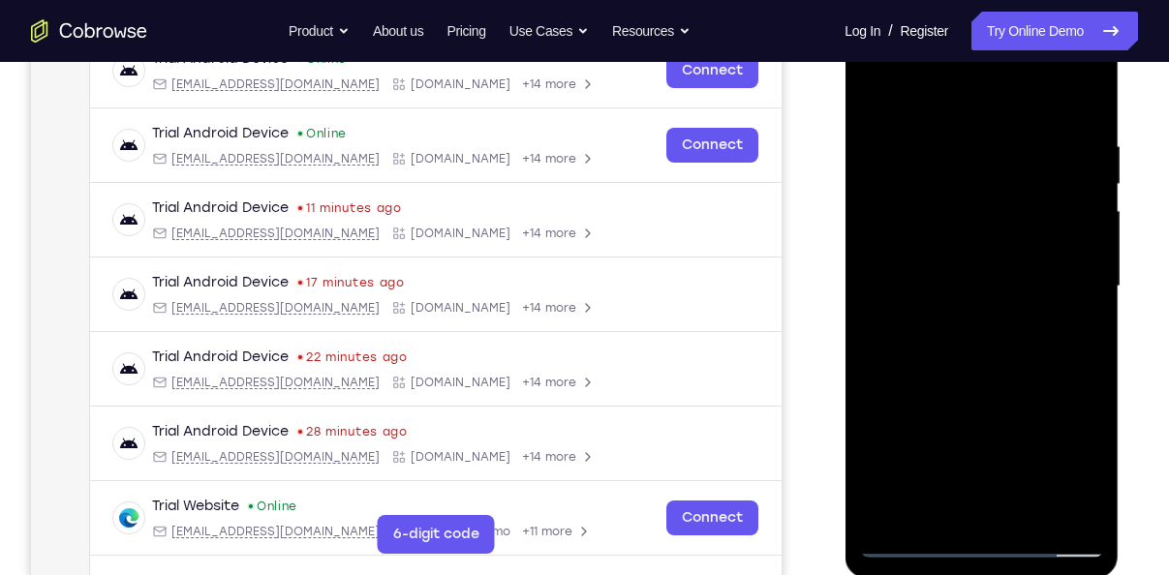
click at [941, 349] on div at bounding box center [981, 286] width 244 height 542
click at [972, 358] on div at bounding box center [981, 286] width 244 height 542
click at [981, 336] on div at bounding box center [981, 286] width 244 height 542
click at [979, 348] on div at bounding box center [981, 286] width 244 height 542
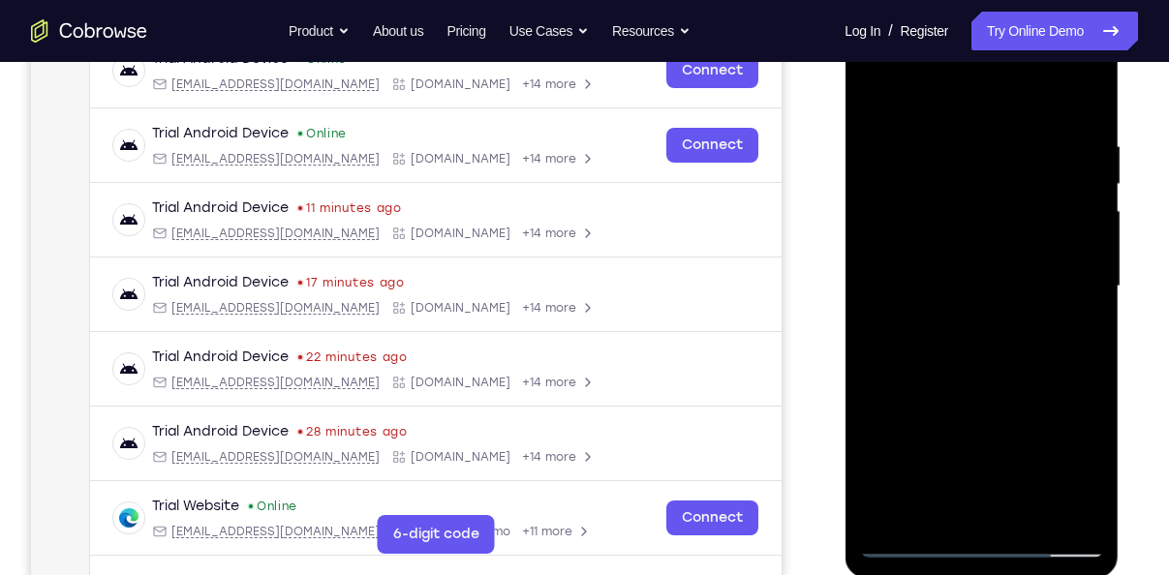
click at [979, 348] on div at bounding box center [981, 286] width 244 height 542
click at [950, 376] on div at bounding box center [981, 286] width 244 height 542
click at [977, 313] on div at bounding box center [981, 286] width 244 height 542
drag, startPoint x: 971, startPoint y: 186, endPoint x: 1001, endPoint y: 323, distance: 139.9
click at [1001, 323] on div at bounding box center [981, 286] width 244 height 542
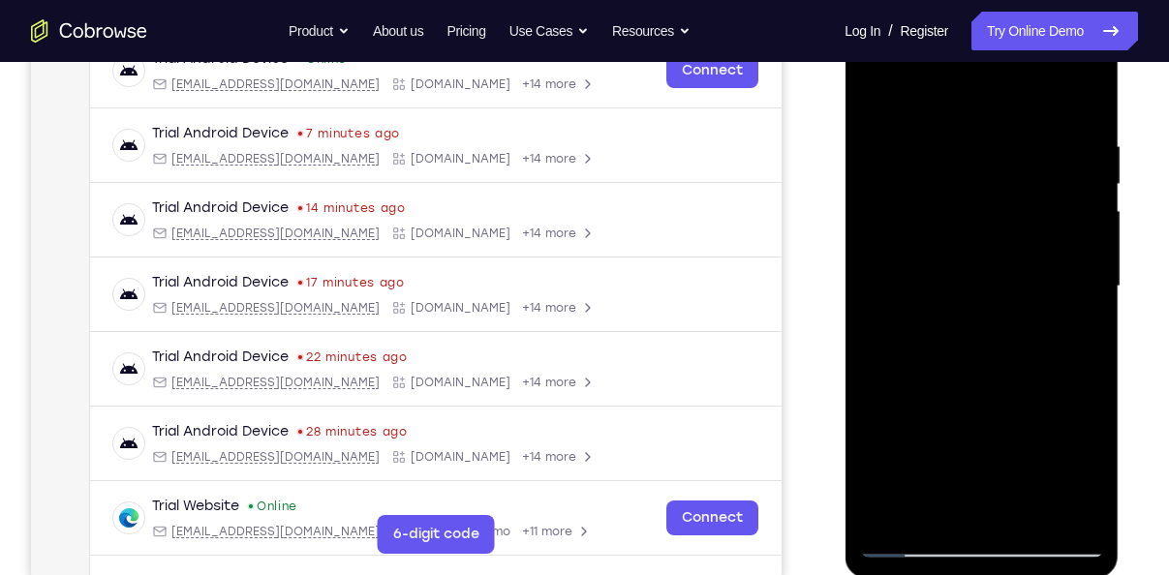
click at [1004, 285] on div at bounding box center [981, 286] width 244 height 542
drag, startPoint x: 983, startPoint y: 199, endPoint x: 987, endPoint y: 332, distance: 133.7
click at [987, 332] on div at bounding box center [981, 286] width 244 height 542
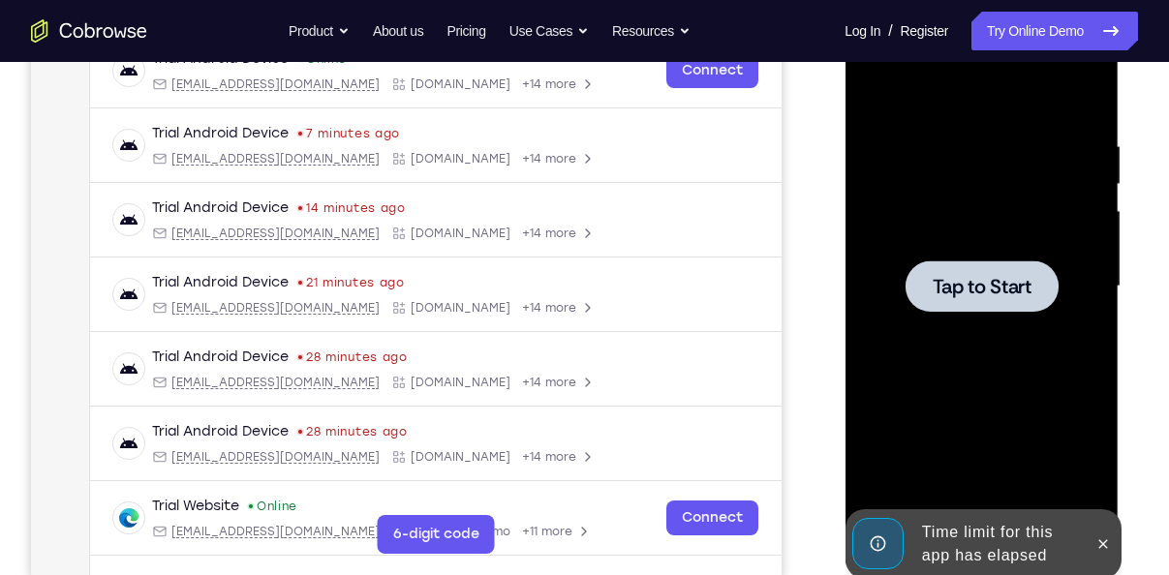
click at [966, 309] on div at bounding box center [981, 286] width 153 height 51
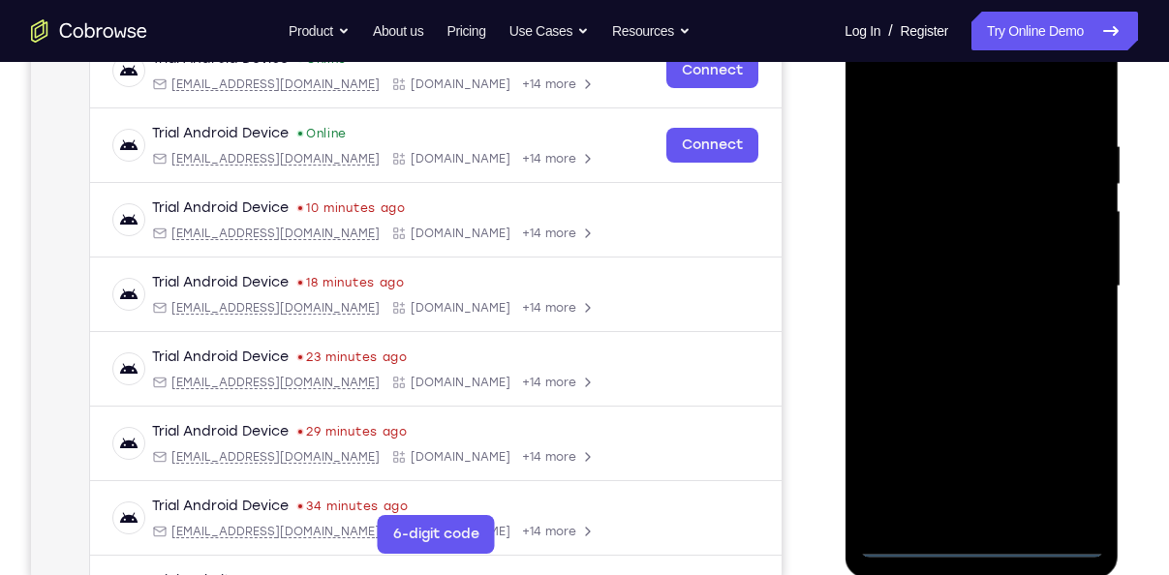
click at [995, 549] on div at bounding box center [981, 286] width 244 height 542
click at [1070, 455] on div at bounding box center [981, 286] width 244 height 542
click at [921, 99] on div at bounding box center [981, 286] width 244 height 542
click at [1068, 277] on div at bounding box center [981, 286] width 244 height 542
click at [957, 326] on div at bounding box center [981, 286] width 244 height 542
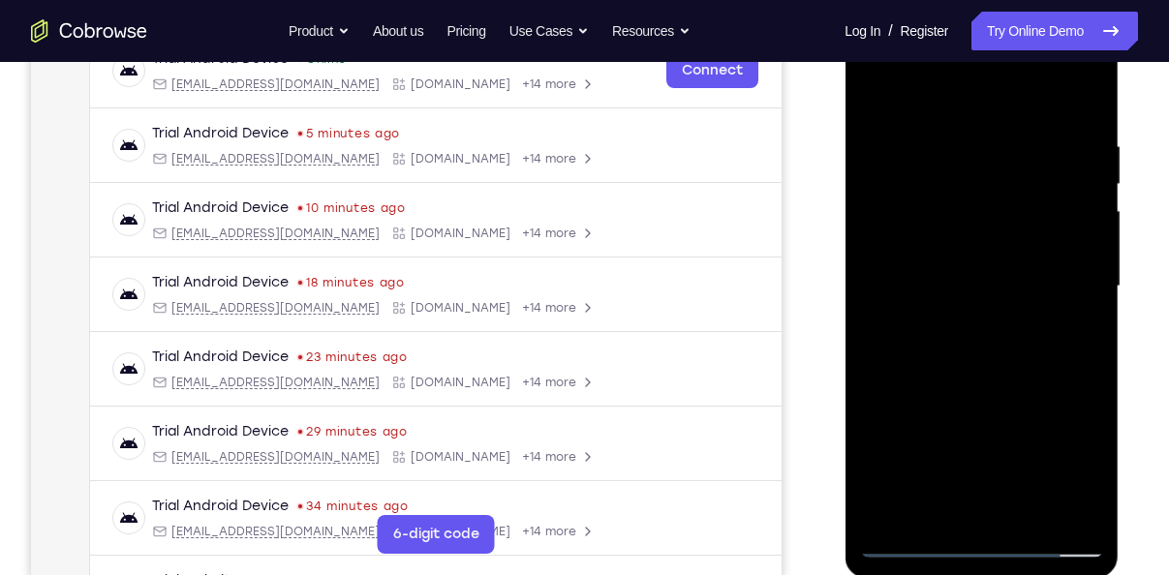
click at [943, 242] on div at bounding box center [981, 286] width 244 height 542
click at [943, 250] on div at bounding box center [981, 286] width 244 height 542
click at [927, 244] on div at bounding box center [981, 286] width 244 height 542
click at [932, 277] on div at bounding box center [981, 286] width 244 height 542
click at [954, 343] on div at bounding box center [981, 286] width 244 height 542
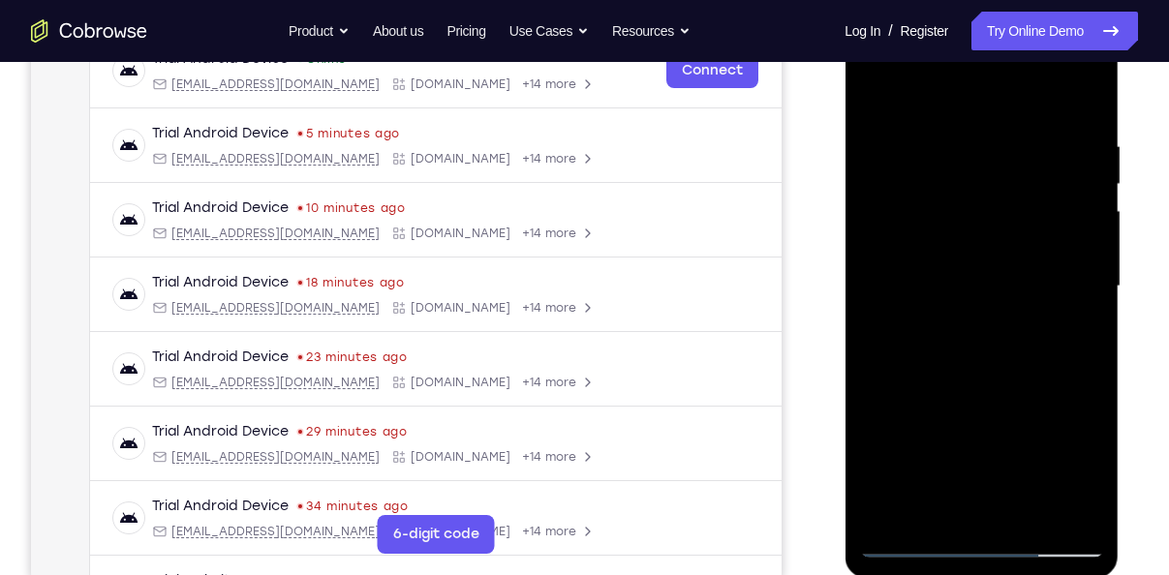
click at [954, 343] on div at bounding box center [981, 286] width 244 height 542
click at [923, 385] on div at bounding box center [981, 286] width 244 height 542
click at [935, 511] on div at bounding box center [981, 286] width 244 height 542
click at [977, 97] on div at bounding box center [981, 286] width 244 height 542
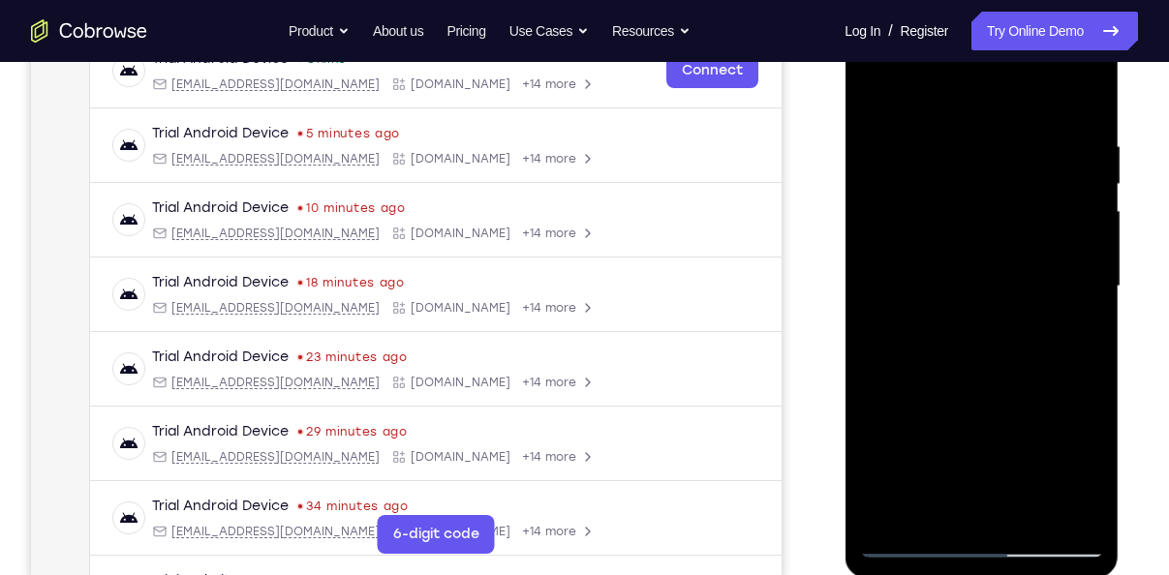
click at [888, 339] on div at bounding box center [981, 286] width 244 height 542
click at [952, 136] on div at bounding box center [981, 286] width 244 height 542
click at [1045, 513] on div at bounding box center [981, 286] width 244 height 542
click at [1081, 371] on div at bounding box center [981, 286] width 244 height 542
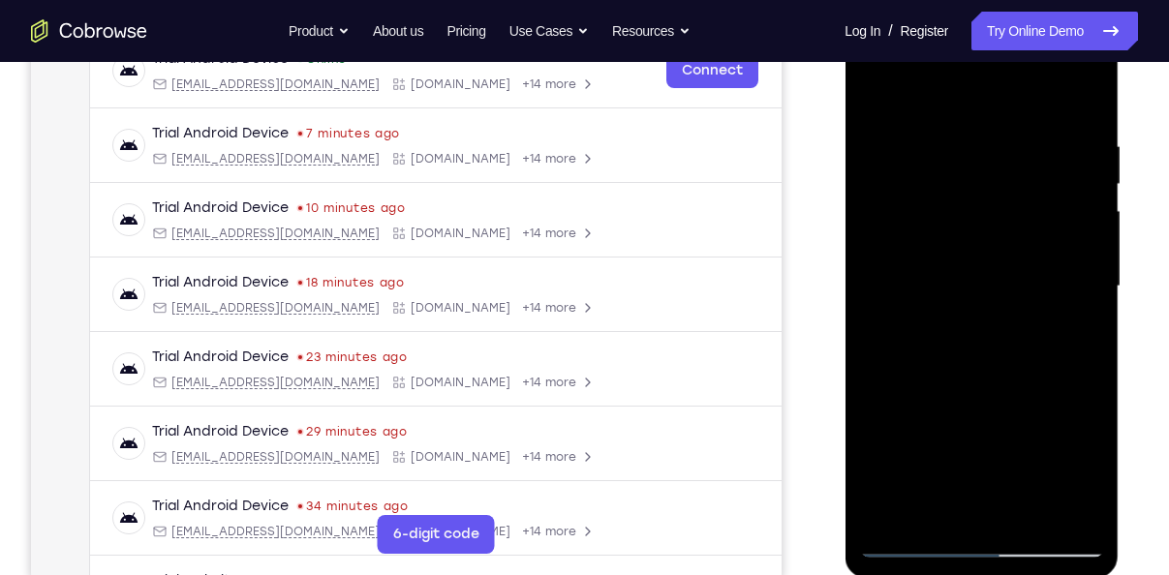
click at [1053, 513] on div at bounding box center [981, 286] width 244 height 542
click at [1079, 435] on div at bounding box center [981, 286] width 244 height 542
click at [872, 398] on div at bounding box center [981, 286] width 244 height 542
click at [934, 508] on div at bounding box center [981, 286] width 244 height 542
click at [1024, 284] on div at bounding box center [981, 286] width 244 height 542
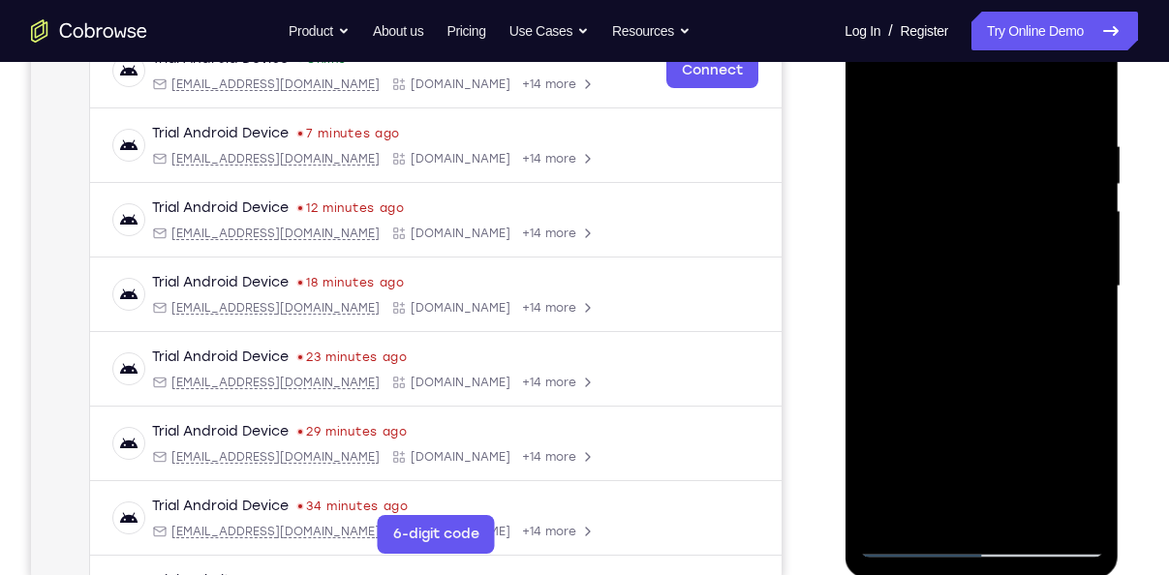
click at [1024, 510] on div at bounding box center [981, 286] width 244 height 542
click at [1067, 511] on div at bounding box center [981, 286] width 244 height 542
click at [1081, 100] on div at bounding box center [981, 286] width 244 height 542
click at [966, 128] on div at bounding box center [981, 286] width 244 height 542
click at [1087, 108] on div at bounding box center [981, 286] width 244 height 542
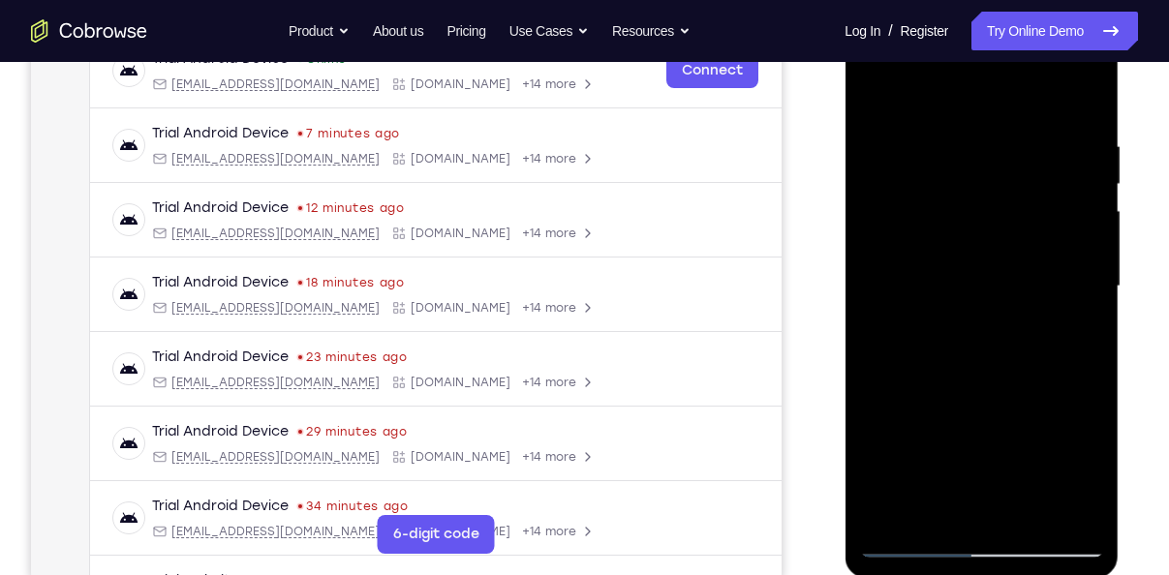
click at [1038, 508] on div at bounding box center [981, 286] width 244 height 542
click at [930, 397] on div at bounding box center [981, 286] width 244 height 542
drag, startPoint x: 995, startPoint y: 282, endPoint x: 1020, endPoint y: 382, distance: 102.9
click at [1020, 382] on div at bounding box center [981, 286] width 244 height 542
click at [965, 233] on div at bounding box center [981, 286] width 244 height 542
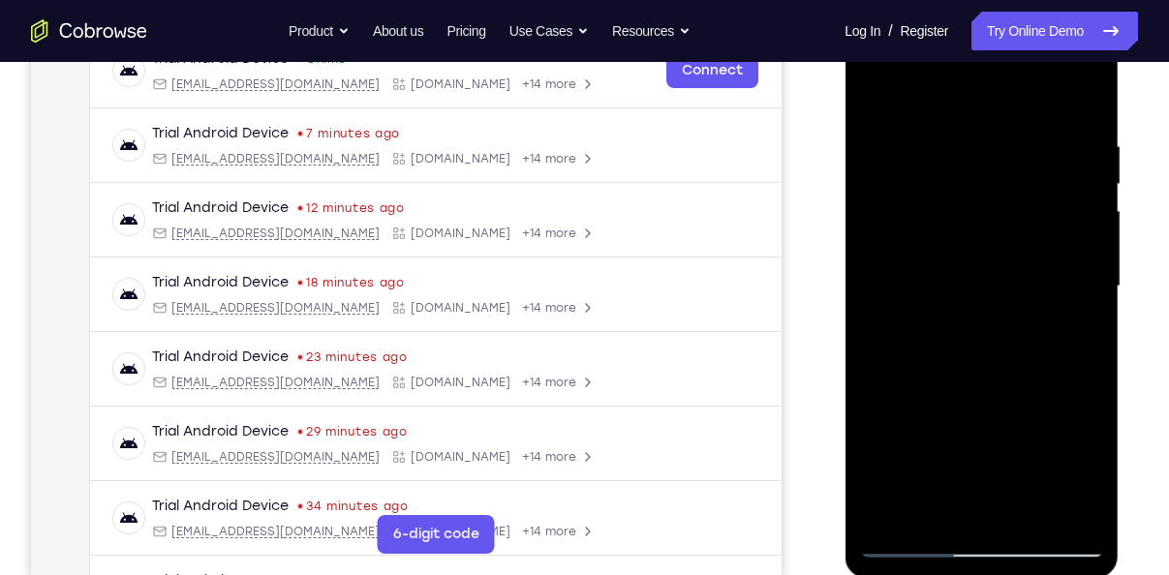
click at [954, 506] on div at bounding box center [981, 286] width 244 height 542
click at [1061, 339] on div at bounding box center [981, 286] width 244 height 542
click at [1074, 337] on div at bounding box center [981, 286] width 244 height 542
click at [876, 101] on div at bounding box center [981, 286] width 244 height 542
click at [927, 225] on div at bounding box center [981, 286] width 244 height 542
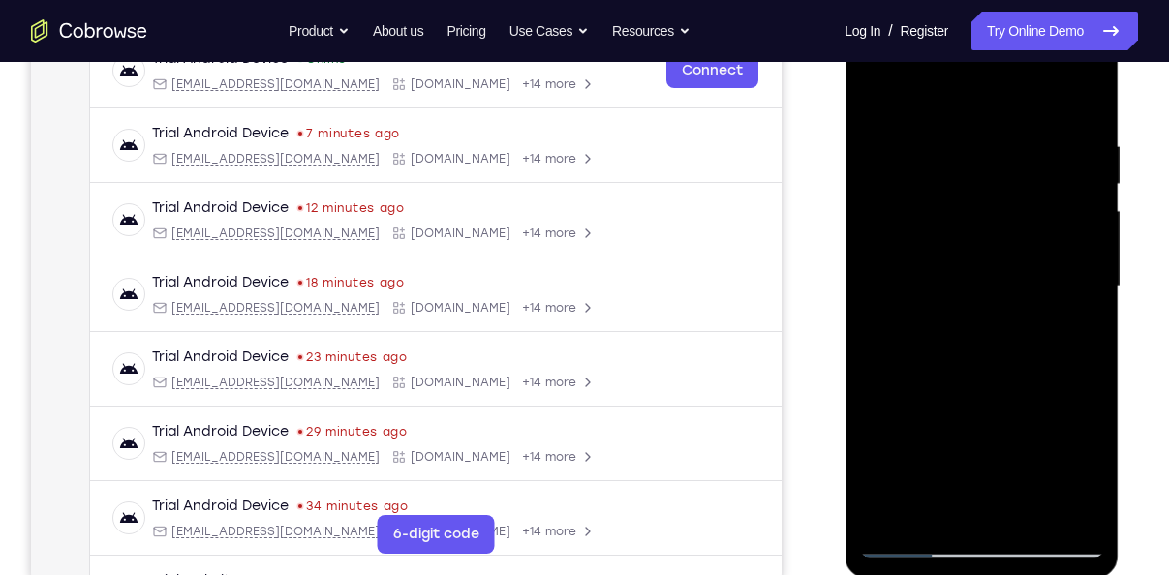
click at [943, 507] on div at bounding box center [981, 286] width 244 height 542
click at [874, 101] on div at bounding box center [981, 286] width 244 height 542
click at [931, 227] on div at bounding box center [981, 286] width 244 height 542
click at [940, 508] on div at bounding box center [981, 286] width 244 height 542
click at [871, 93] on div at bounding box center [981, 286] width 244 height 542
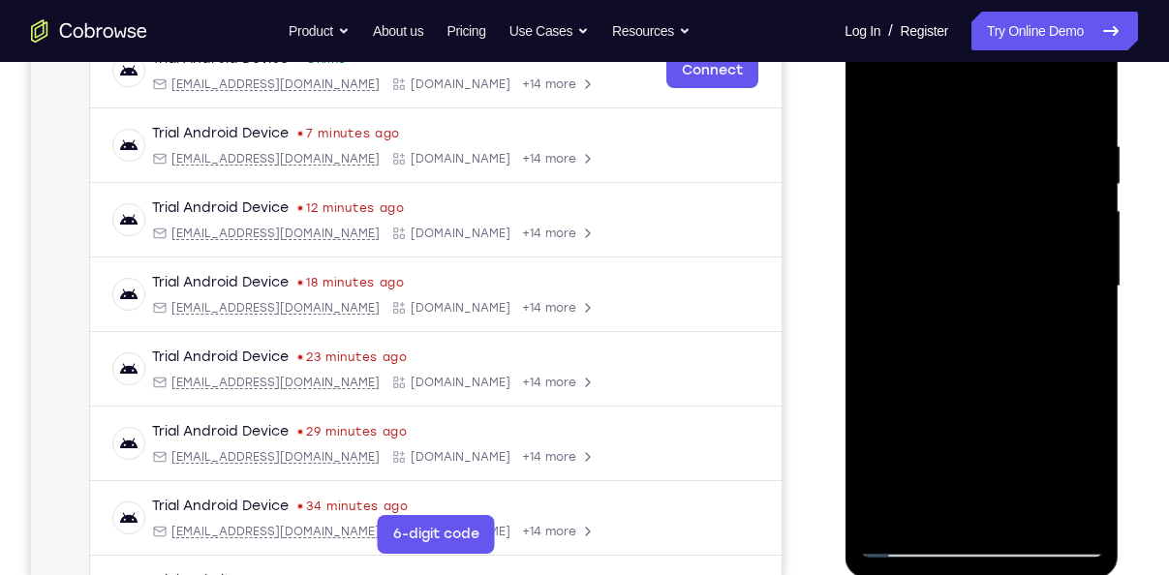
click at [925, 217] on div at bounding box center [981, 286] width 244 height 542
click at [956, 498] on div at bounding box center [981, 286] width 244 height 542
click at [914, 336] on div at bounding box center [981, 286] width 244 height 542
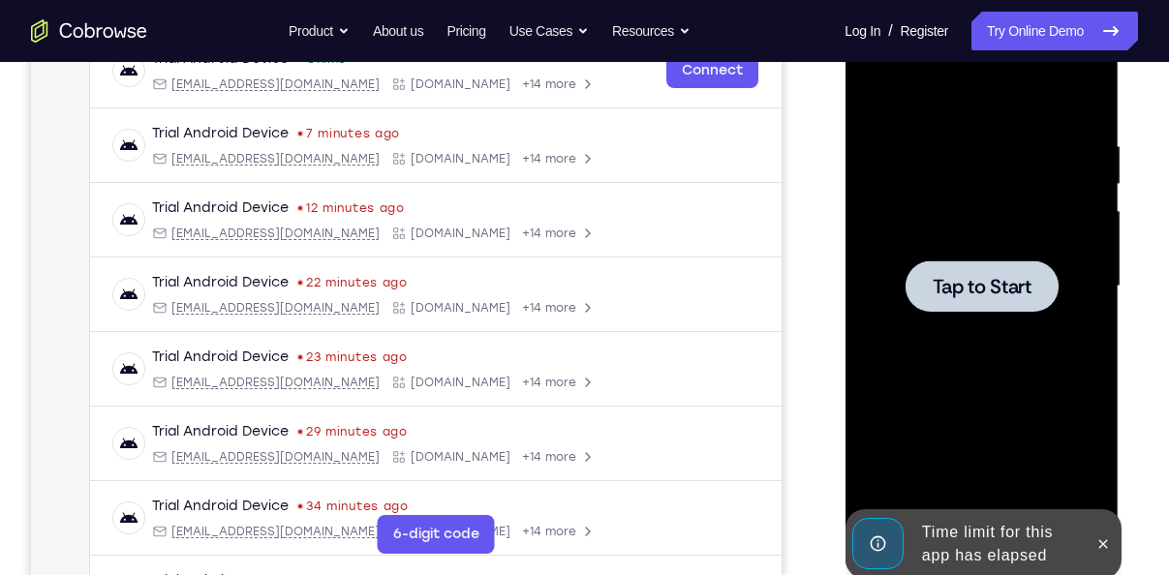
click at [951, 294] on span "Tap to Start" at bounding box center [981, 286] width 99 height 19
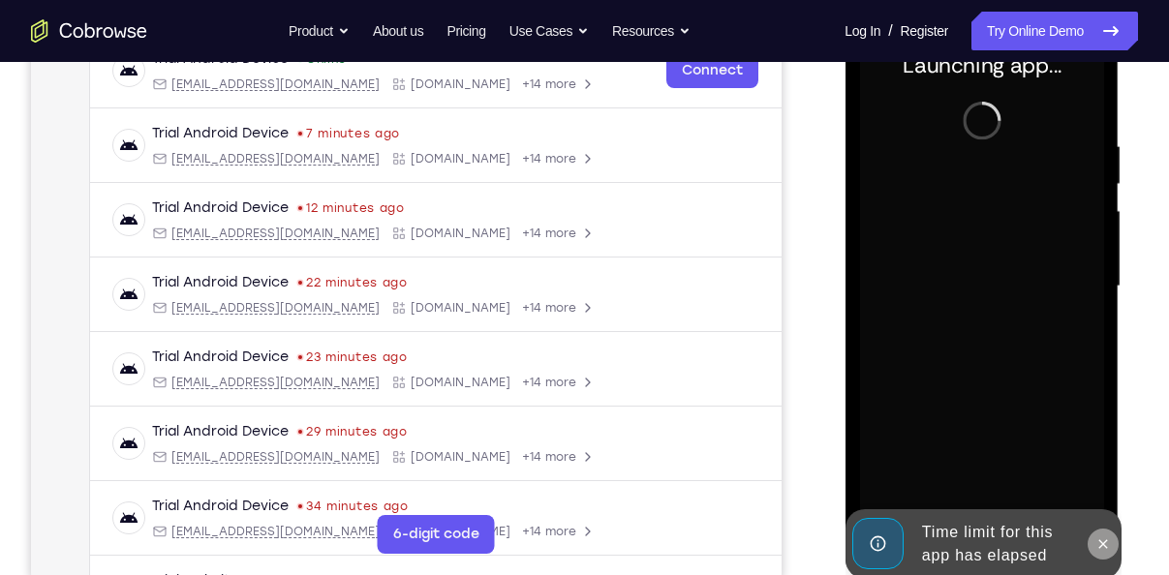
click at [1105, 557] on button at bounding box center [1102, 544] width 31 height 31
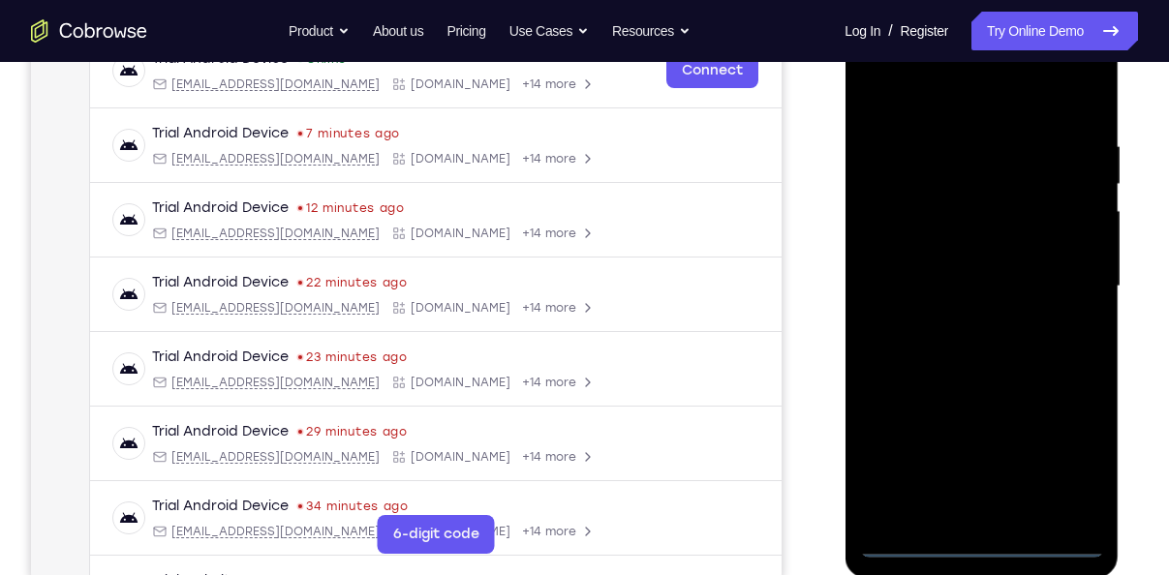
click at [979, 539] on div at bounding box center [981, 286] width 244 height 542
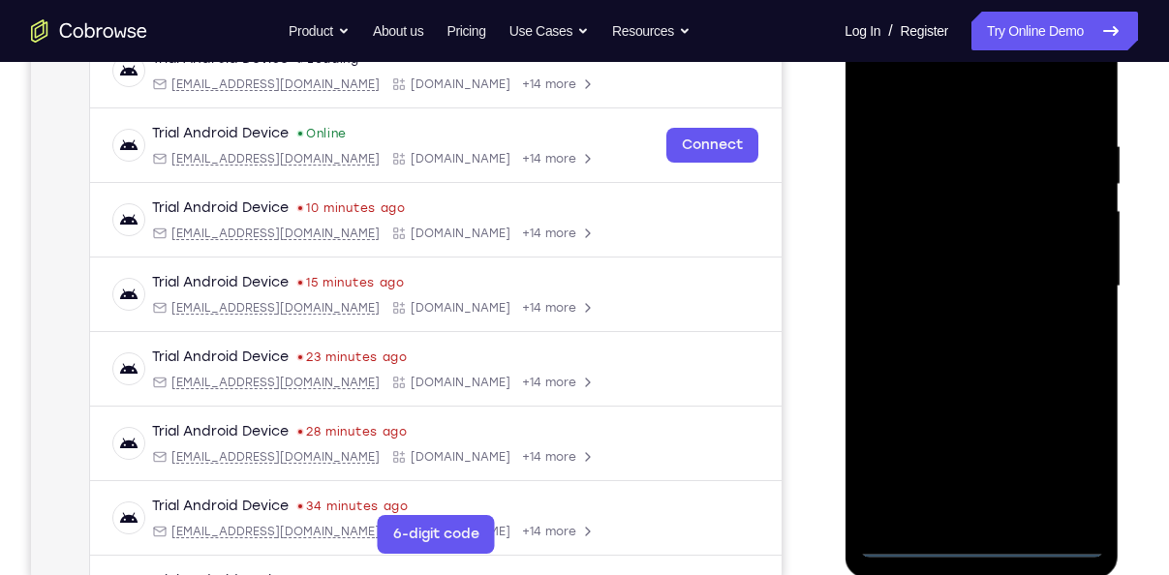
click at [1071, 461] on div at bounding box center [981, 286] width 244 height 542
click at [923, 105] on div at bounding box center [981, 286] width 244 height 542
click at [1060, 289] on div at bounding box center [981, 286] width 244 height 542
click at [972, 327] on div at bounding box center [981, 286] width 244 height 542
click at [952, 280] on div at bounding box center [981, 286] width 244 height 542
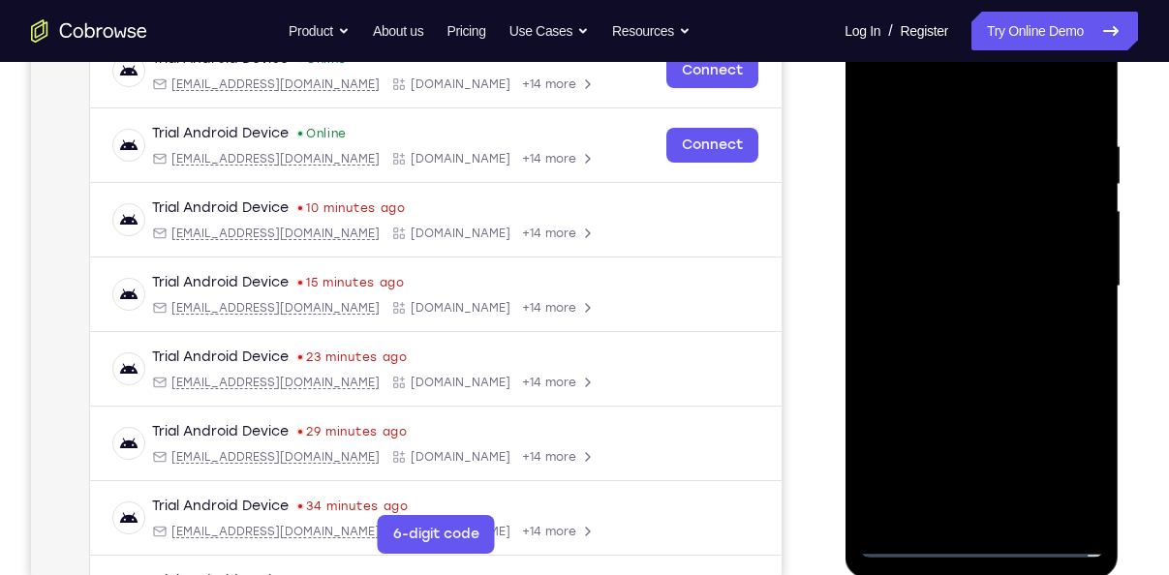
click at [919, 246] on div at bounding box center [981, 286] width 244 height 542
click at [919, 287] on div at bounding box center [981, 286] width 244 height 542
click at [941, 352] on div at bounding box center [981, 286] width 244 height 542
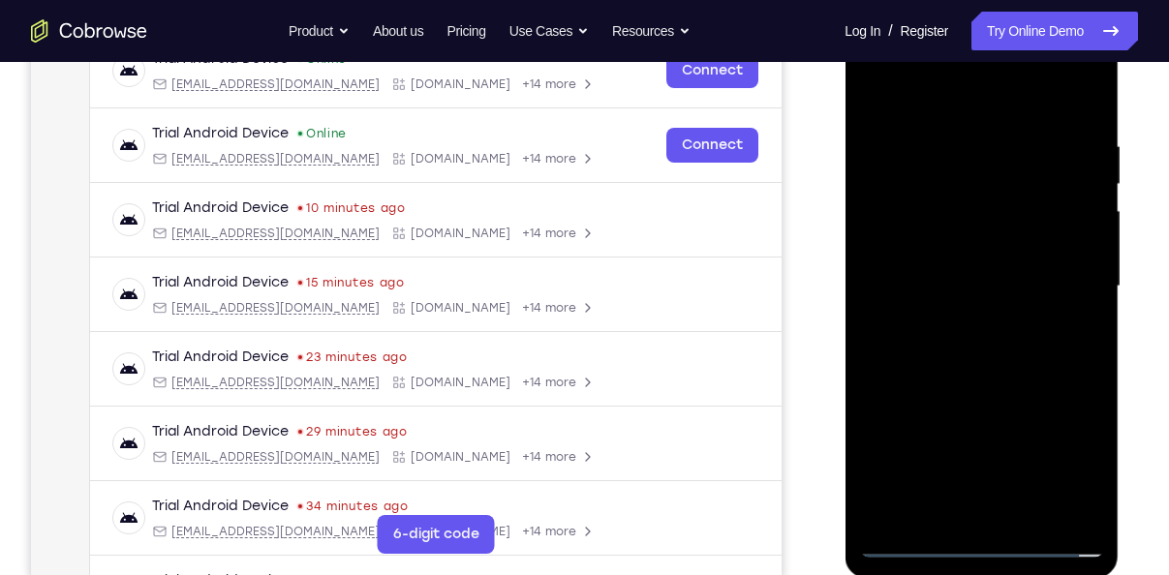
click at [941, 352] on div at bounding box center [981, 286] width 244 height 542
click at [964, 376] on div at bounding box center [981, 286] width 244 height 542
click at [1031, 512] on div at bounding box center [981, 286] width 244 height 542
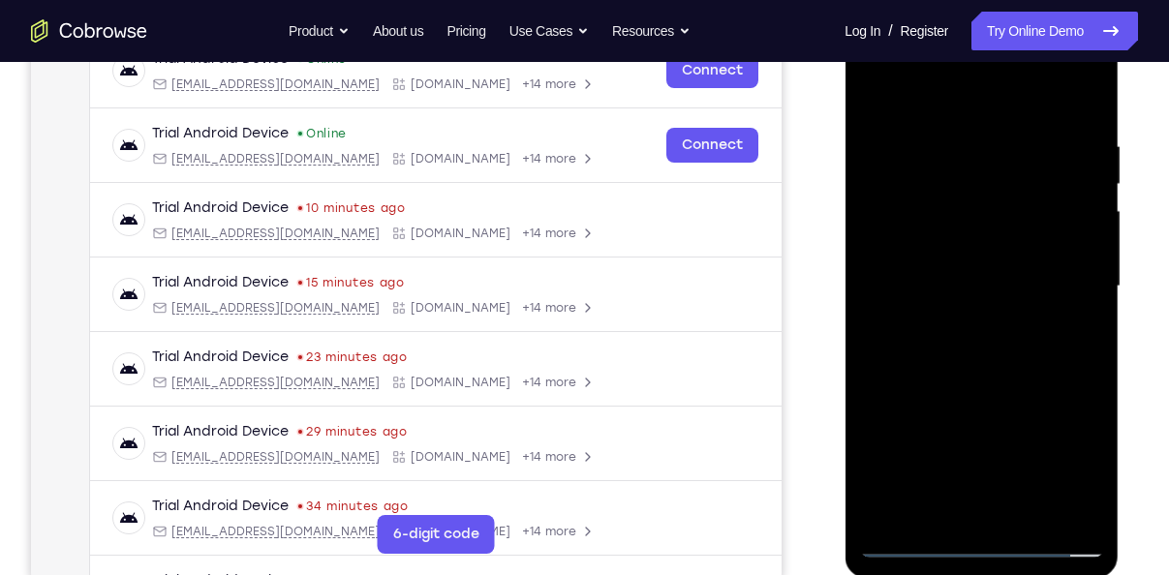
click at [997, 387] on div at bounding box center [981, 286] width 244 height 542
click at [1003, 214] on div at bounding box center [981, 286] width 244 height 542
click at [879, 85] on div at bounding box center [981, 286] width 244 height 542
click at [937, 236] on div at bounding box center [981, 286] width 244 height 542
click at [944, 502] on div at bounding box center [981, 286] width 244 height 542
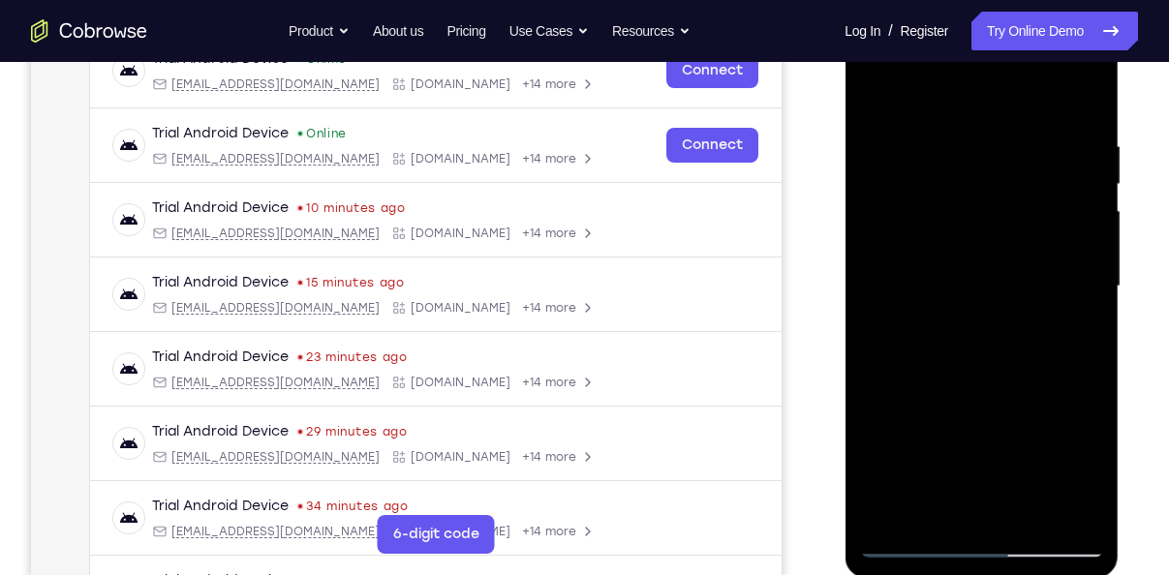
click at [876, 96] on div at bounding box center [981, 286] width 244 height 542
click at [948, 227] on div at bounding box center [981, 286] width 244 height 542
click at [943, 496] on div at bounding box center [981, 286] width 244 height 542
click at [867, 105] on div at bounding box center [981, 286] width 244 height 542
click at [939, 244] on div at bounding box center [981, 286] width 244 height 542
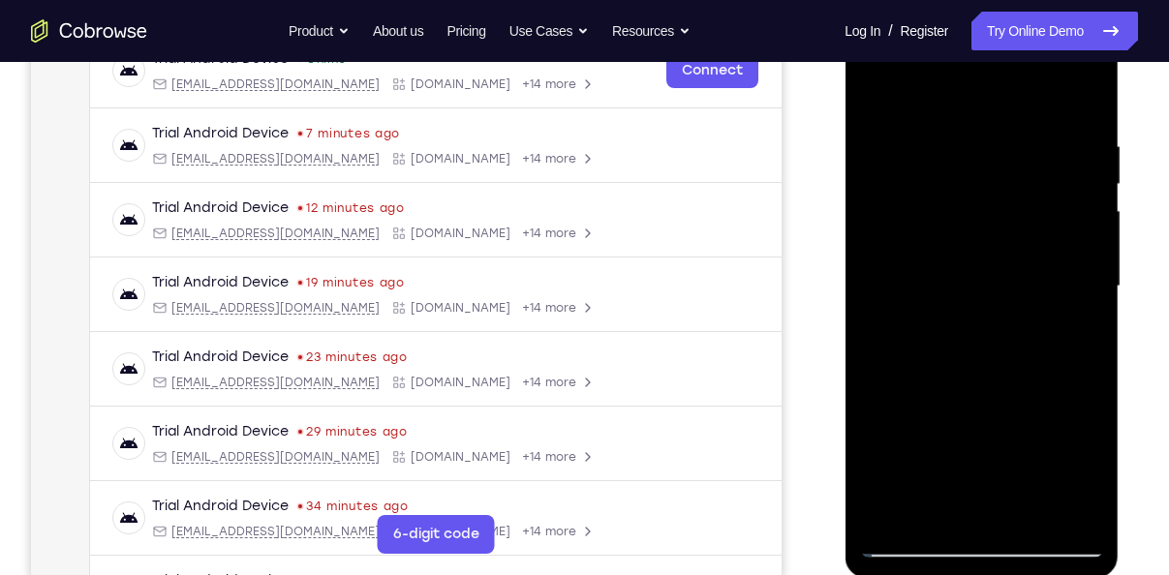
click at [902, 331] on div at bounding box center [981, 286] width 244 height 542
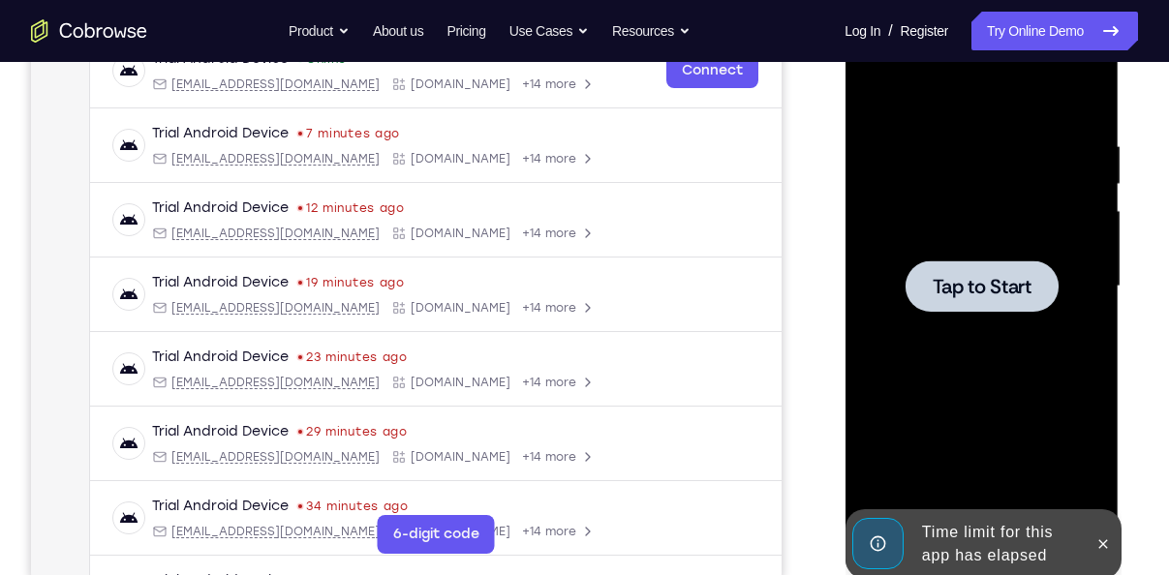
click at [1030, 281] on span "Tap to Start" at bounding box center [981, 286] width 99 height 19
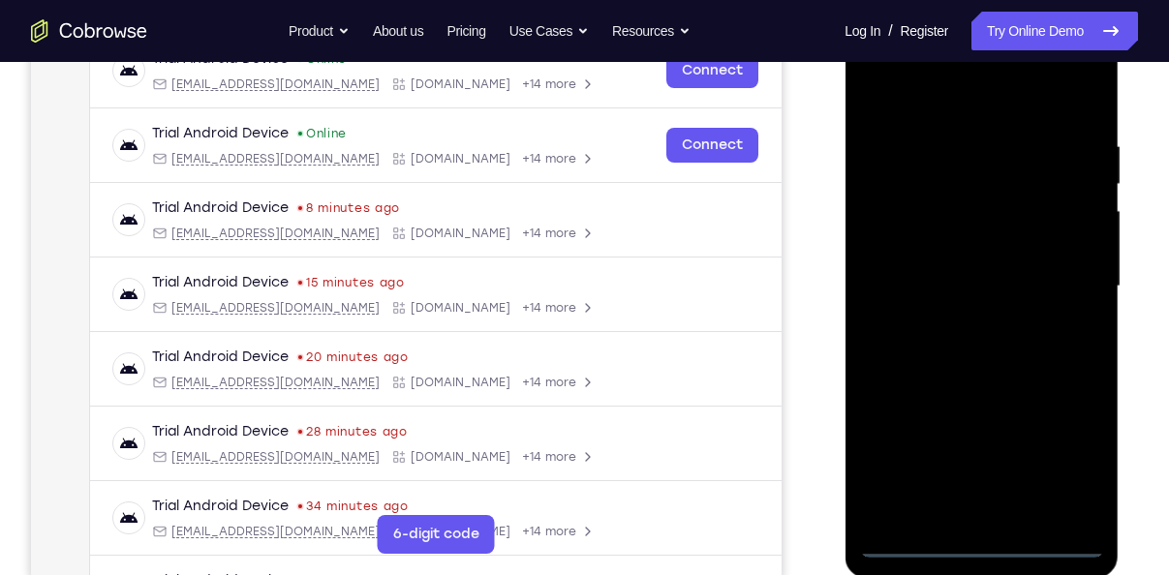
click at [993, 544] on div at bounding box center [981, 286] width 244 height 542
click at [1066, 484] on div at bounding box center [981, 286] width 244 height 542
click at [1068, 455] on div at bounding box center [981, 286] width 244 height 542
click at [904, 108] on div at bounding box center [981, 286] width 244 height 542
click at [1050, 281] on div at bounding box center [981, 286] width 244 height 542
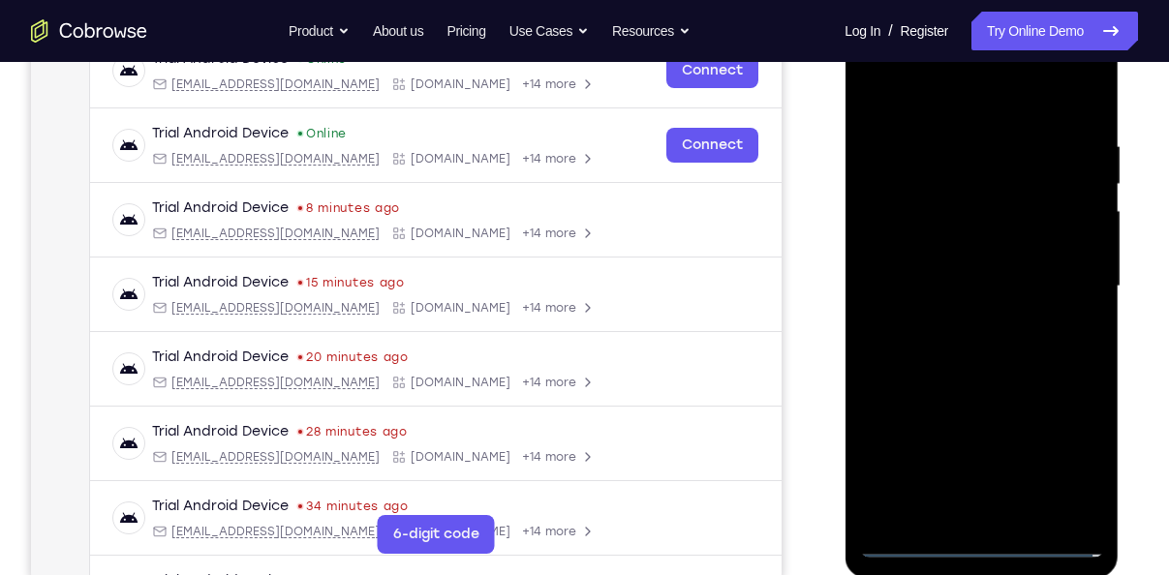
click at [946, 328] on div at bounding box center [981, 286] width 244 height 542
click at [972, 272] on div at bounding box center [981, 286] width 244 height 542
click at [943, 265] on div at bounding box center [981, 286] width 244 height 542
click at [939, 287] on div at bounding box center [981, 286] width 244 height 542
click at [936, 346] on div at bounding box center [981, 286] width 244 height 542
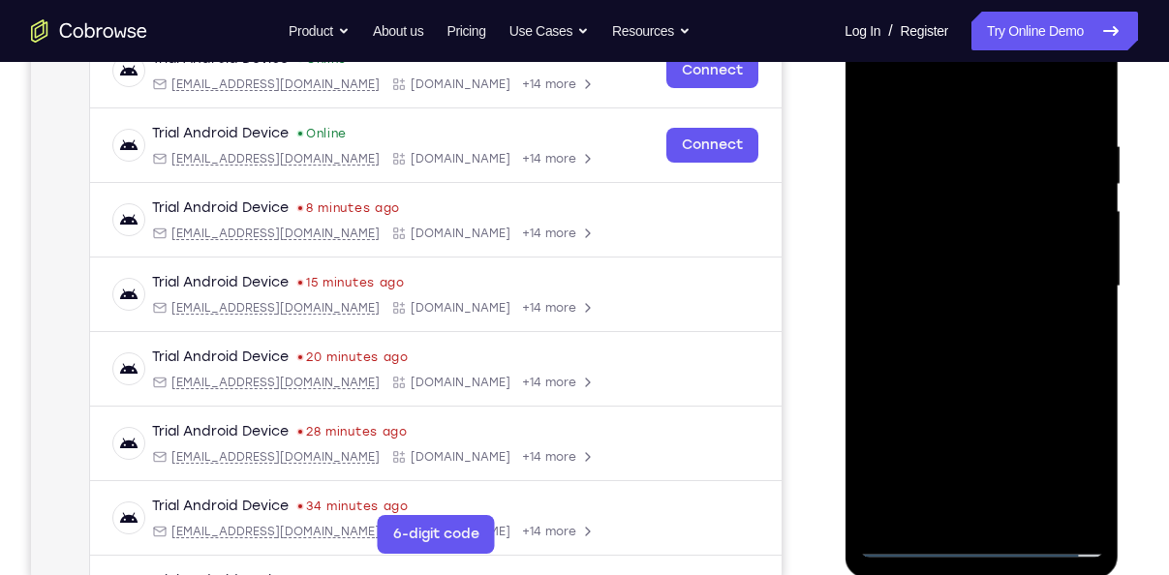
click at [936, 346] on div at bounding box center [981, 286] width 244 height 542
click at [945, 373] on div at bounding box center [981, 286] width 244 height 542
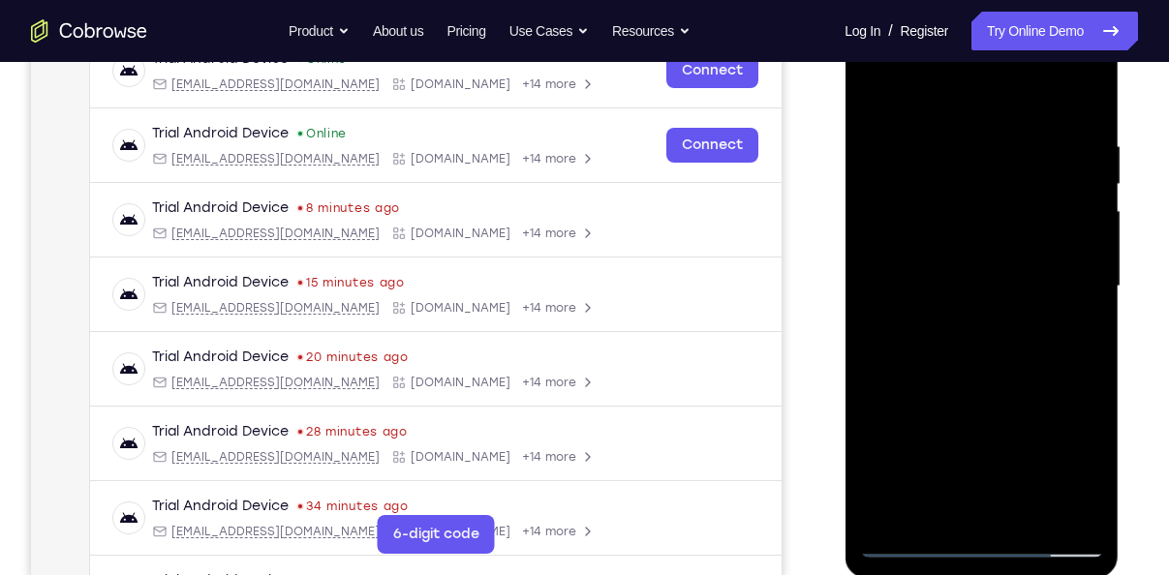
click at [1026, 513] on div at bounding box center [981, 286] width 244 height 542
click at [888, 515] on div at bounding box center [981, 286] width 244 height 542
click at [949, 394] on div at bounding box center [981, 286] width 244 height 542
click at [910, 535] on div at bounding box center [981, 286] width 244 height 542
click at [912, 233] on div at bounding box center [981, 286] width 244 height 542
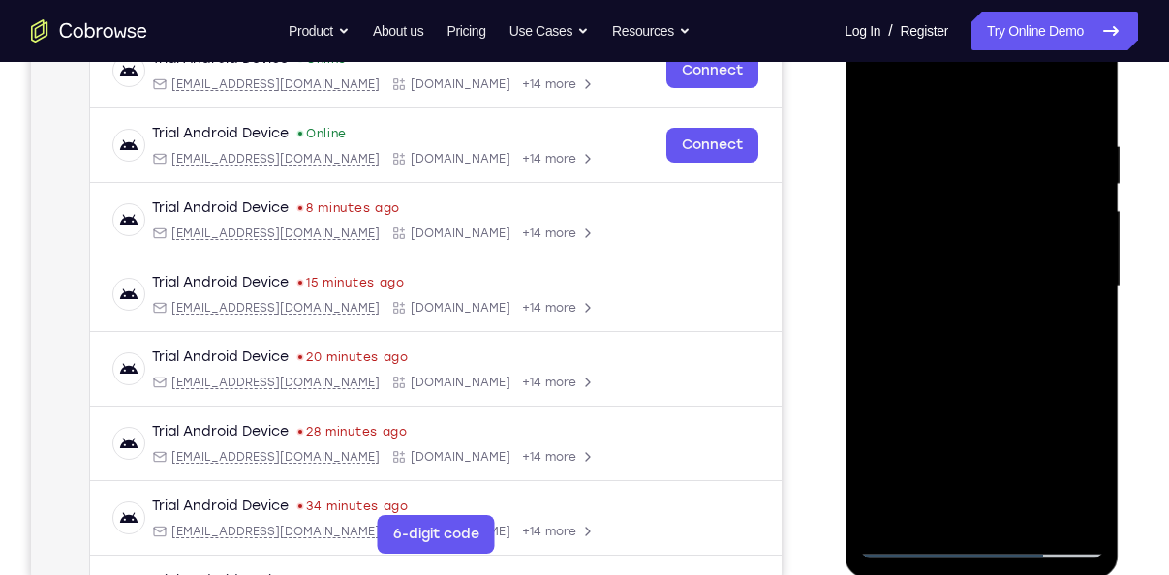
click at [929, 477] on div at bounding box center [981, 286] width 244 height 542
click at [962, 469] on div at bounding box center [981, 286] width 244 height 542
click at [930, 445] on div at bounding box center [981, 286] width 244 height 542
click at [928, 510] on div at bounding box center [981, 286] width 244 height 542
click at [867, 95] on div at bounding box center [981, 286] width 244 height 542
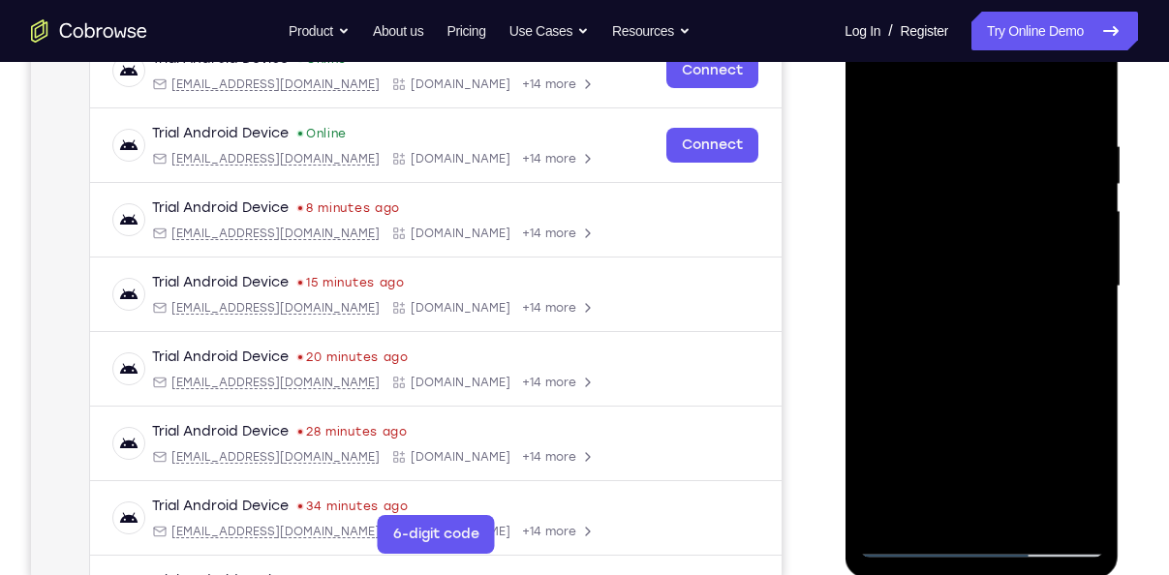
click at [905, 258] on div at bounding box center [981, 286] width 244 height 542
click at [868, 99] on div at bounding box center [981, 286] width 244 height 542
click at [873, 101] on div at bounding box center [981, 286] width 244 height 542
drag, startPoint x: 981, startPoint y: 203, endPoint x: 1024, endPoint y: 339, distance: 142.2
click at [1024, 339] on div at bounding box center [981, 286] width 244 height 542
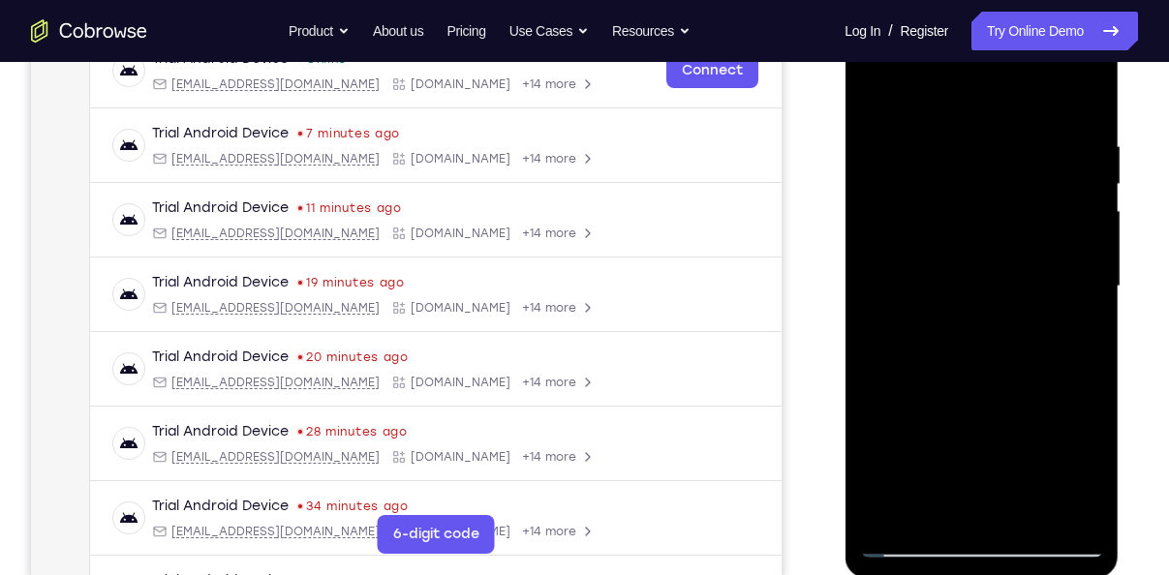
drag, startPoint x: 969, startPoint y: 185, endPoint x: 983, endPoint y: 297, distance: 113.3
click at [983, 297] on div at bounding box center [981, 286] width 244 height 542
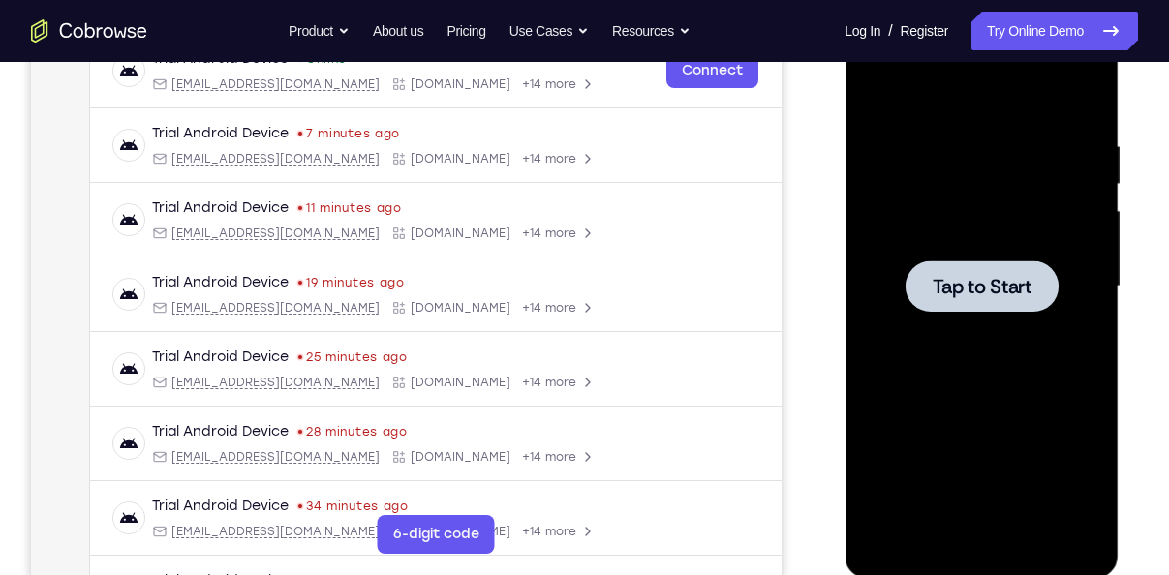
click at [977, 309] on div at bounding box center [981, 286] width 153 height 51
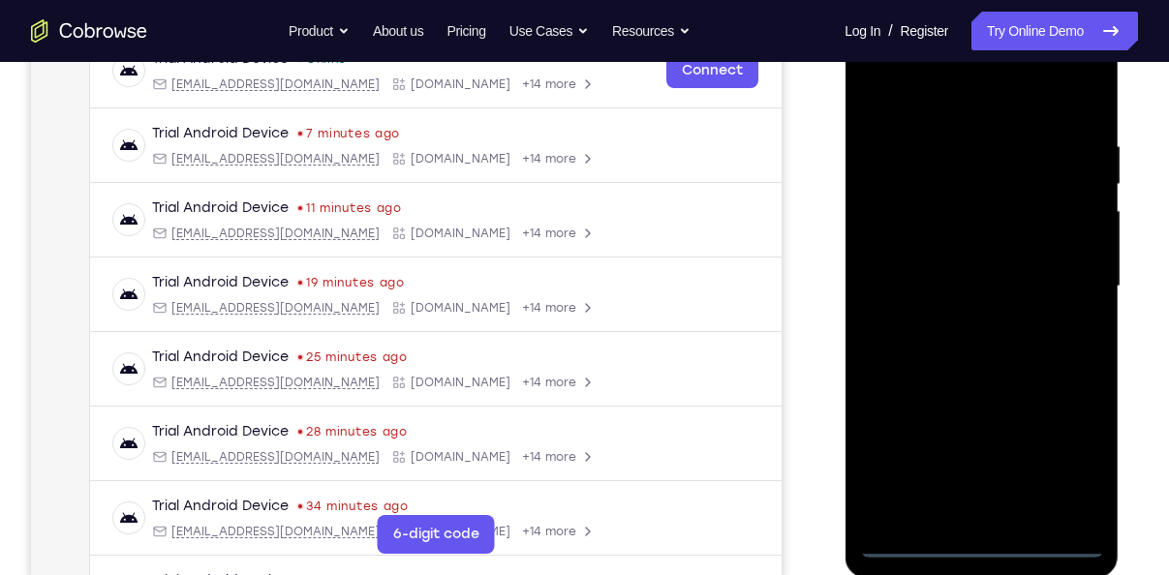
click at [979, 541] on div at bounding box center [981, 286] width 244 height 542
click at [1065, 471] on div at bounding box center [981, 286] width 244 height 542
click at [907, 94] on div at bounding box center [981, 286] width 244 height 542
click at [1063, 287] on div at bounding box center [981, 286] width 244 height 542
click at [964, 326] on div at bounding box center [981, 286] width 244 height 542
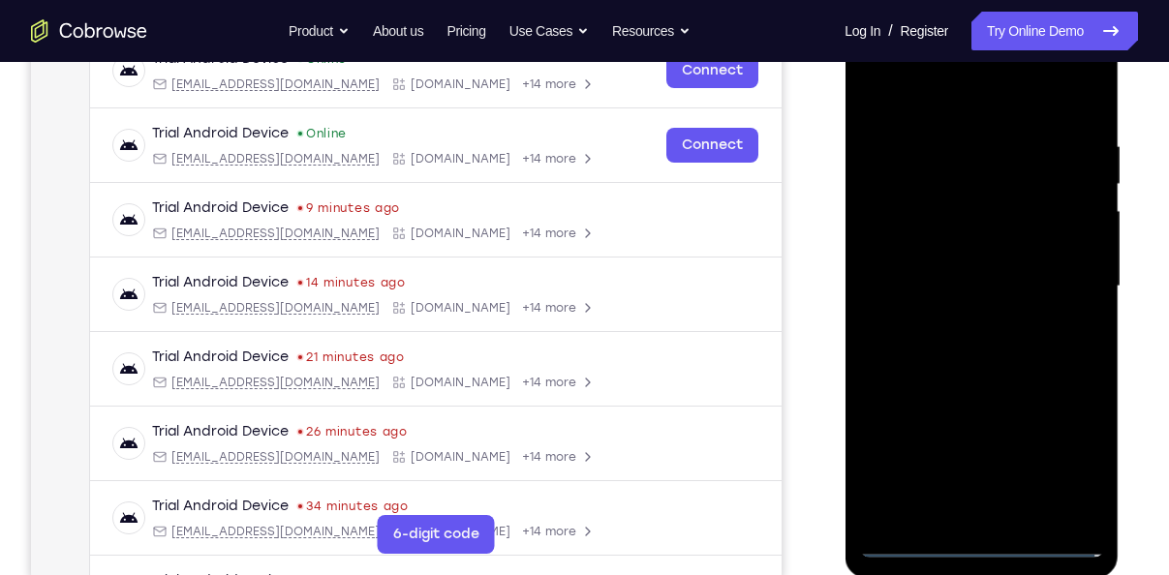
click at [957, 258] on div at bounding box center [981, 286] width 244 height 542
click at [945, 257] on div at bounding box center [981, 286] width 244 height 542
click at [941, 284] on div at bounding box center [981, 286] width 244 height 542
click at [952, 351] on div at bounding box center [981, 286] width 244 height 542
click at [951, 350] on div at bounding box center [981, 286] width 244 height 542
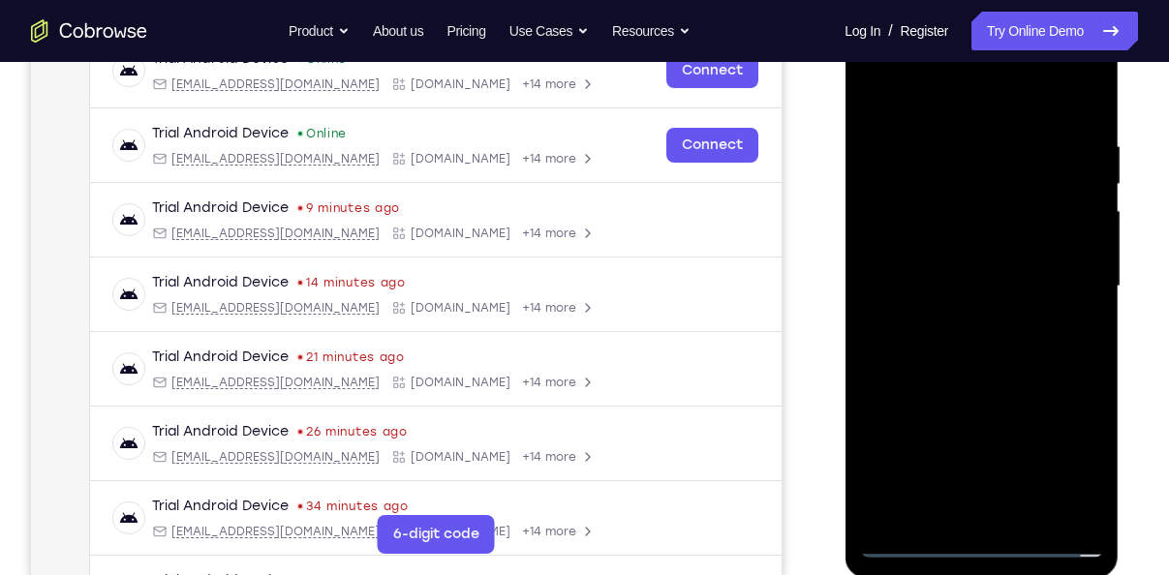
click at [951, 350] on div at bounding box center [981, 286] width 244 height 542
drag, startPoint x: 946, startPoint y: 239, endPoint x: 958, endPoint y: 395, distance: 156.4
click at [958, 395] on div at bounding box center [981, 286] width 244 height 542
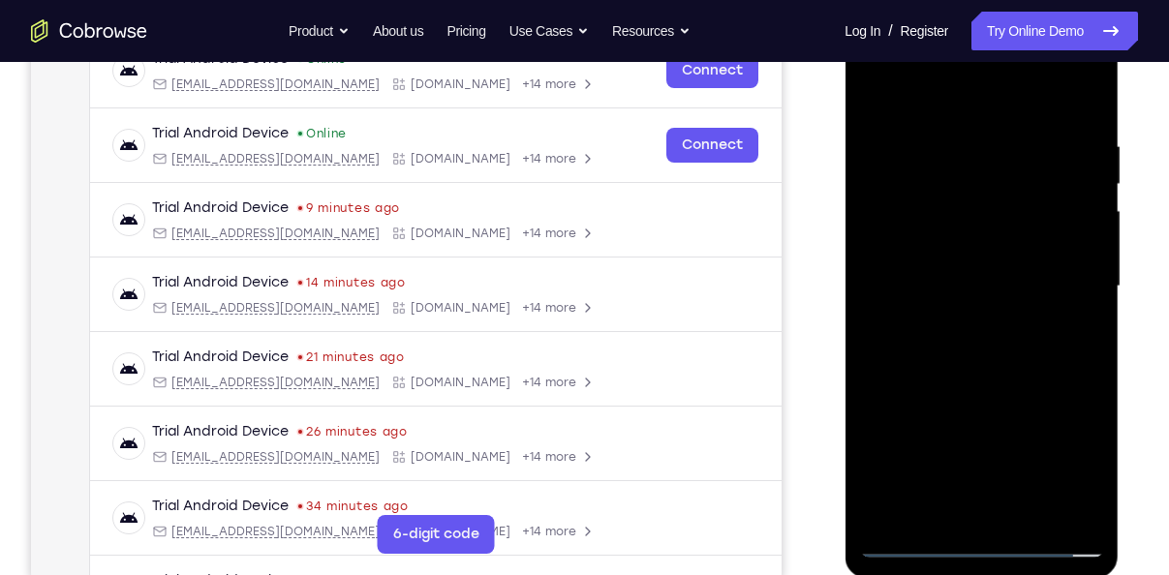
click at [966, 376] on div at bounding box center [981, 286] width 244 height 542
click at [1034, 517] on div at bounding box center [981, 286] width 244 height 542
click at [958, 399] on div at bounding box center [981, 286] width 244 height 542
click at [958, 231] on div at bounding box center [981, 286] width 244 height 542
click at [911, 544] on div at bounding box center [981, 286] width 244 height 542
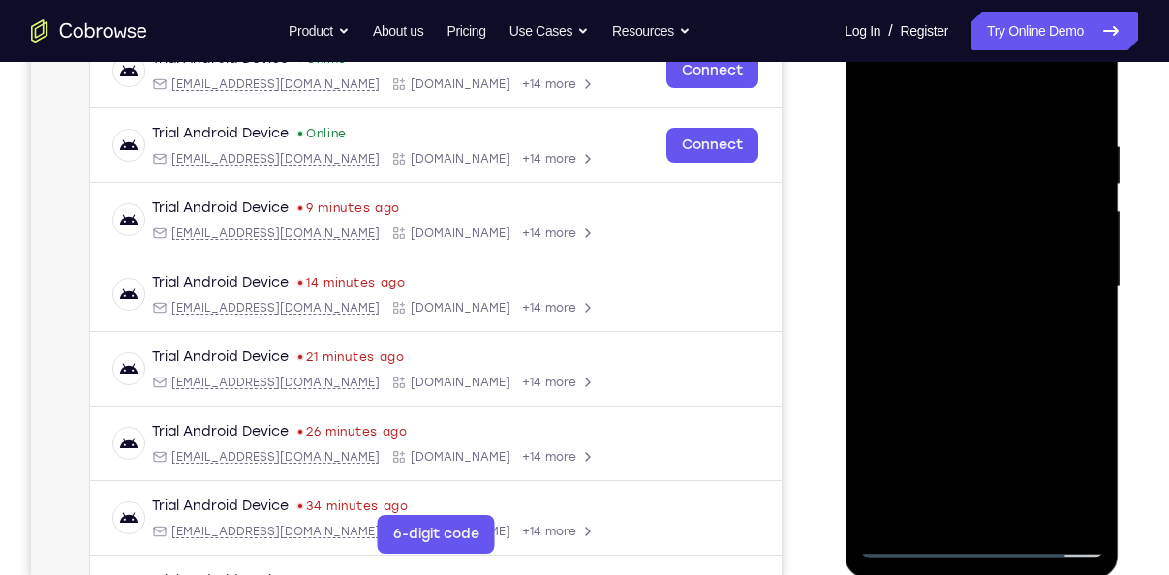
click at [910, 531] on div at bounding box center [981, 286] width 244 height 542
click at [921, 543] on div at bounding box center [981, 286] width 244 height 542
drag, startPoint x: 999, startPoint y: 218, endPoint x: 994, endPoint y: 339, distance: 121.2
click at [994, 339] on div at bounding box center [981, 286] width 244 height 542
click at [1096, 492] on div at bounding box center [981, 286] width 244 height 542
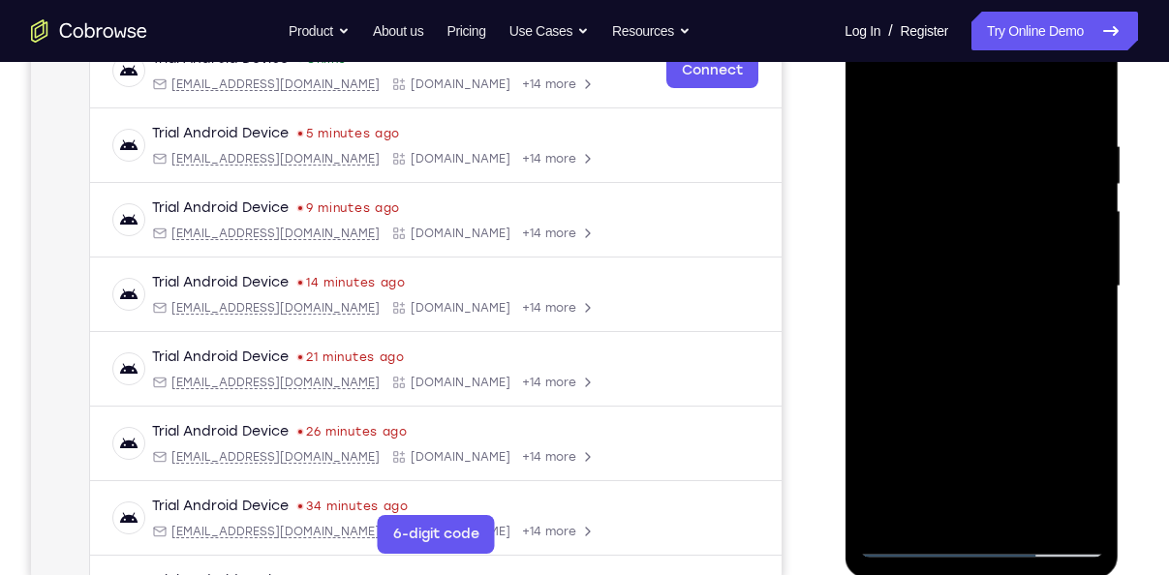
drag, startPoint x: 945, startPoint y: 394, endPoint x: 987, endPoint y: 200, distance: 199.1
click at [987, 200] on div at bounding box center [981, 286] width 244 height 542
drag, startPoint x: 979, startPoint y: 407, endPoint x: 960, endPoint y: 189, distance: 218.8
click at [960, 189] on div at bounding box center [981, 286] width 244 height 542
drag, startPoint x: 1016, startPoint y: 403, endPoint x: 1012, endPoint y: 201, distance: 202.5
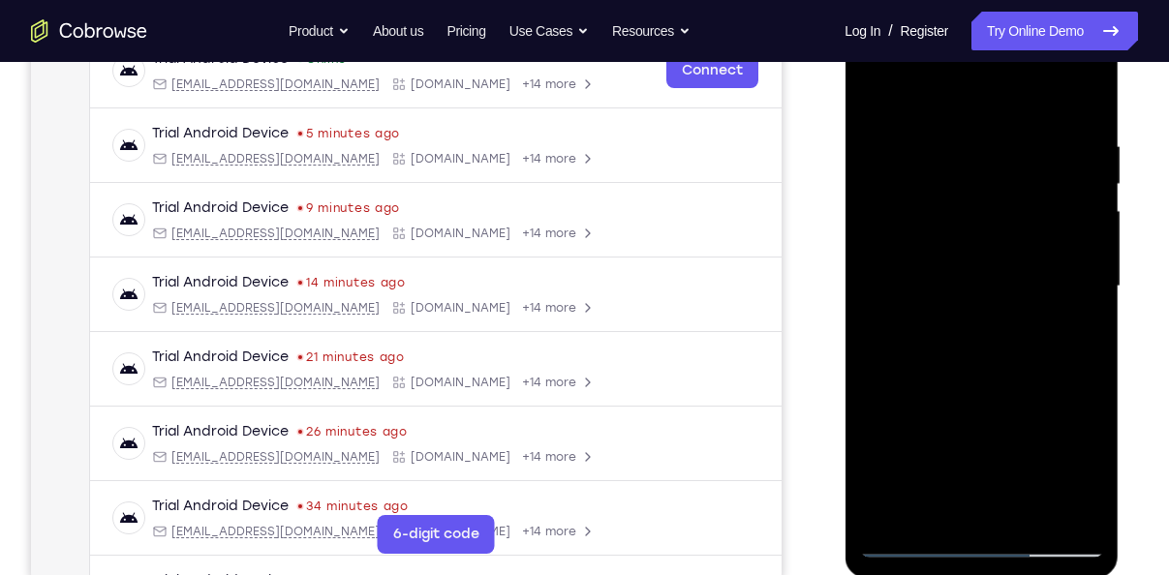
click at [1012, 201] on div at bounding box center [981, 286] width 244 height 542
drag, startPoint x: 989, startPoint y: 369, endPoint x: 999, endPoint y: 177, distance: 192.1
click at [999, 177] on div at bounding box center [981, 286] width 244 height 542
drag, startPoint x: 1007, startPoint y: 422, endPoint x: 1027, endPoint y: 231, distance: 192.9
click at [1027, 231] on div at bounding box center [981, 286] width 244 height 542
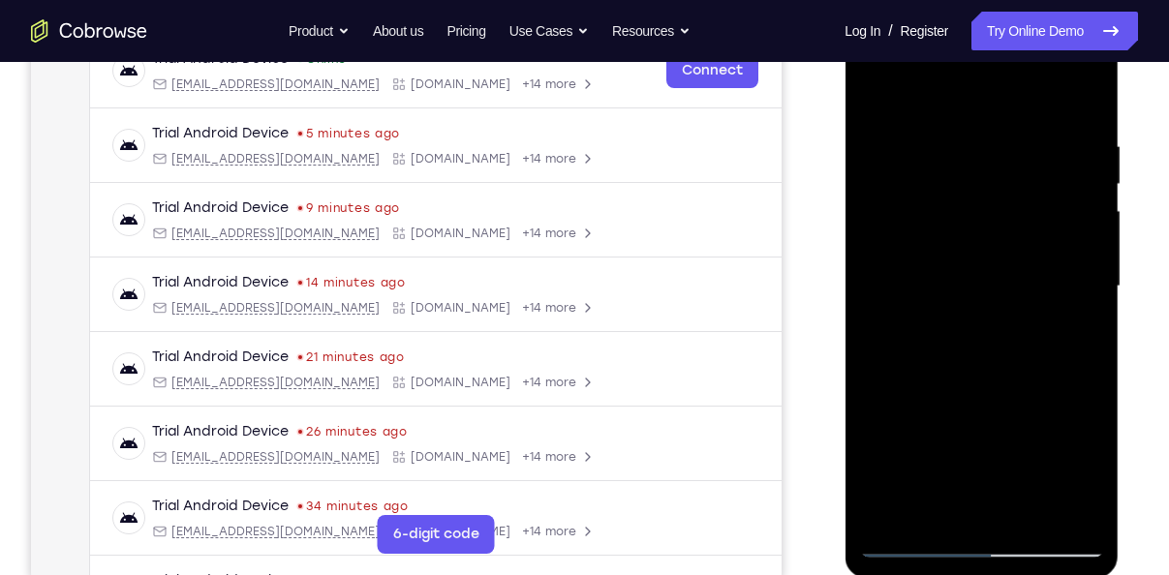
click at [902, 513] on div at bounding box center [981, 286] width 244 height 542
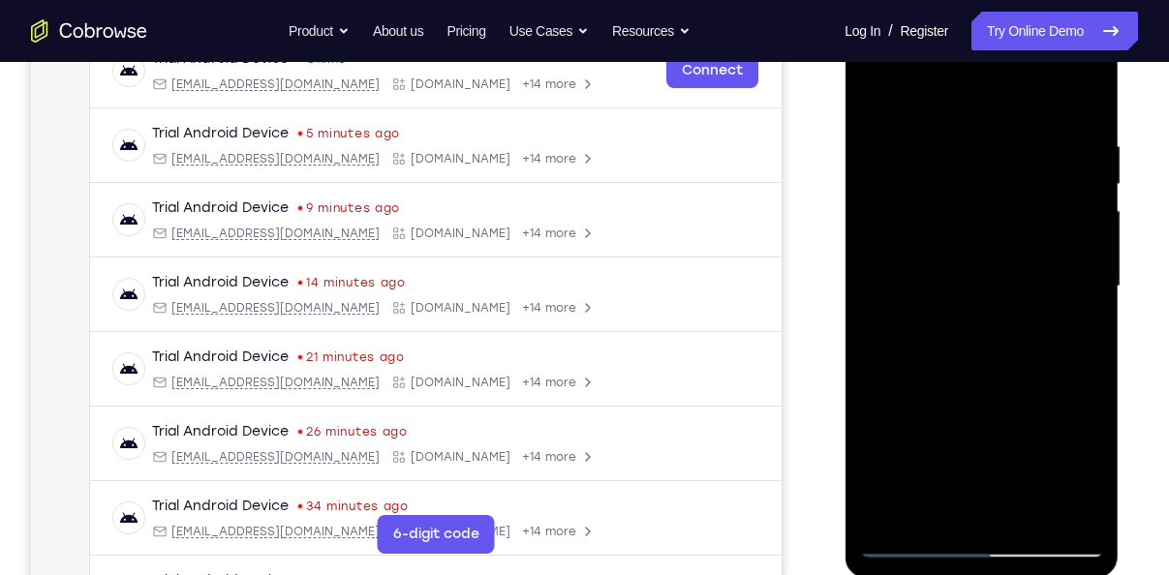
click at [902, 513] on div at bounding box center [981, 286] width 244 height 542
drag, startPoint x: 1007, startPoint y: 193, endPoint x: 1018, endPoint y: 335, distance: 142.9
click at [1018, 335] on div at bounding box center [981, 286] width 244 height 542
drag, startPoint x: 972, startPoint y: 180, endPoint x: 979, endPoint y: 283, distance: 103.0
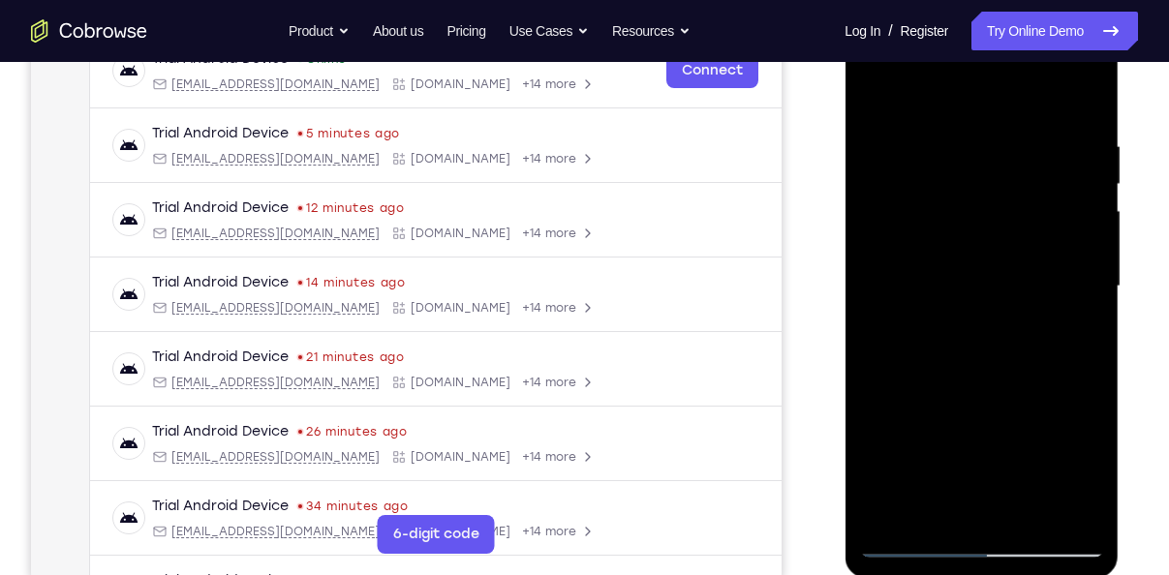
click at [979, 283] on div at bounding box center [981, 286] width 244 height 542
click at [1030, 511] on div at bounding box center [981, 286] width 244 height 542
click at [885, 145] on div at bounding box center [981, 286] width 244 height 542
click at [935, 504] on div at bounding box center [981, 286] width 244 height 542
drag, startPoint x: 1030, startPoint y: 484, endPoint x: 1032, endPoint y: 395, distance: 89.1
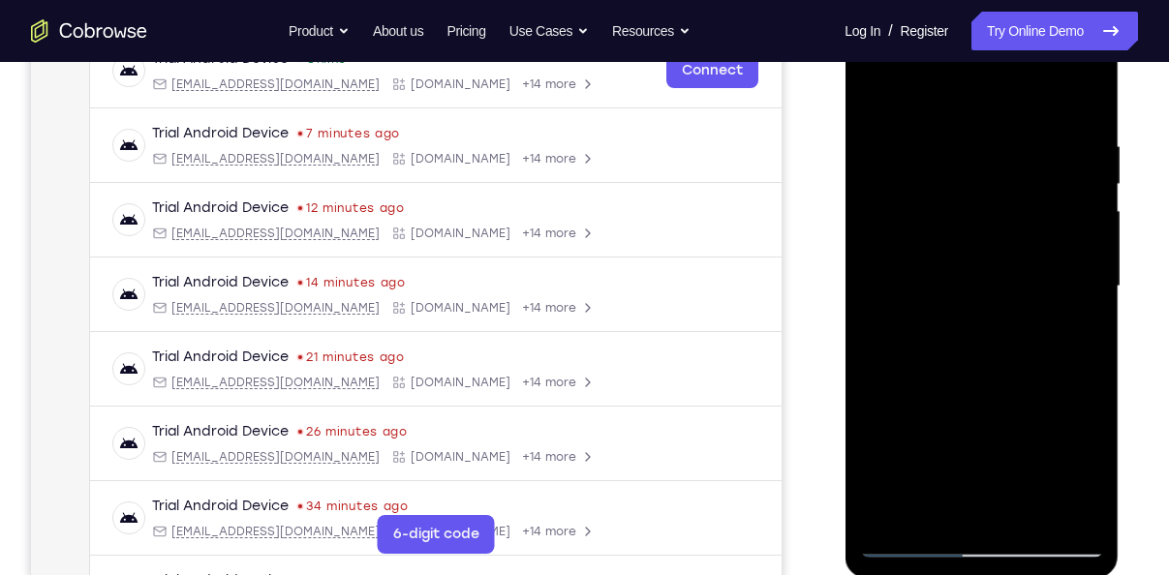
click at [1032, 395] on div at bounding box center [981, 286] width 244 height 542
drag, startPoint x: 969, startPoint y: 453, endPoint x: 997, endPoint y: 325, distance: 131.9
click at [997, 325] on div at bounding box center [981, 286] width 244 height 542
drag, startPoint x: 980, startPoint y: 476, endPoint x: 1003, endPoint y: 348, distance: 129.8
click at [1003, 348] on div at bounding box center [981, 286] width 244 height 542
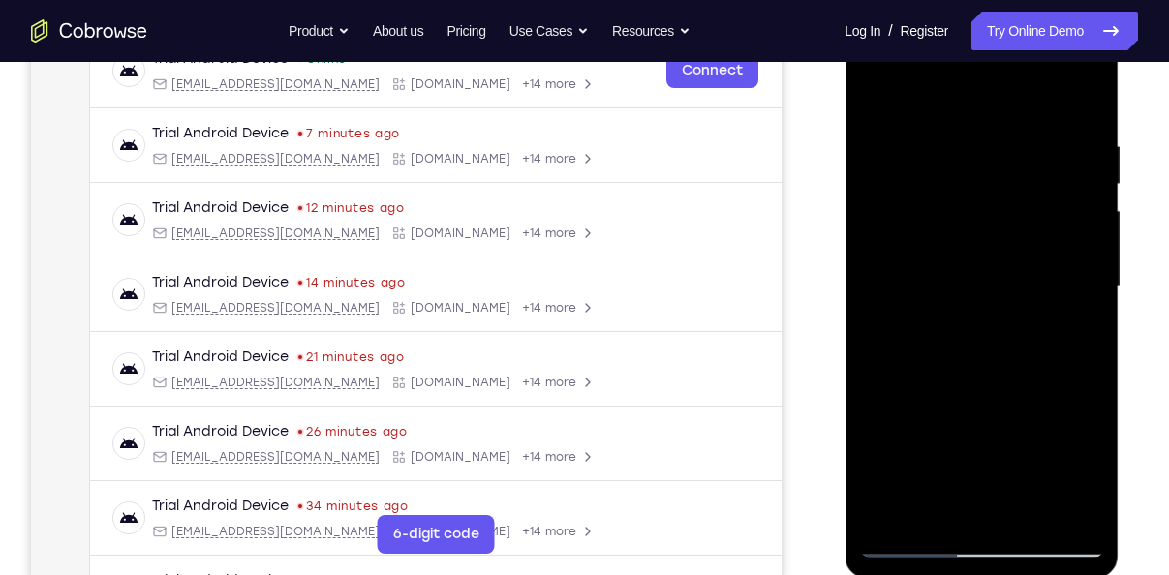
drag, startPoint x: 977, startPoint y: 476, endPoint x: 1000, endPoint y: 351, distance: 126.9
click at [1000, 351] on div at bounding box center [981, 286] width 244 height 542
drag, startPoint x: 966, startPoint y: 485, endPoint x: 1013, endPoint y: 363, distance: 131.0
click at [1013, 363] on div at bounding box center [981, 286] width 244 height 542
click at [952, 456] on div at bounding box center [981, 286] width 244 height 542
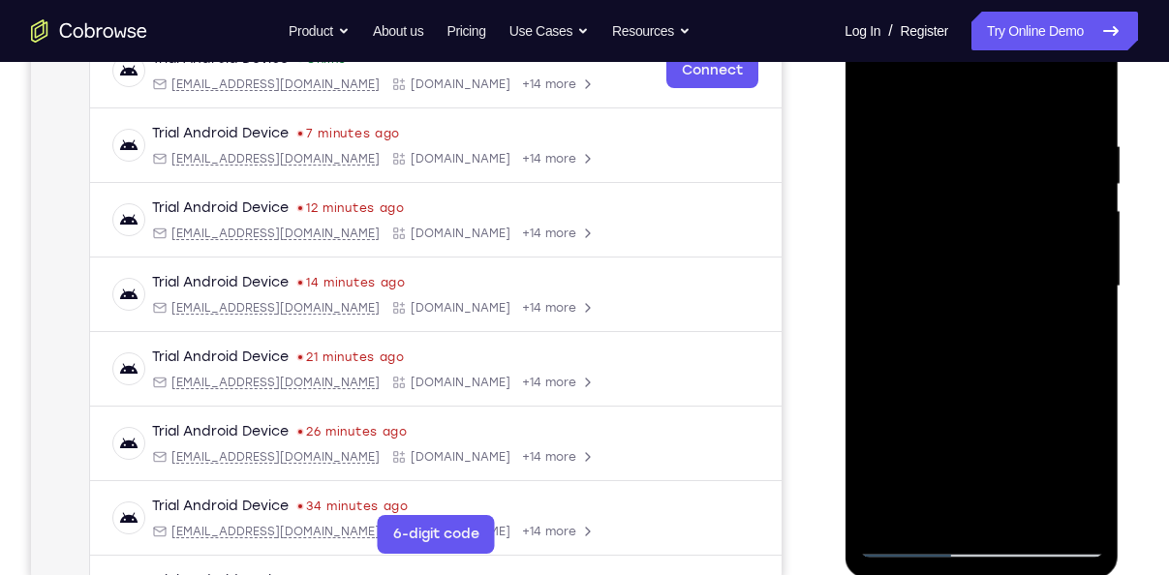
click at [1078, 99] on div at bounding box center [981, 286] width 244 height 542
click at [888, 101] on div at bounding box center [981, 286] width 244 height 542
drag, startPoint x: 983, startPoint y: 191, endPoint x: 978, endPoint y: 335, distance: 144.4
click at [978, 335] on div at bounding box center [981, 286] width 244 height 542
drag, startPoint x: 978, startPoint y: 335, endPoint x: 997, endPoint y: 136, distance: 200.4
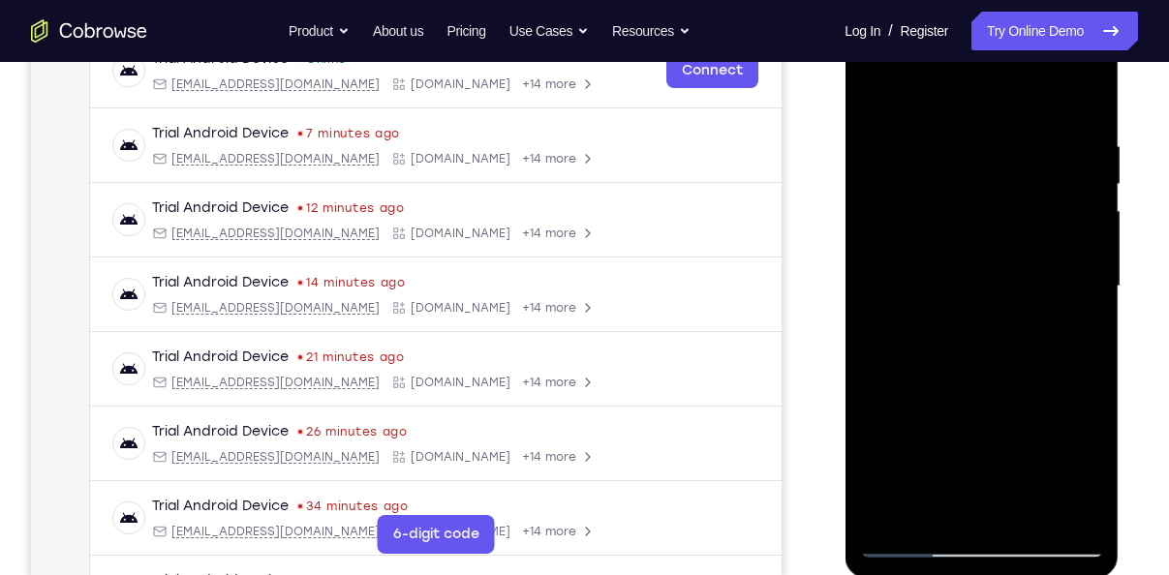
click at [997, 136] on div at bounding box center [981, 286] width 244 height 542
drag, startPoint x: 989, startPoint y: 211, endPoint x: 991, endPoint y: 387, distance: 175.4
click at [991, 387] on div at bounding box center [981, 286] width 244 height 542
click at [876, 168] on div at bounding box center [981, 286] width 244 height 542
click at [1043, 269] on div at bounding box center [981, 286] width 244 height 542
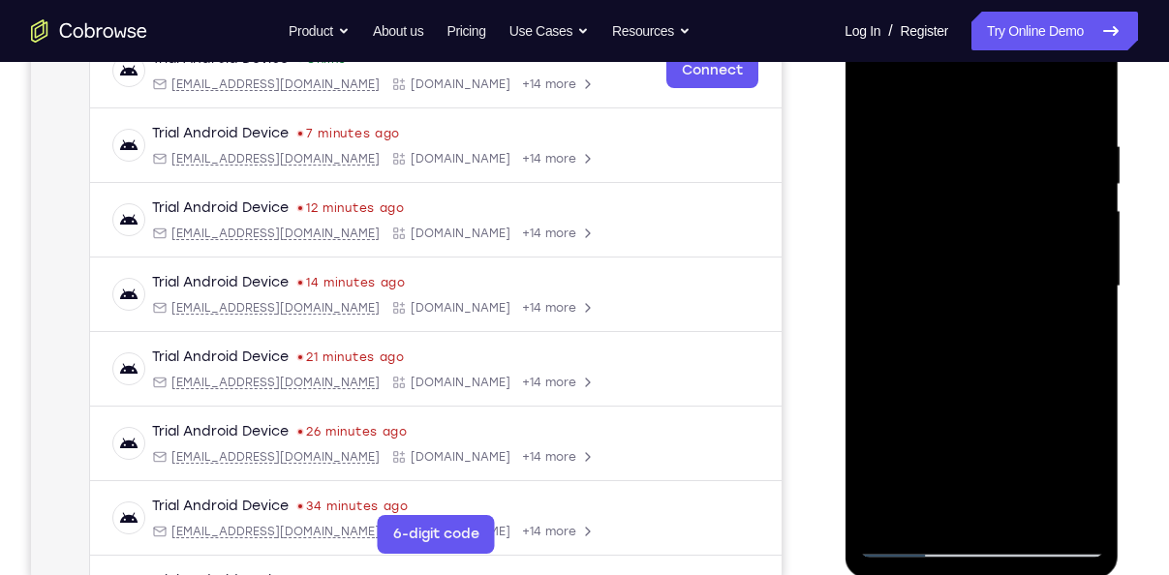
click at [892, 519] on div at bounding box center [981, 286] width 244 height 542
click at [937, 169] on div at bounding box center [981, 286] width 244 height 542
click at [1062, 287] on div at bounding box center [981, 286] width 244 height 542
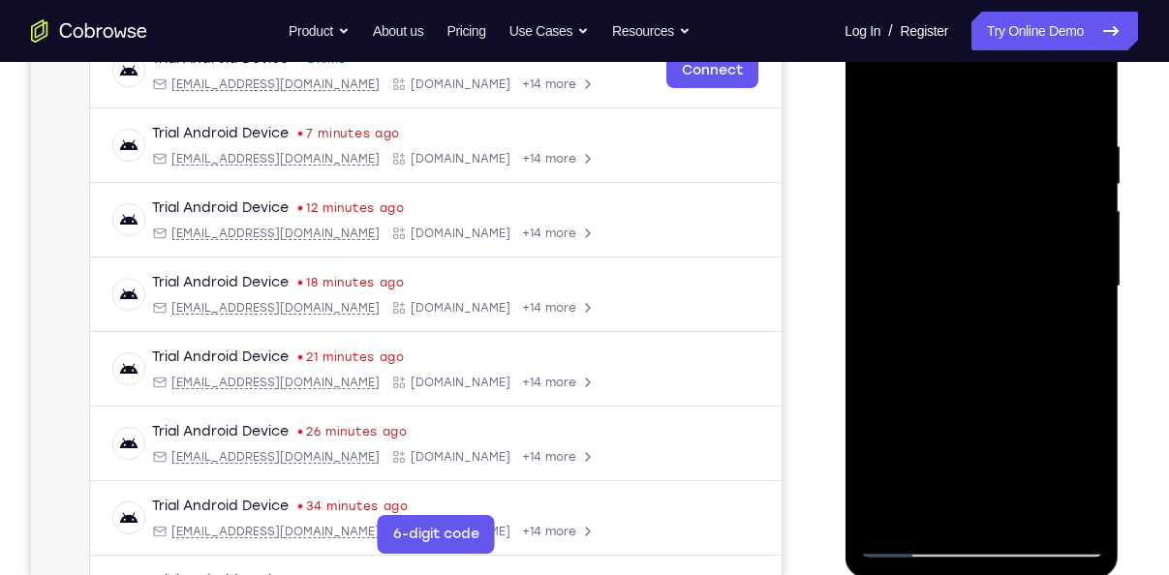
click at [1062, 287] on div at bounding box center [981, 286] width 244 height 542
click at [1086, 170] on div at bounding box center [981, 286] width 244 height 542
click at [1086, 107] on div at bounding box center [981, 286] width 244 height 542
drag, startPoint x: 997, startPoint y: 424, endPoint x: 1023, endPoint y: 229, distance: 197.4
click at [1023, 229] on div at bounding box center [981, 286] width 244 height 542
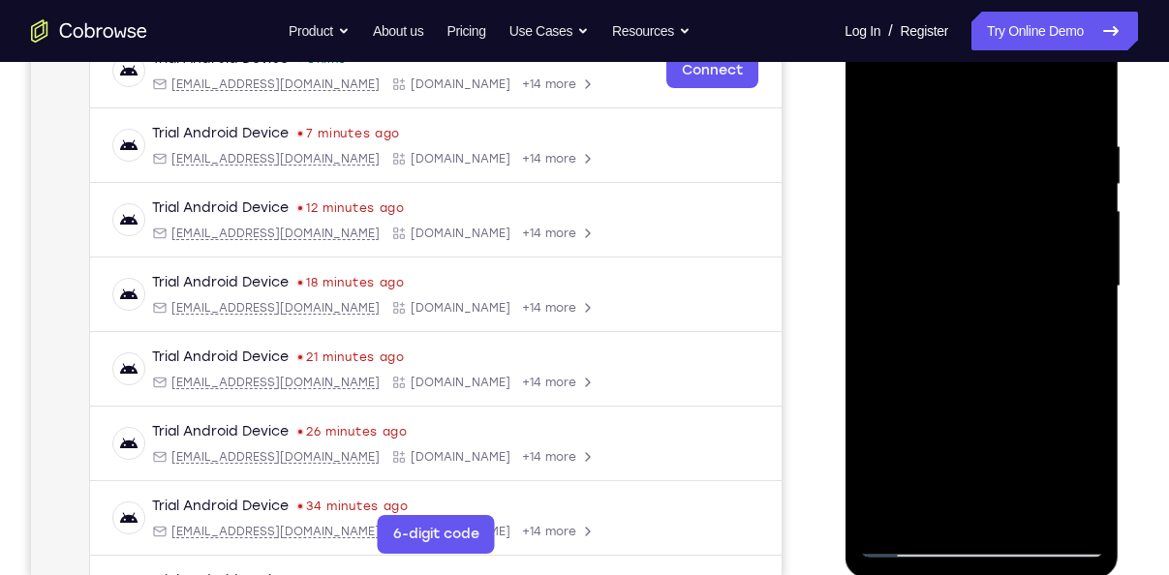
drag, startPoint x: 971, startPoint y: 456, endPoint x: 990, endPoint y: 231, distance: 226.5
click at [990, 231] on div at bounding box center [981, 286] width 244 height 542
drag, startPoint x: 992, startPoint y: 401, endPoint x: 999, endPoint y: 136, distance: 265.5
click at [999, 136] on div at bounding box center [981, 286] width 244 height 542
drag, startPoint x: 979, startPoint y: 437, endPoint x: 1005, endPoint y: 170, distance: 268.6
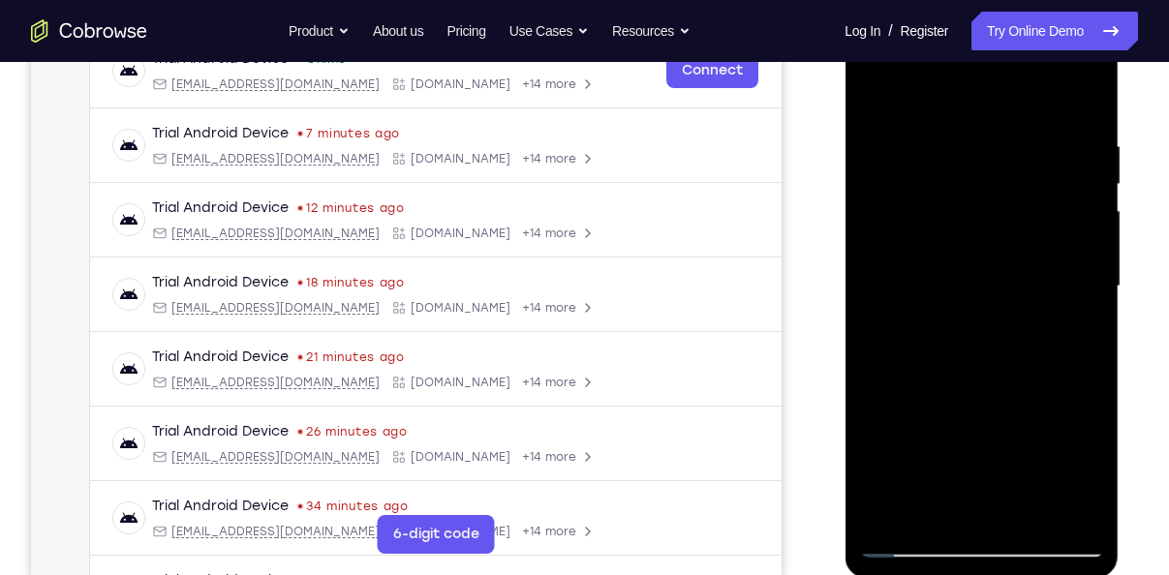
click at [1005, 170] on div at bounding box center [981, 286] width 244 height 542
drag, startPoint x: 962, startPoint y: 325, endPoint x: 979, endPoint y: 119, distance: 207.1
click at [979, 119] on div at bounding box center [981, 286] width 244 height 542
drag, startPoint x: 988, startPoint y: 448, endPoint x: 991, endPoint y: 266, distance: 181.2
click at [991, 266] on div at bounding box center [981, 286] width 244 height 542
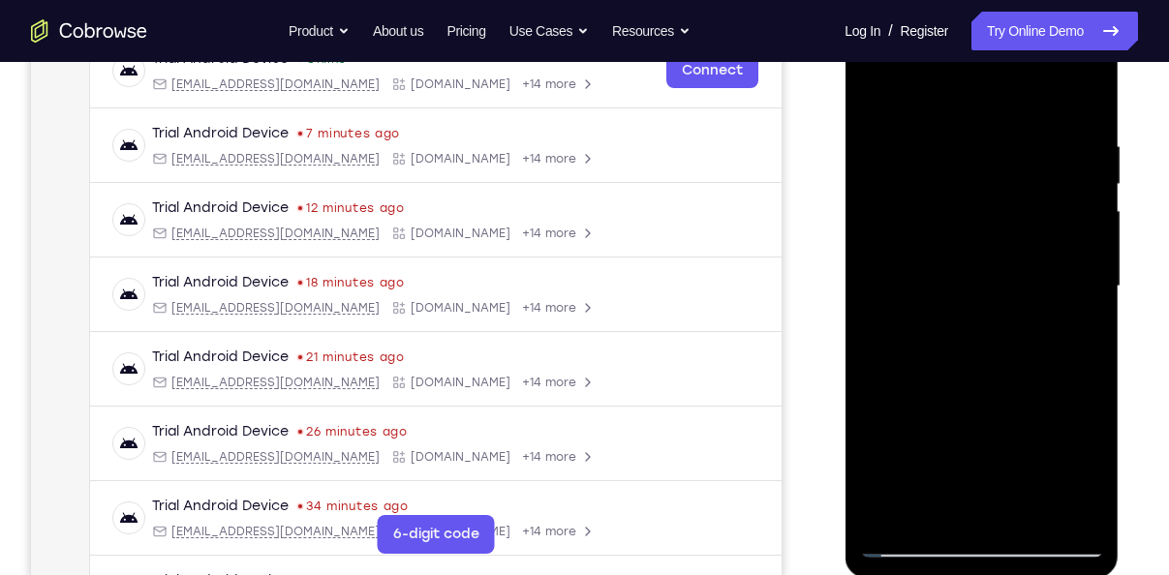
drag, startPoint x: 958, startPoint y: 374, endPoint x: 968, endPoint y: 169, distance: 205.6
click at [968, 169] on div at bounding box center [981, 286] width 244 height 542
drag, startPoint x: 975, startPoint y: 443, endPoint x: 978, endPoint y: 178, distance: 264.5
click at [978, 178] on div at bounding box center [981, 286] width 244 height 542
drag, startPoint x: 985, startPoint y: 403, endPoint x: 1000, endPoint y: 96, distance: 307.4
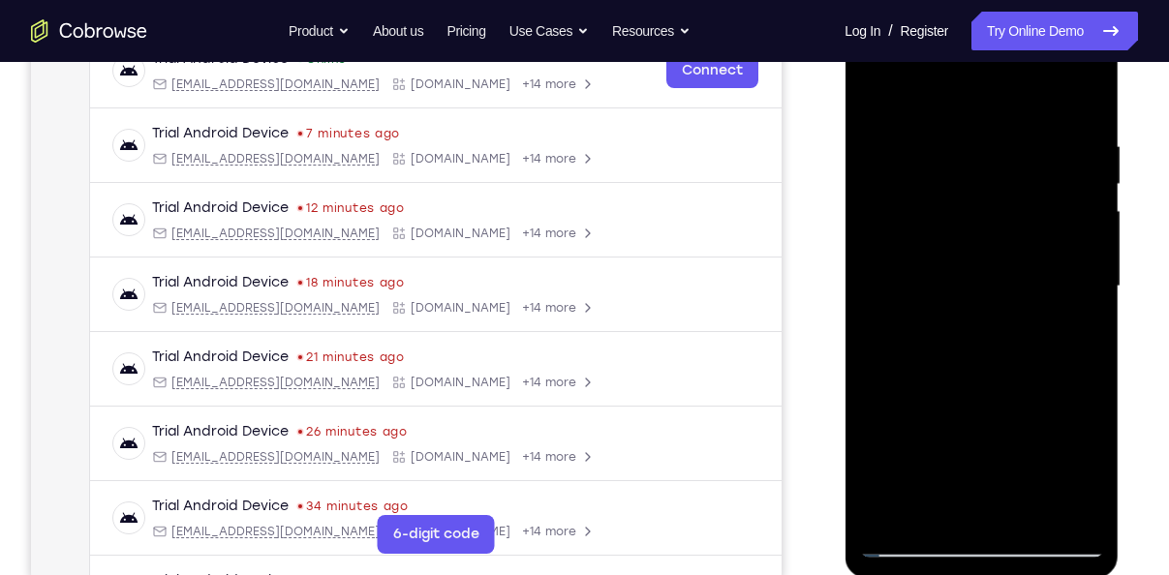
click at [1000, 96] on div at bounding box center [981, 286] width 244 height 542
drag, startPoint x: 964, startPoint y: 387, endPoint x: 994, endPoint y: 231, distance: 158.8
click at [994, 231] on div at bounding box center [981, 286] width 244 height 542
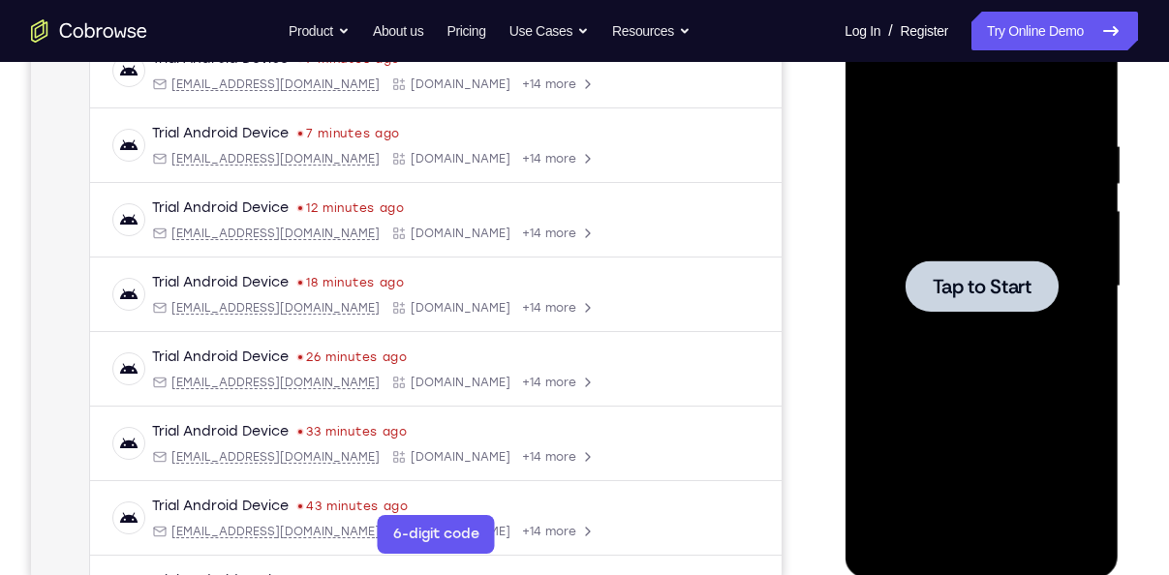
click at [1014, 306] on div at bounding box center [981, 286] width 153 height 51
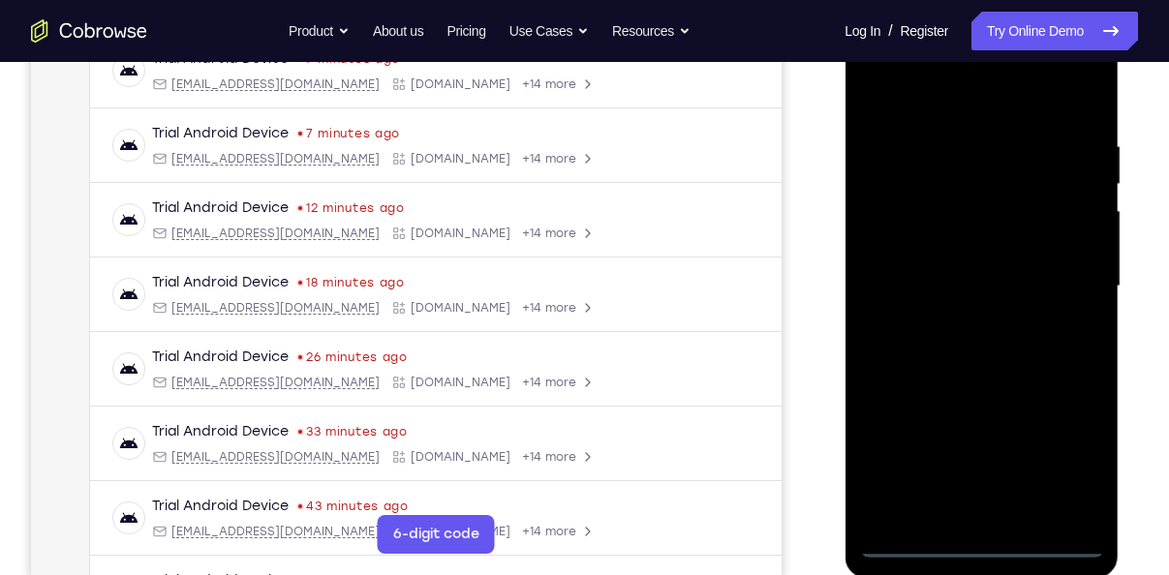
click at [987, 549] on div at bounding box center [981, 286] width 244 height 542
click at [1055, 450] on div at bounding box center [981, 286] width 244 height 542
click at [917, 92] on div at bounding box center [981, 286] width 244 height 542
click at [1061, 283] on div at bounding box center [981, 286] width 244 height 542
click at [957, 322] on div at bounding box center [981, 286] width 244 height 542
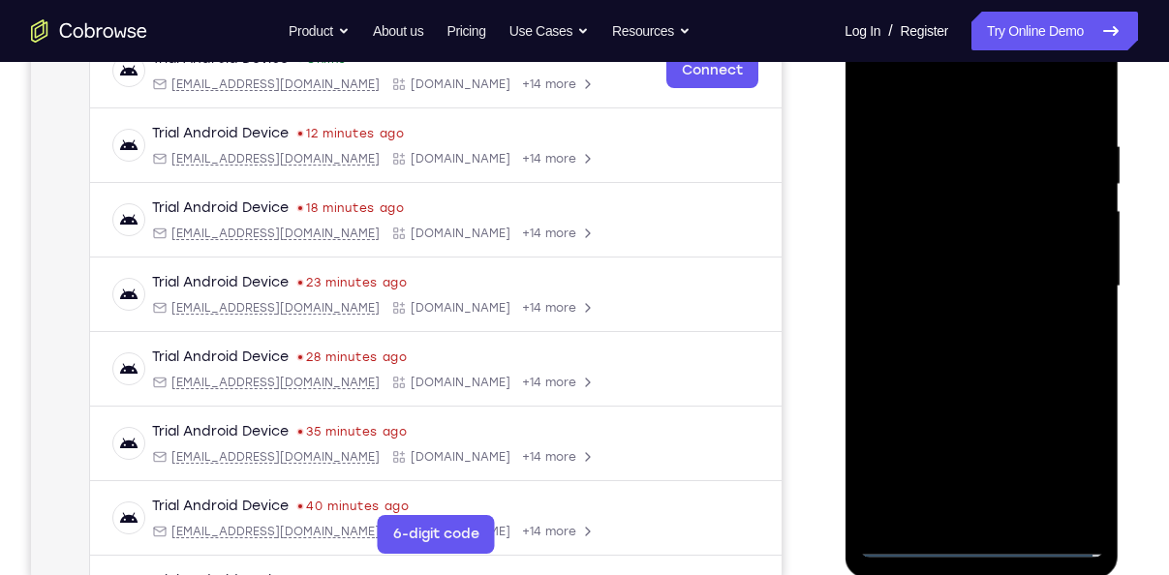
click at [945, 262] on div at bounding box center [981, 286] width 244 height 542
click at [931, 250] on div at bounding box center [981, 286] width 244 height 542
click at [946, 201] on div at bounding box center [981, 286] width 244 height 542
click at [956, 283] on div at bounding box center [981, 286] width 244 height 542
click at [960, 353] on div at bounding box center [981, 286] width 244 height 542
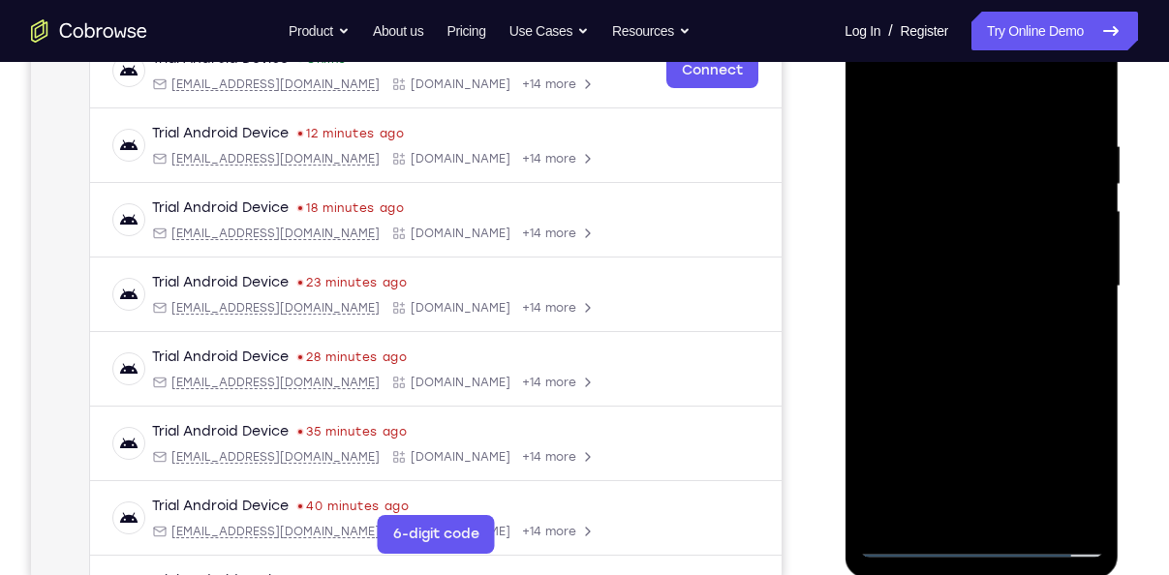
click at [960, 353] on div at bounding box center [981, 286] width 244 height 542
click at [972, 376] on div at bounding box center [981, 286] width 244 height 542
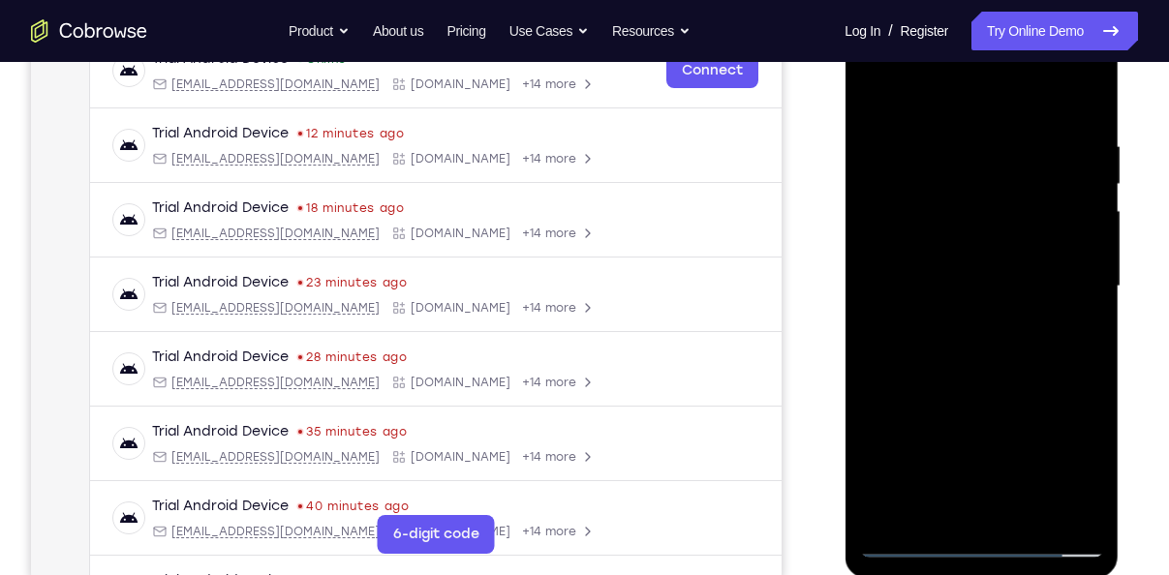
click at [1093, 511] on div at bounding box center [981, 286] width 244 height 542
click at [1009, 519] on div at bounding box center [981, 286] width 244 height 542
click at [974, 388] on div at bounding box center [981, 286] width 244 height 542
click at [874, 91] on div at bounding box center [981, 286] width 244 height 542
drag, startPoint x: 1027, startPoint y: 183, endPoint x: 1016, endPoint y: 320, distance: 137.0
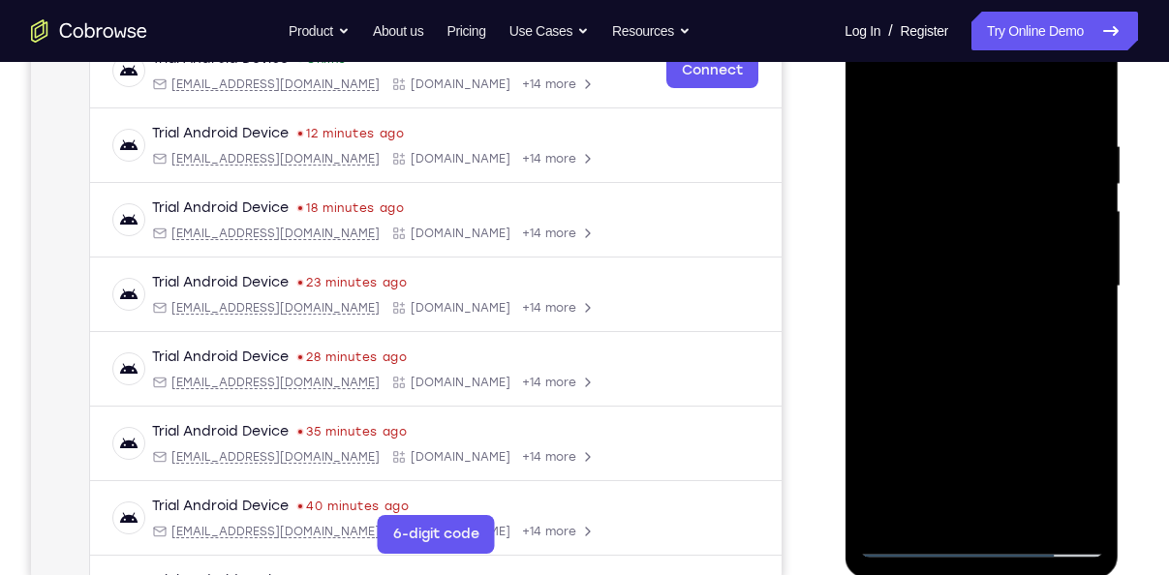
click at [1016, 320] on div at bounding box center [981, 286] width 244 height 542
drag, startPoint x: 1014, startPoint y: 395, endPoint x: 1016, endPoint y: 356, distance: 38.8
click at [1016, 356] on div at bounding box center [981, 286] width 244 height 542
click at [1081, 509] on div at bounding box center [981, 286] width 244 height 542
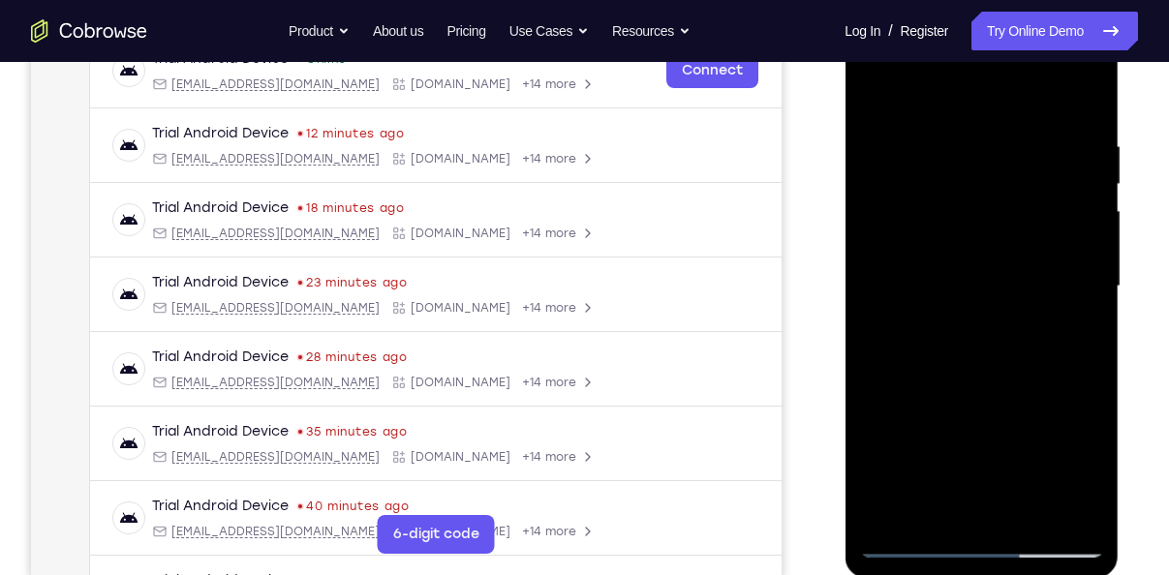
click at [886, 537] on div at bounding box center [981, 286] width 244 height 542
click at [888, 526] on div at bounding box center [981, 286] width 244 height 542
click at [939, 139] on div at bounding box center [981, 286] width 244 height 542
click at [1079, 105] on div at bounding box center [981, 286] width 244 height 542
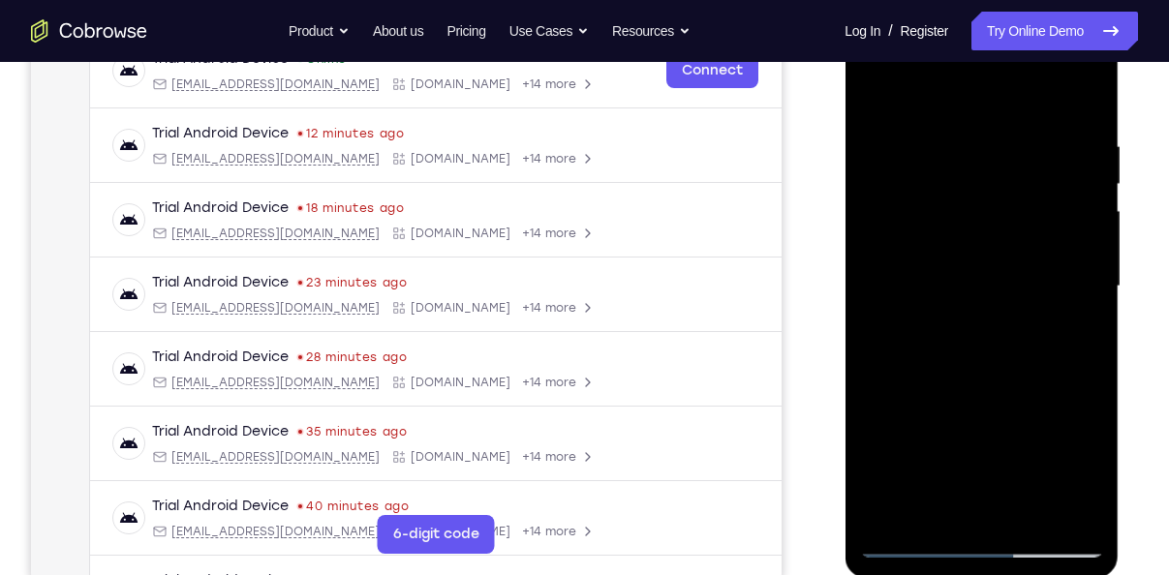
drag, startPoint x: 1016, startPoint y: 215, endPoint x: 1026, endPoint y: 340, distance: 125.3
click at [1026, 340] on div at bounding box center [981, 286] width 244 height 542
drag, startPoint x: 1020, startPoint y: 208, endPoint x: 1033, endPoint y: 336, distance: 128.5
click at [1033, 336] on div at bounding box center [981, 286] width 244 height 542
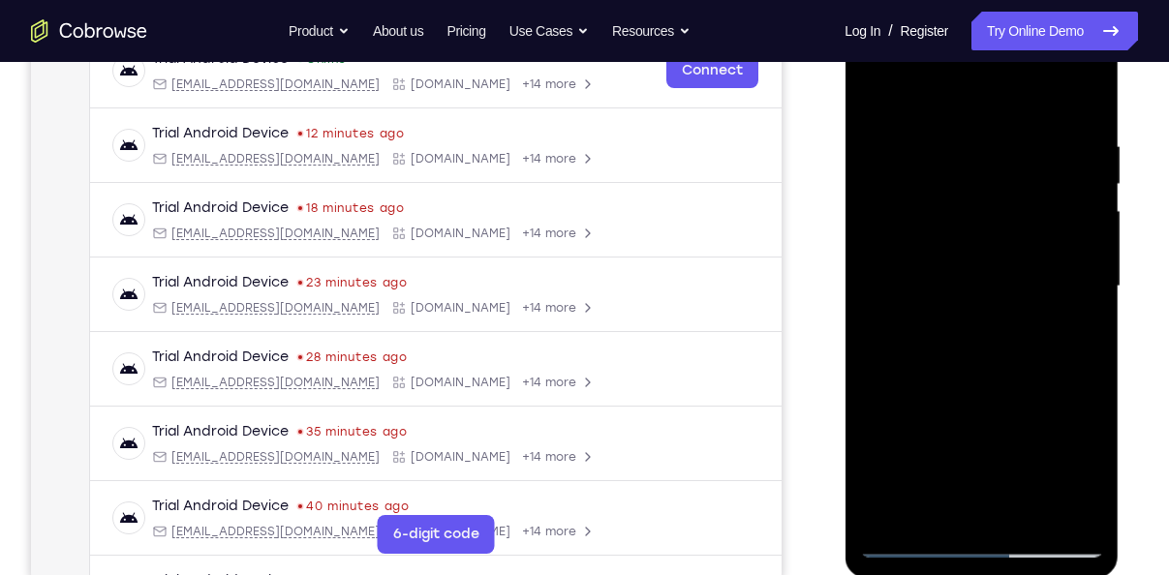
drag, startPoint x: 1033, startPoint y: 336, endPoint x: 996, endPoint y: 434, distance: 104.5
click at [996, 434] on div at bounding box center [981, 286] width 244 height 542
click at [1073, 493] on div at bounding box center [981, 286] width 244 height 542
click at [1096, 506] on div at bounding box center [981, 286] width 244 height 542
click at [1084, 518] on div at bounding box center [981, 286] width 244 height 542
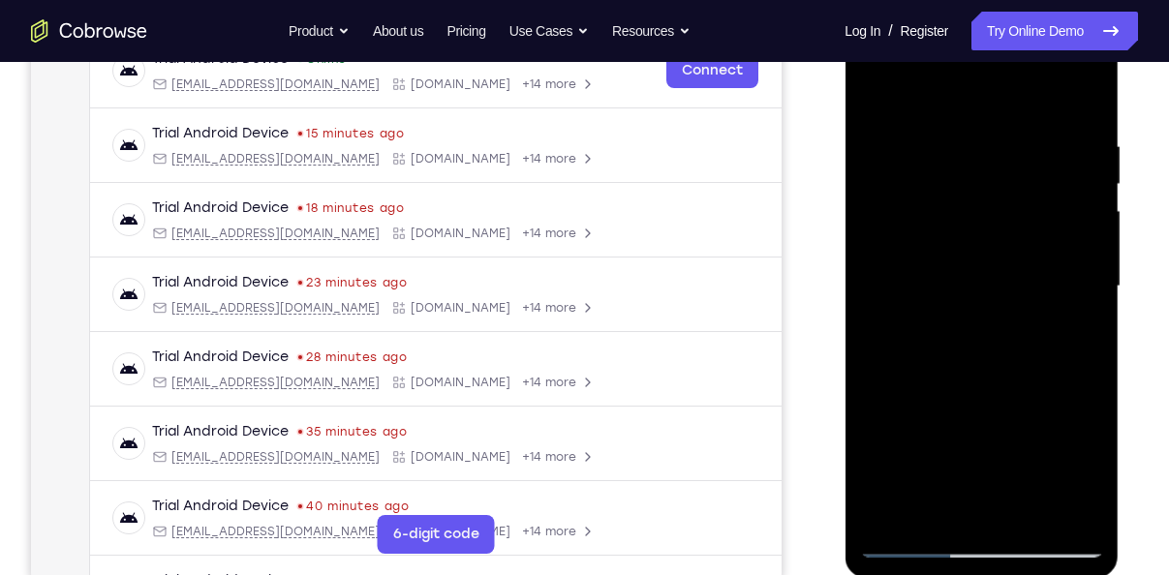
click at [895, 515] on div at bounding box center [981, 286] width 244 height 542
click at [1062, 523] on div at bounding box center [981, 286] width 244 height 542
click at [891, 524] on div at bounding box center [981, 286] width 244 height 542
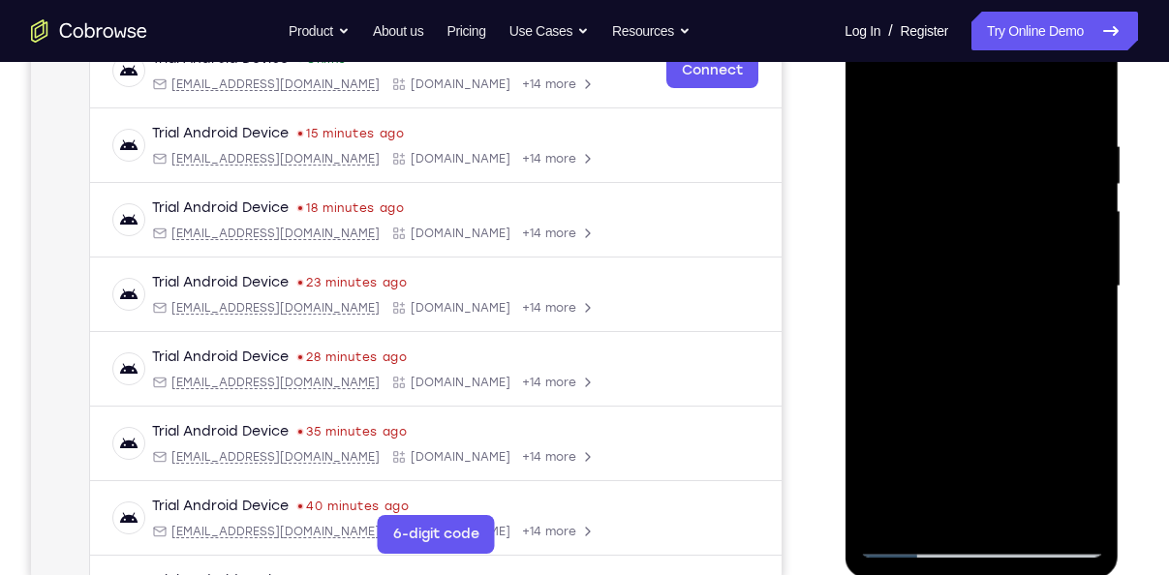
click at [891, 524] on div at bounding box center [981, 286] width 244 height 542
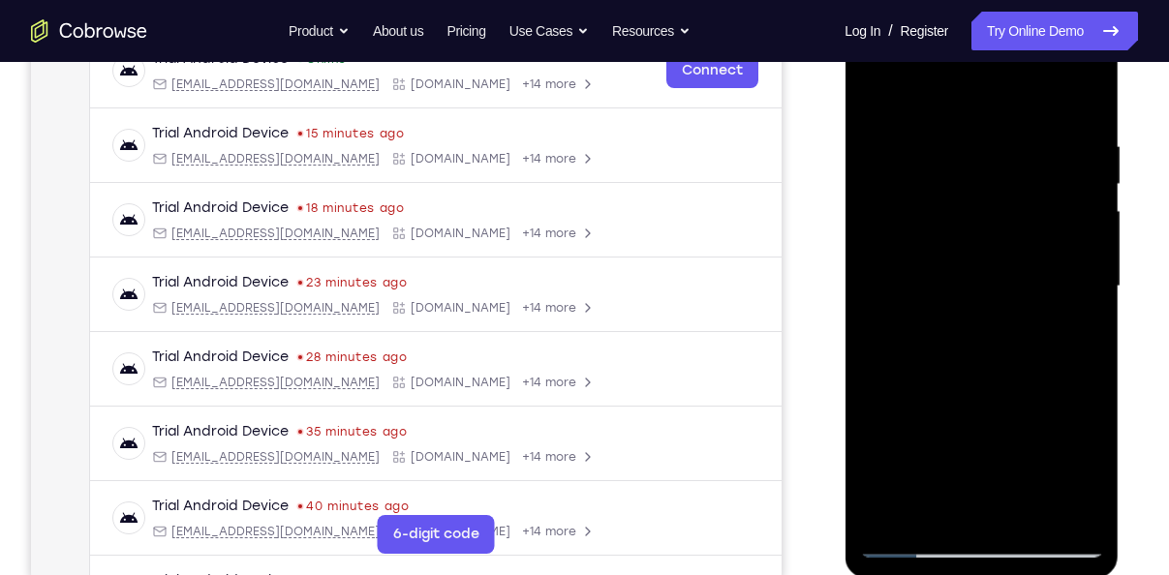
click at [891, 524] on div at bounding box center [981, 286] width 244 height 542
drag, startPoint x: 997, startPoint y: 201, endPoint x: 1001, endPoint y: 363, distance: 161.8
click at [1001, 363] on div at bounding box center [981, 286] width 244 height 542
click at [1087, 511] on div at bounding box center [981, 286] width 244 height 542
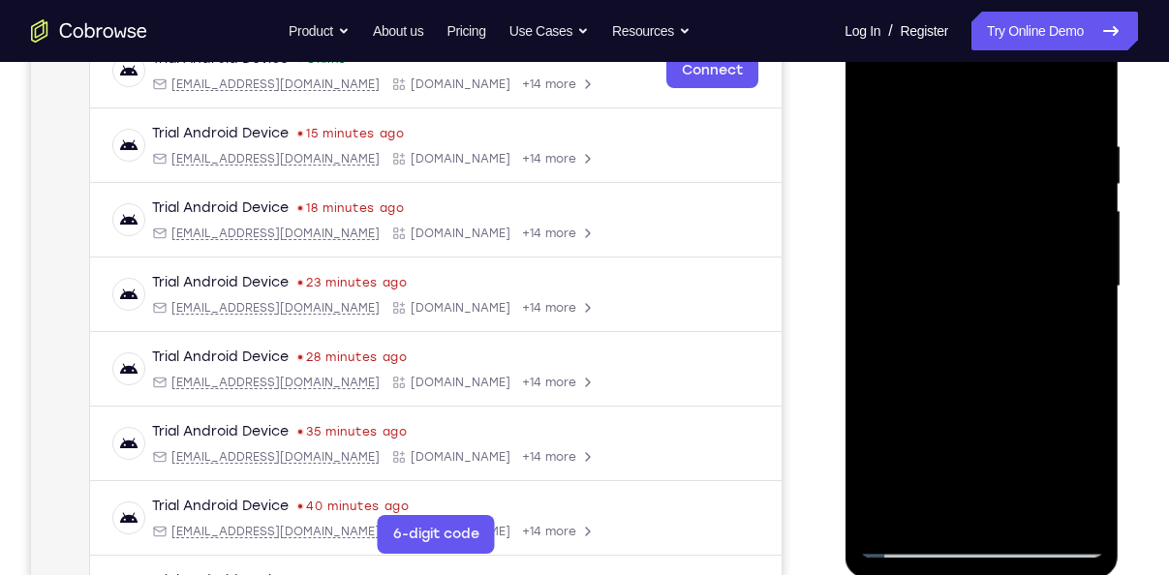
click at [1034, 519] on div at bounding box center [981, 286] width 244 height 542
click at [952, 243] on div at bounding box center [981, 286] width 244 height 542
click at [868, 97] on div at bounding box center [981, 286] width 244 height 542
drag, startPoint x: 991, startPoint y: 236, endPoint x: 983, endPoint y: 355, distance: 118.4
click at [983, 355] on div at bounding box center [981, 286] width 244 height 542
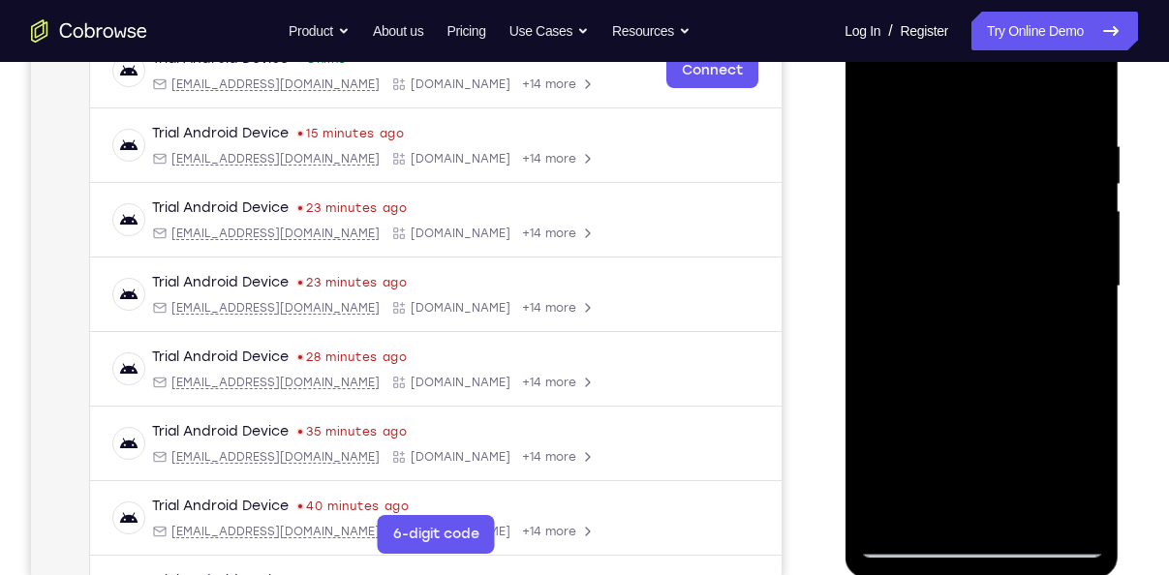
drag, startPoint x: 1008, startPoint y: 224, endPoint x: 995, endPoint y: 391, distance: 168.1
click at [995, 391] on div at bounding box center [981, 286] width 244 height 542
drag, startPoint x: 980, startPoint y: 97, endPoint x: 986, endPoint y: 332, distance: 235.5
click at [986, 332] on div at bounding box center [981, 286] width 244 height 542
